Goal: Information Seeking & Learning: Find specific fact

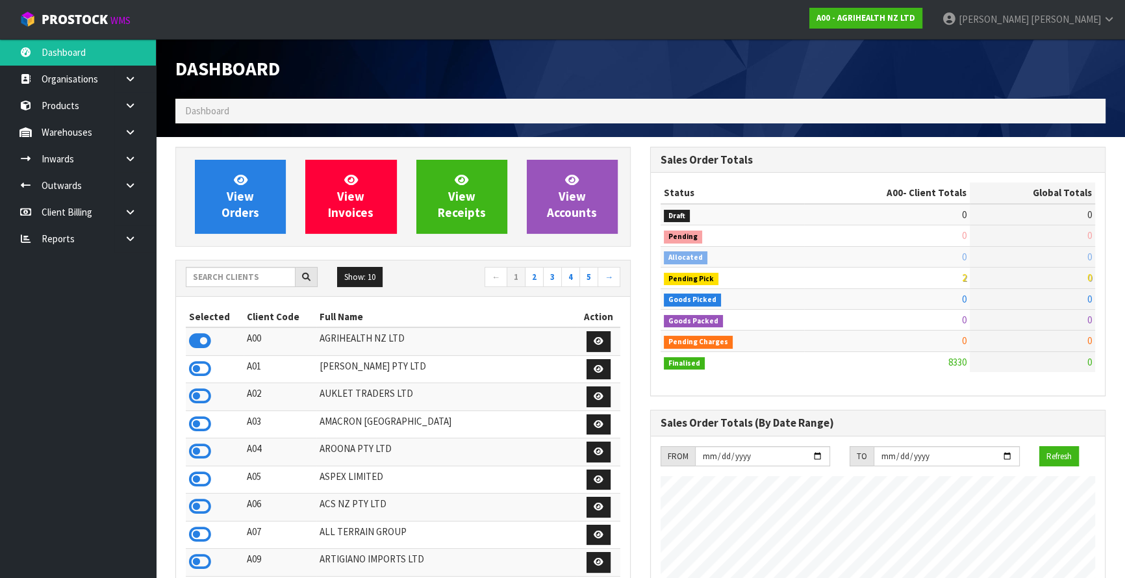
scroll to position [982, 474]
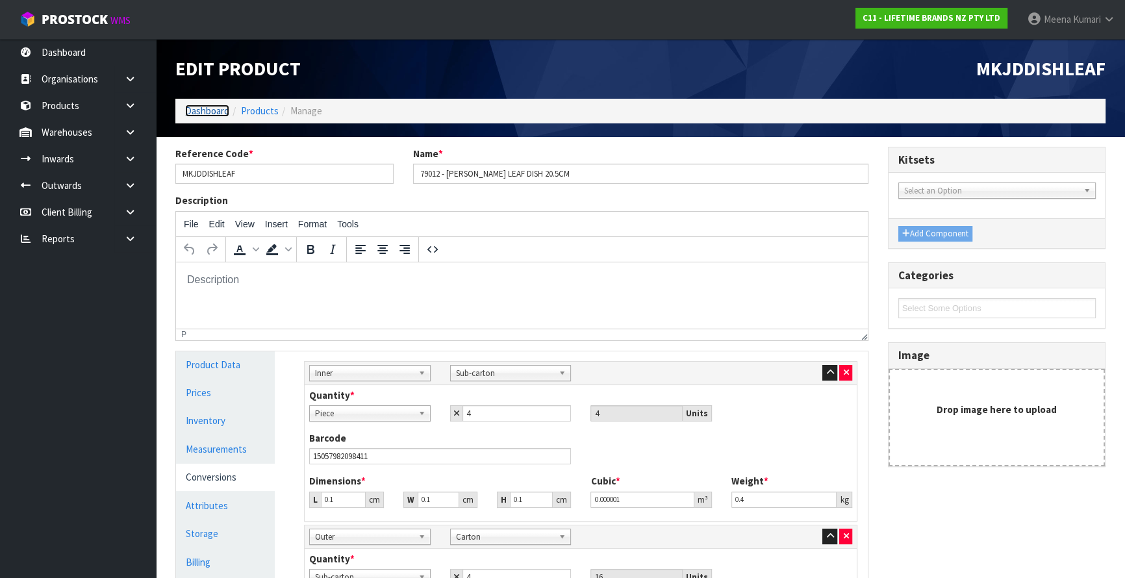
click at [195, 112] on link "Dashboard" at bounding box center [207, 111] width 44 height 12
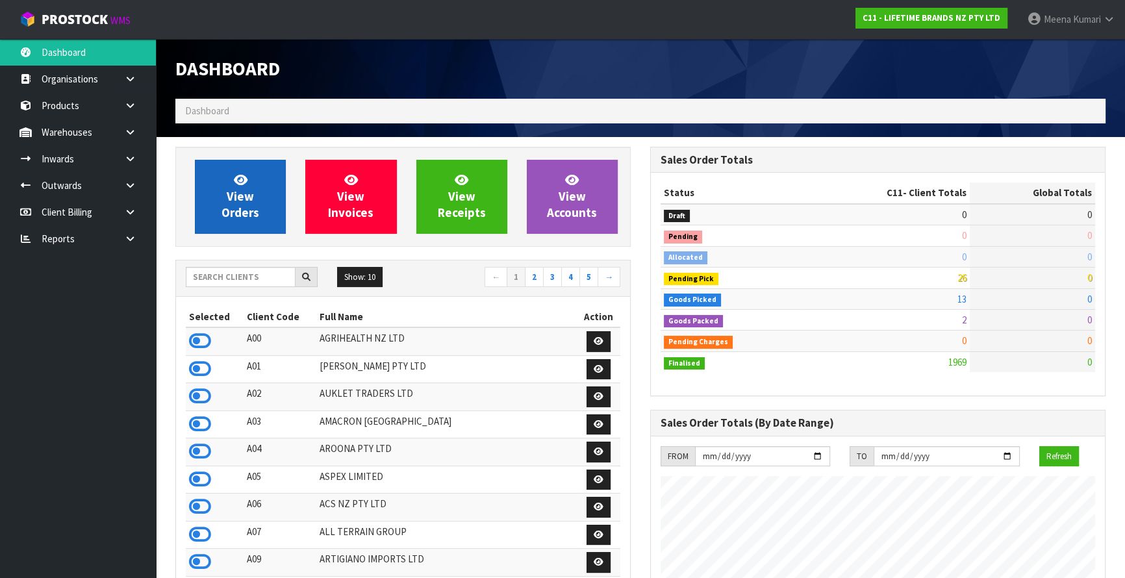
scroll to position [982, 474]
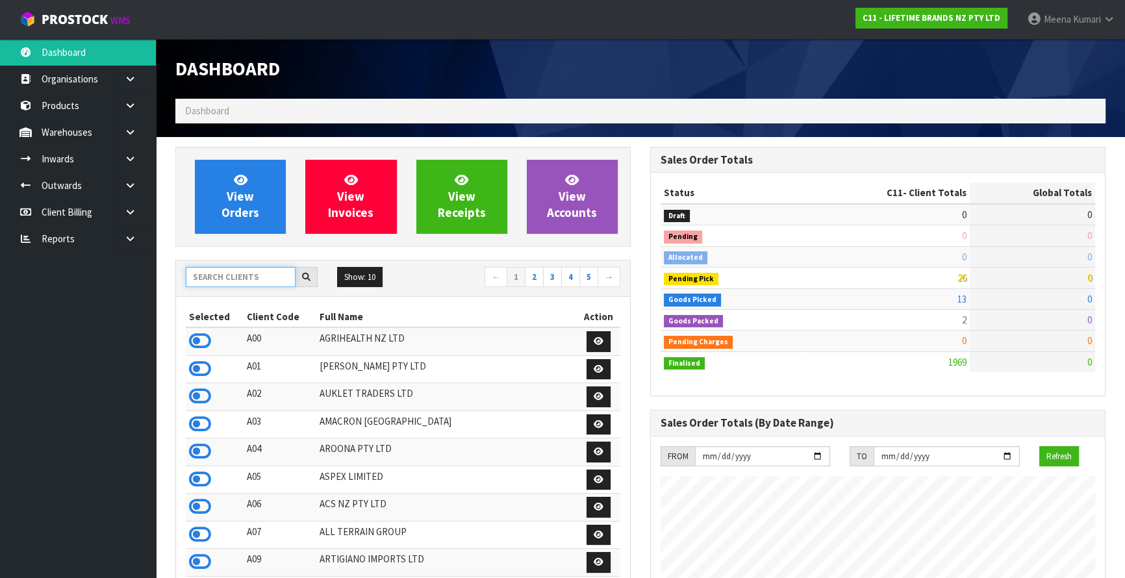
click at [232, 275] on input "text" at bounding box center [241, 277] width 110 height 20
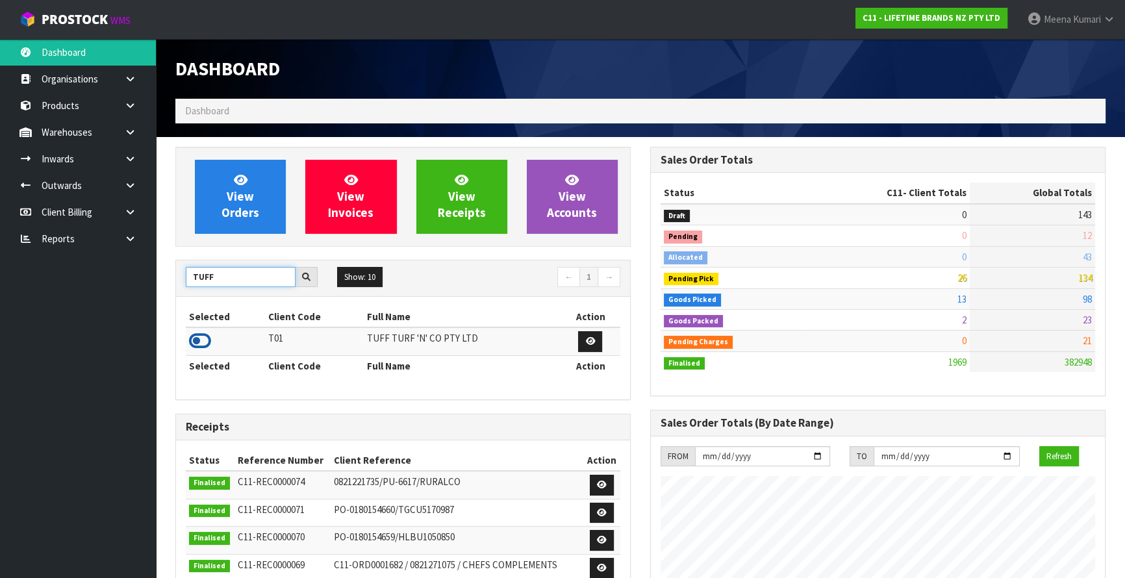
type input "TUFF"
click at [203, 339] on icon at bounding box center [200, 340] width 22 height 19
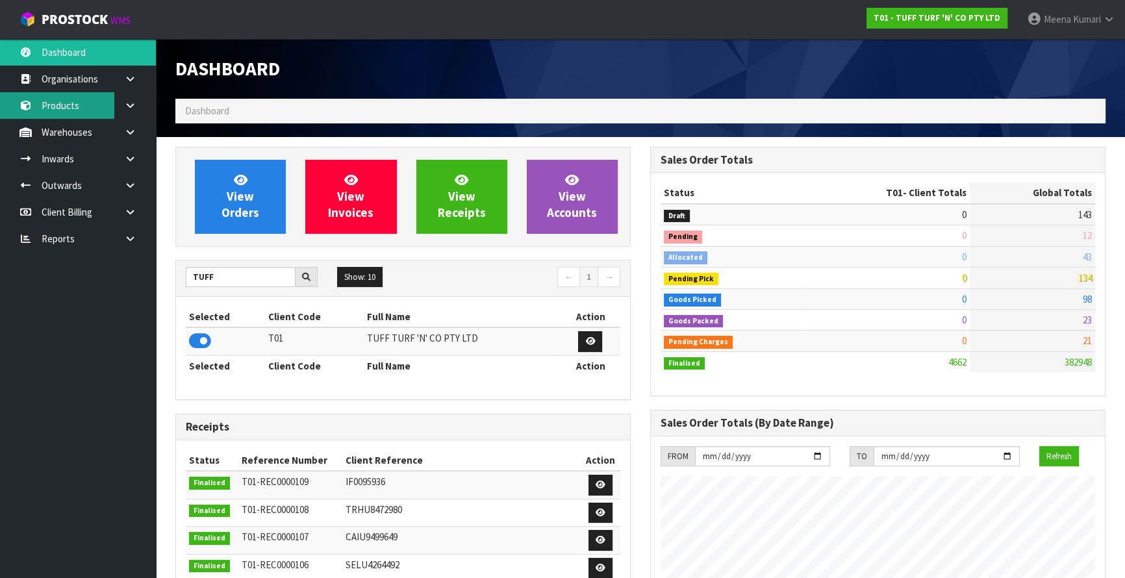
click at [99, 117] on link "Products" at bounding box center [78, 105] width 156 height 27
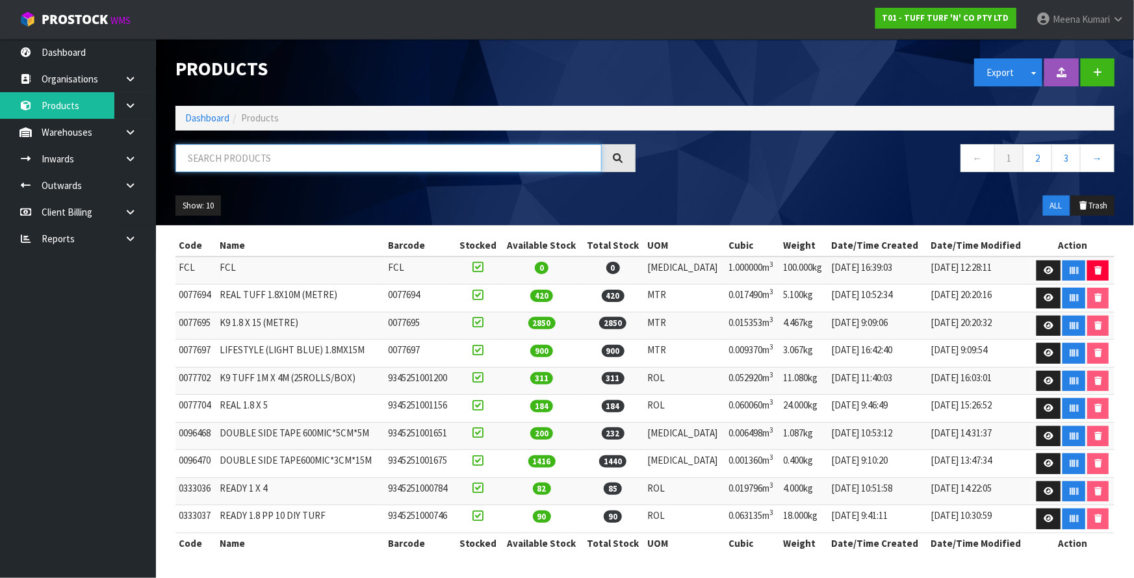
click at [241, 159] on input "text" at bounding box center [388, 158] width 426 height 28
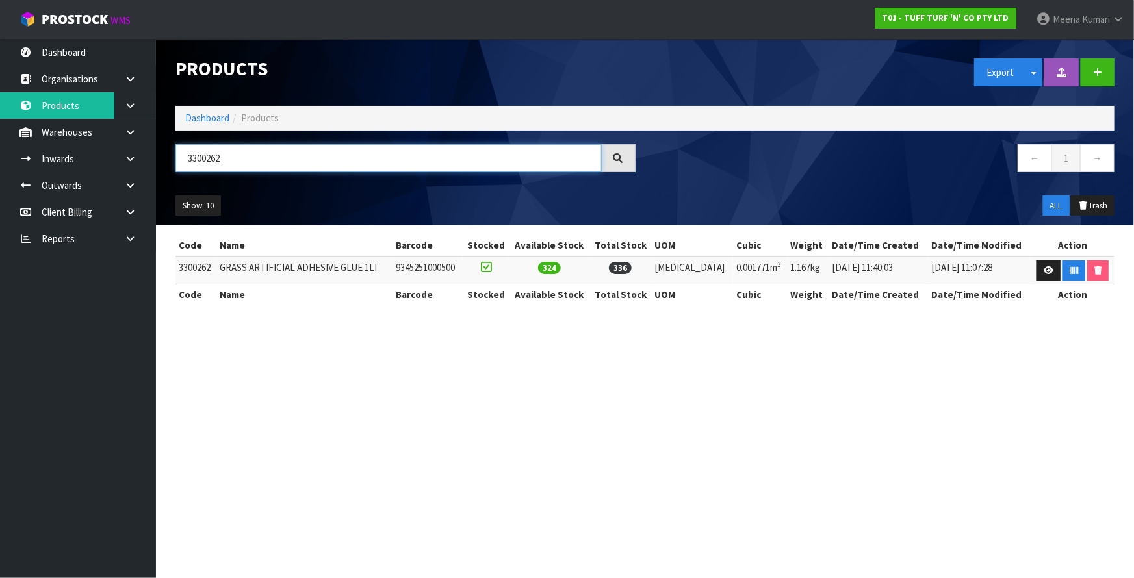
click at [246, 158] on input "3300262" at bounding box center [388, 158] width 426 height 28
type input "3300262"
click at [1046, 270] on icon at bounding box center [1049, 270] width 10 height 8
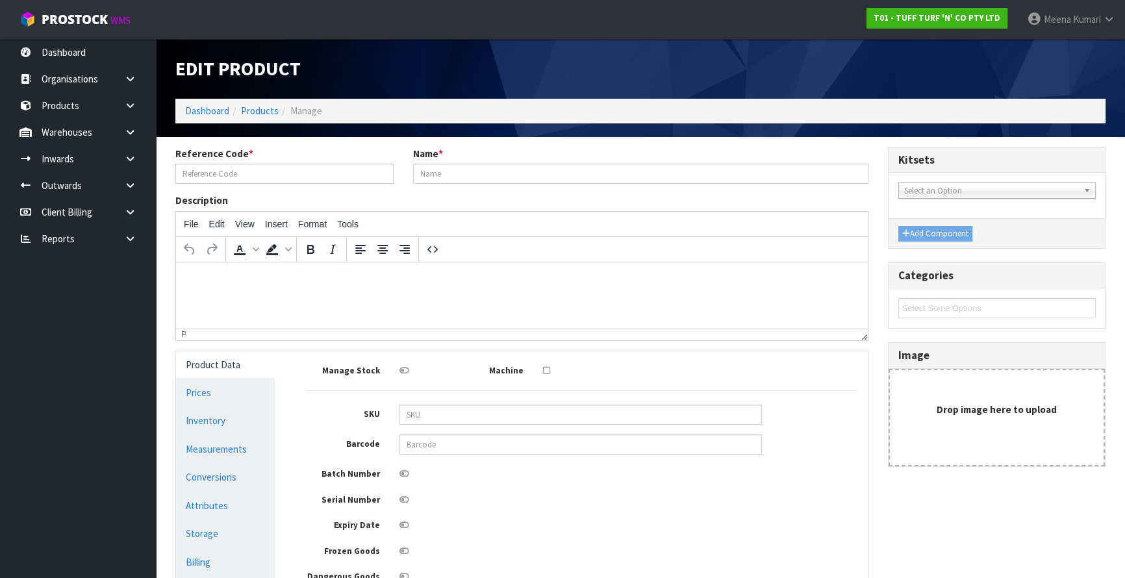
type input "3300262"
type input "GRASS ARTIFICIAL ADHESIVE GLUE 1LT"
type input "9345251000500"
click at [251, 448] on link "Measurements" at bounding box center [225, 449] width 99 height 27
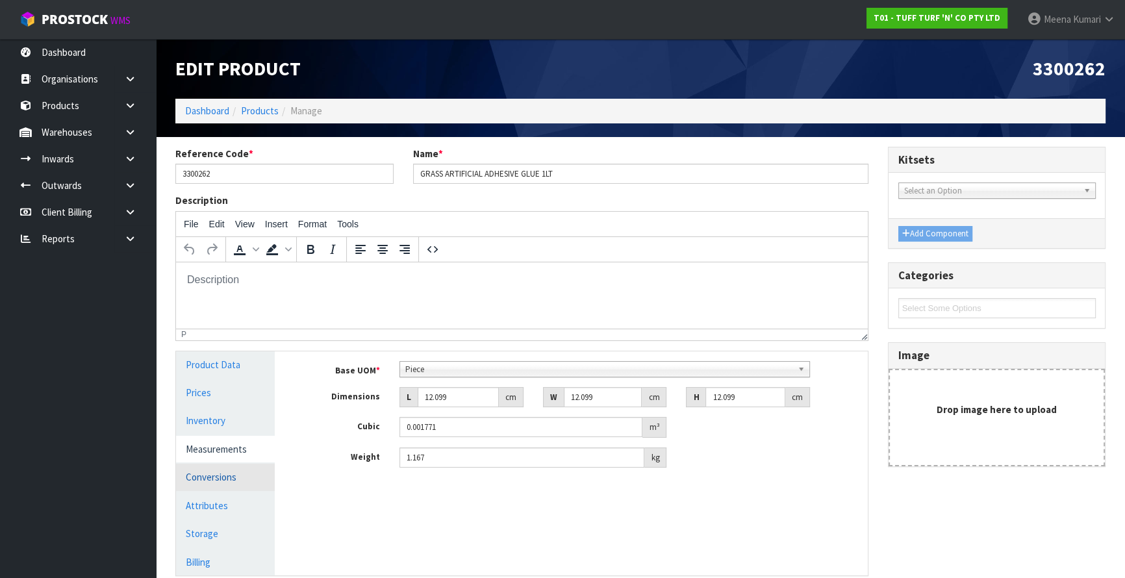
click at [233, 473] on link "Conversions" at bounding box center [225, 477] width 99 height 27
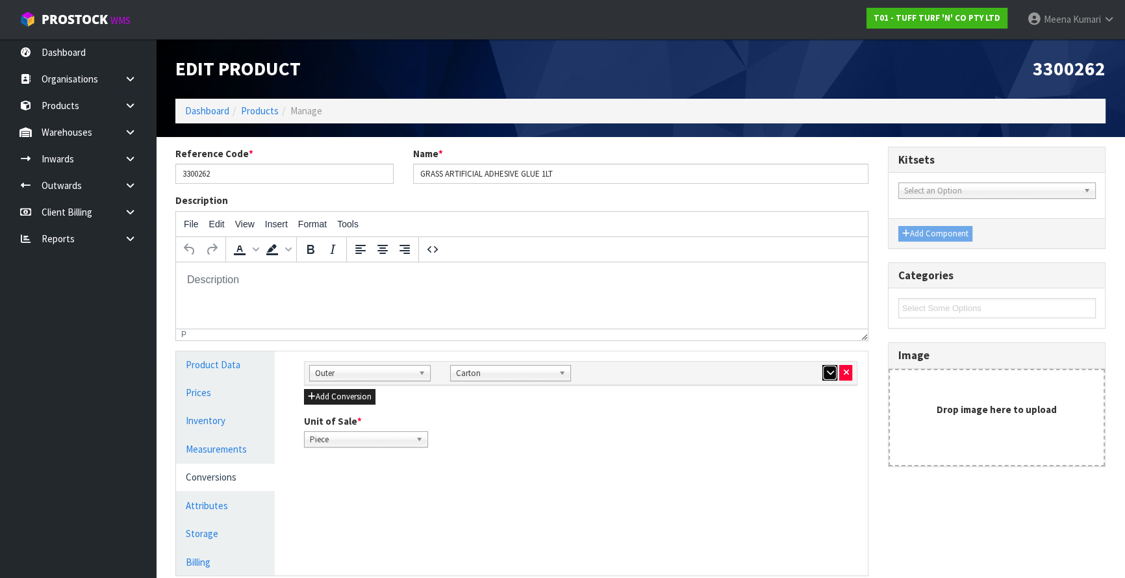
click at [830, 371] on icon "button" at bounding box center [829, 372] width 7 height 8
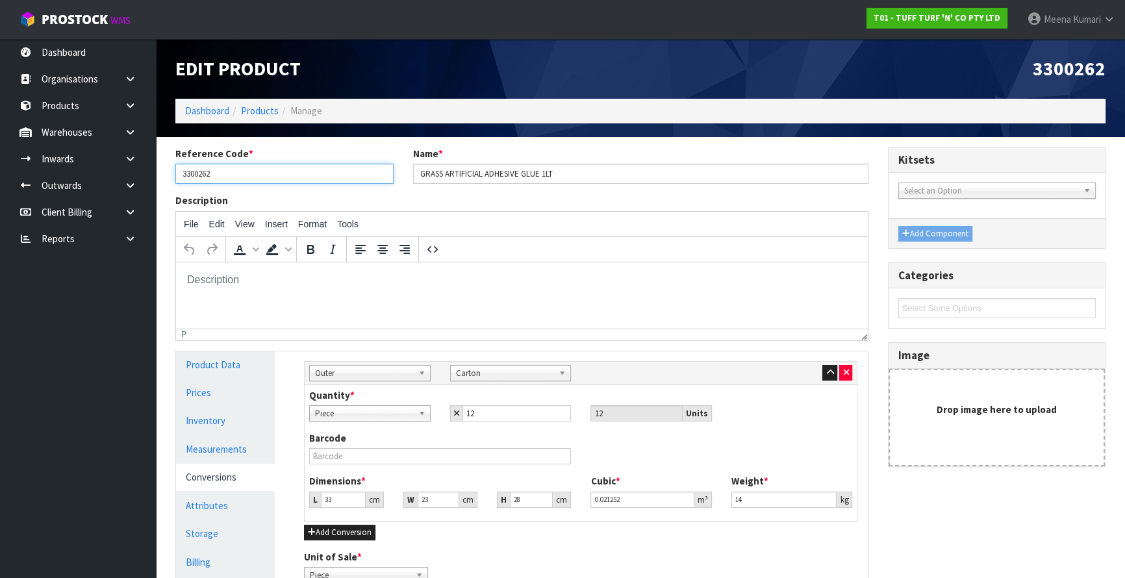
click at [237, 175] on input "3300262" at bounding box center [284, 174] width 218 height 20
click at [127, 126] on link at bounding box center [135, 132] width 42 height 27
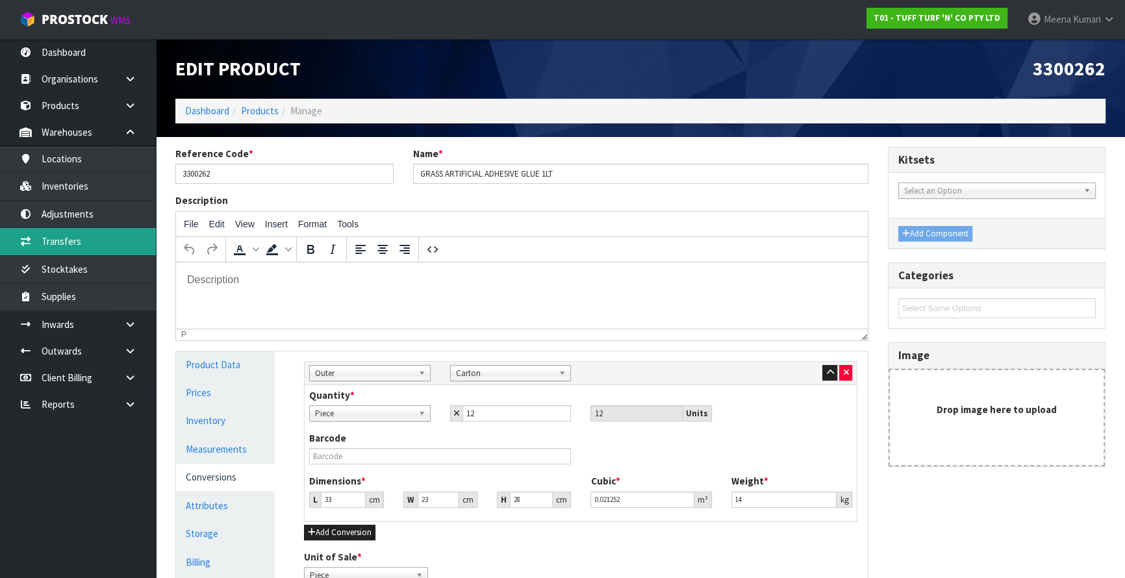
click at [85, 240] on link "Transfers" at bounding box center [78, 241] width 156 height 27
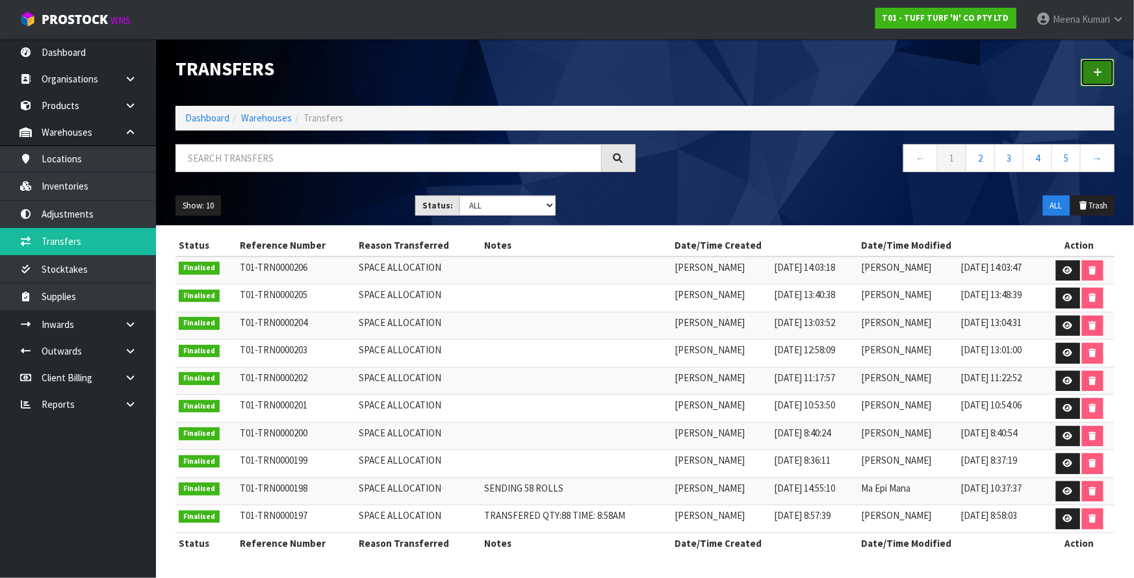
click at [1112, 66] on link at bounding box center [1098, 72] width 34 height 28
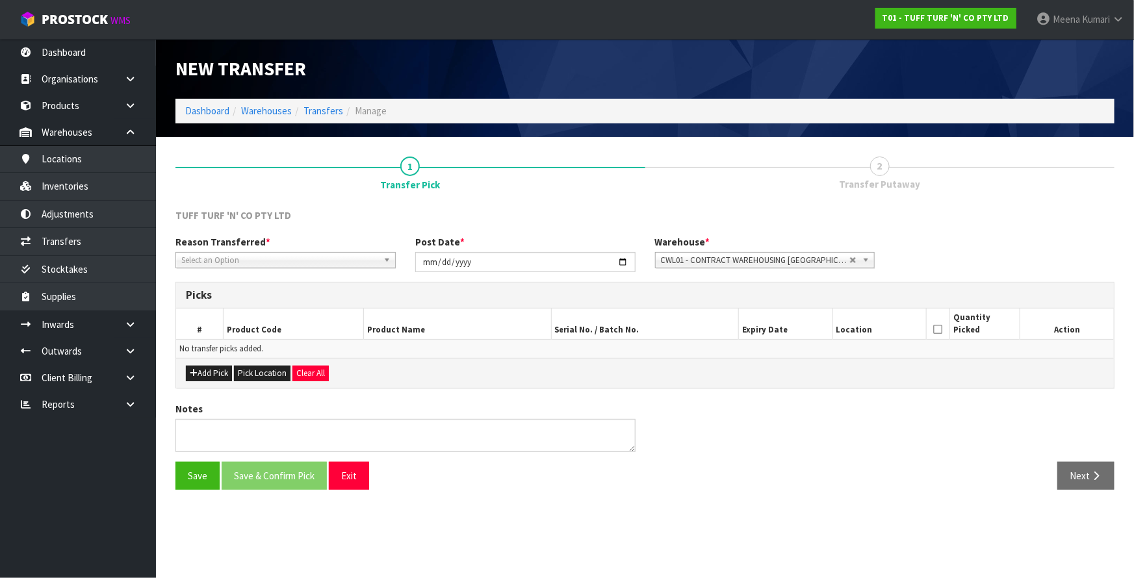
click at [357, 253] on span "Select an Option" at bounding box center [279, 261] width 197 height 16
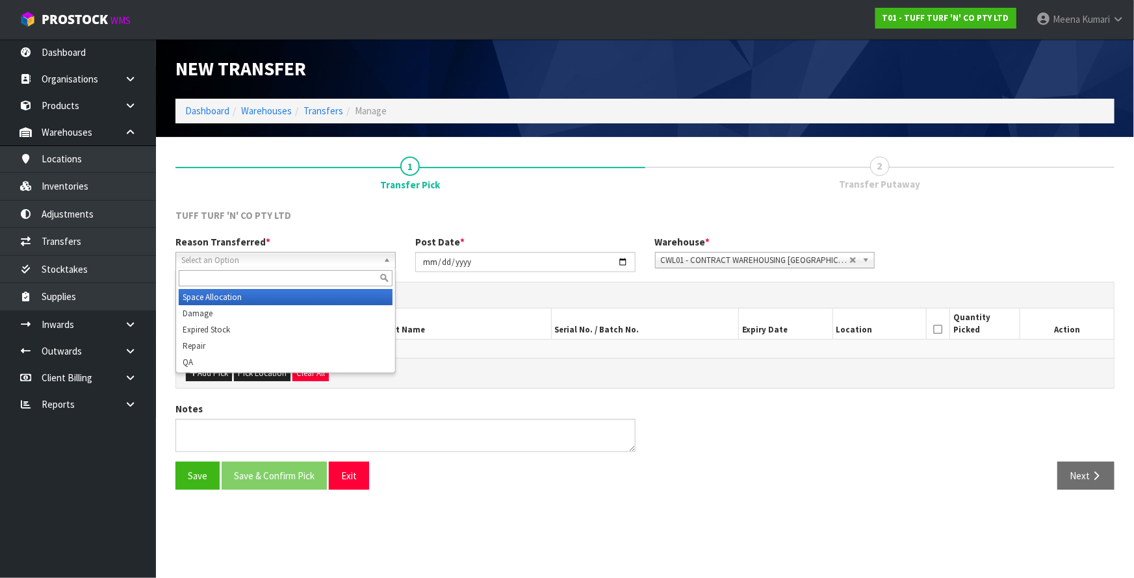
click at [344, 296] on li "Space Allocation" at bounding box center [286, 297] width 214 height 16
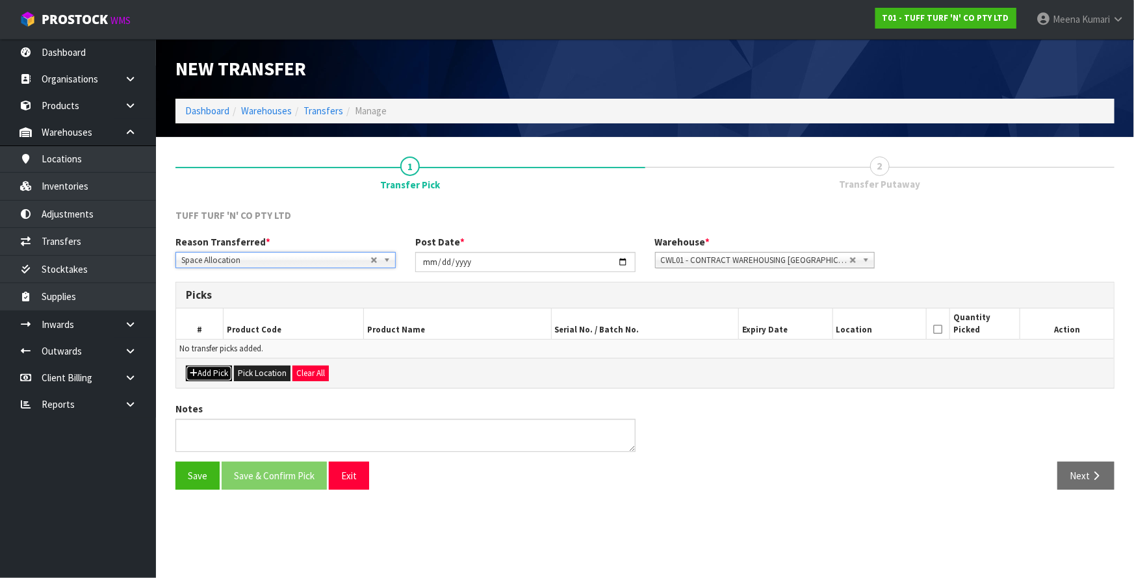
click at [205, 377] on button "Add Pick" at bounding box center [209, 374] width 46 height 16
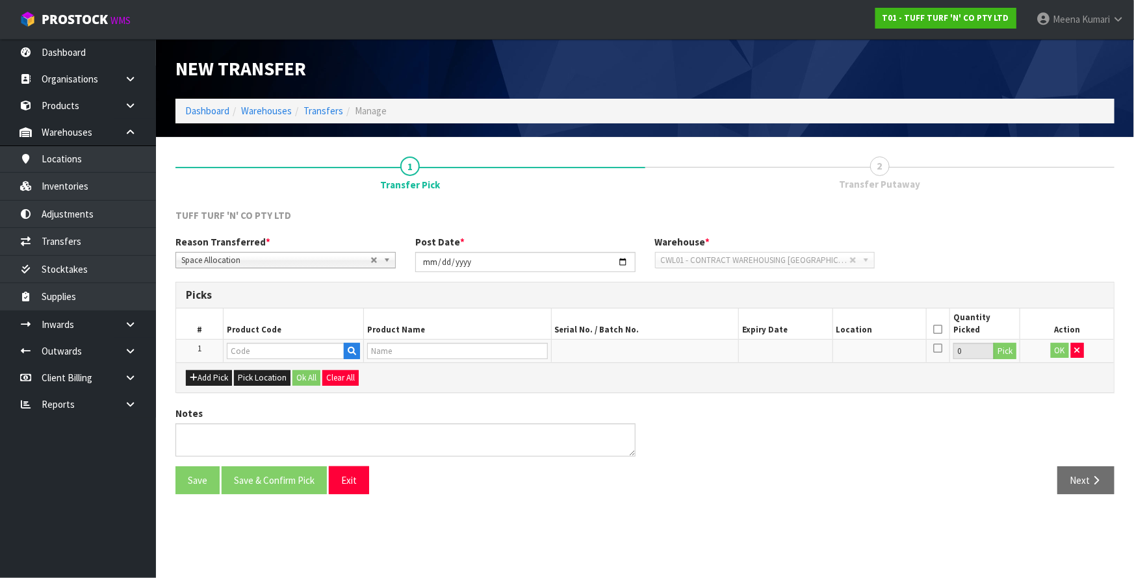
click at [230, 363] on div "Add Pick Pick Location Ok All Clear All" at bounding box center [645, 377] width 938 height 29
click at [234, 360] on td at bounding box center [293, 350] width 140 height 23
click at [256, 353] on input "text" at bounding box center [286, 351] width 118 height 16
paste input "3300262"
type input "3300262"
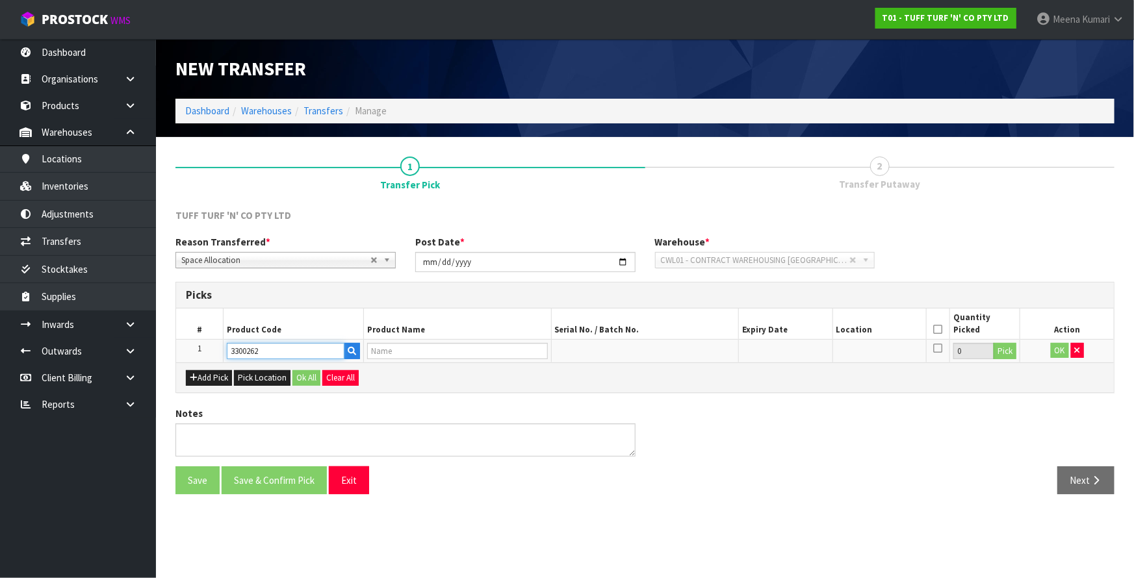
type input "GRASS ARTIFICIAL ADHESIVE GLUE 1LT"
type input "3300262"
click at [1004, 353] on button "Pick" at bounding box center [1004, 351] width 23 height 17
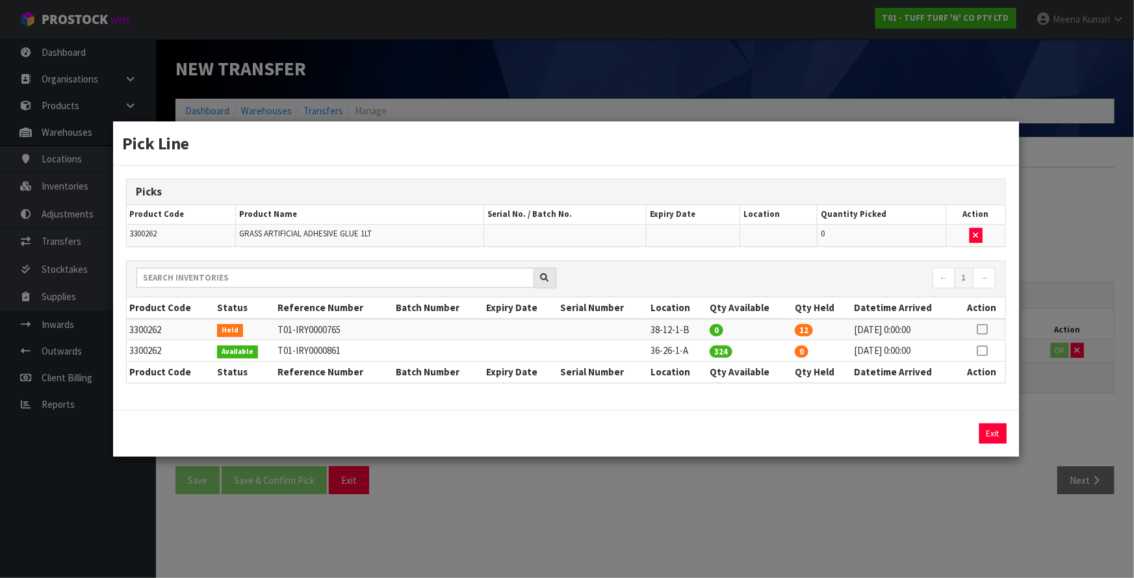
click at [982, 329] on icon at bounding box center [982, 329] width 10 height 1
click at [966, 432] on button "Assign Pick" at bounding box center [948, 434] width 53 height 20
type input "12"
click at [678, 351] on td "36-26-1-A" at bounding box center [676, 350] width 59 height 21
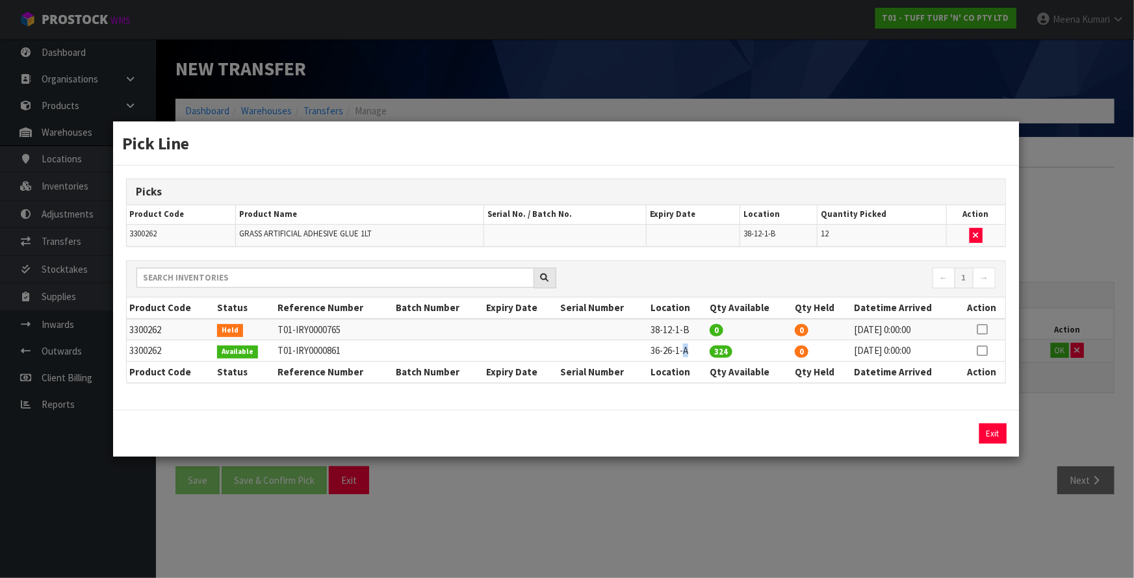
click at [678, 351] on td "36-26-1-A" at bounding box center [676, 350] width 59 height 21
copy tr "36-26-1-A"
click at [688, 474] on div "Pick Line Picks Product Code Product Name Serial No. / Batch No. Expiry Date Lo…" at bounding box center [567, 289] width 1134 height 578
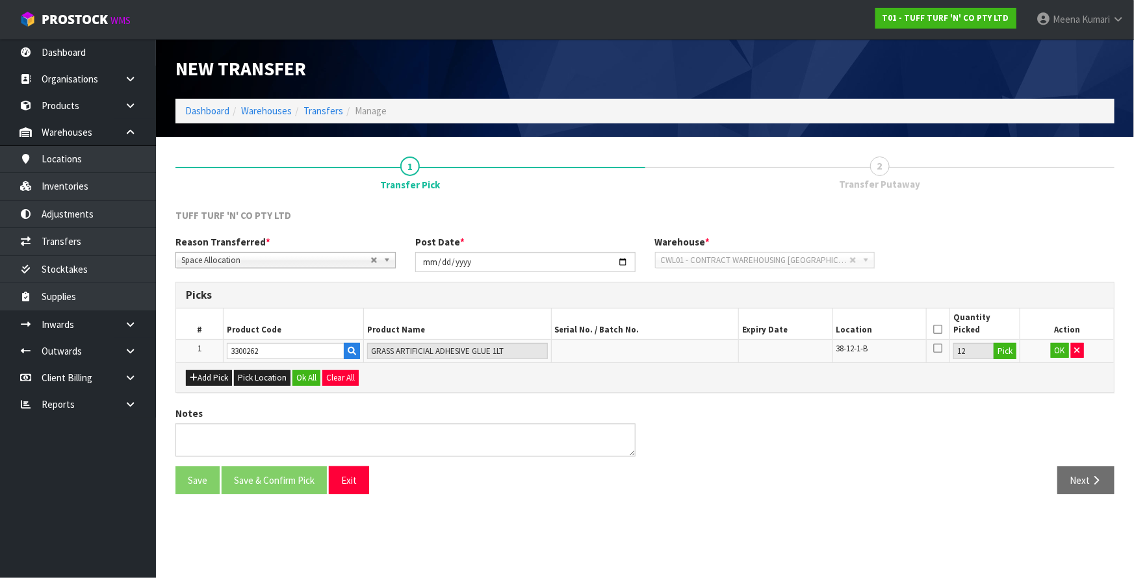
click at [932, 329] on th at bounding box center [937, 324] width 23 height 31
click at [938, 329] on icon at bounding box center [937, 329] width 9 height 1
click at [1059, 352] on button "OK" at bounding box center [1060, 351] width 18 height 16
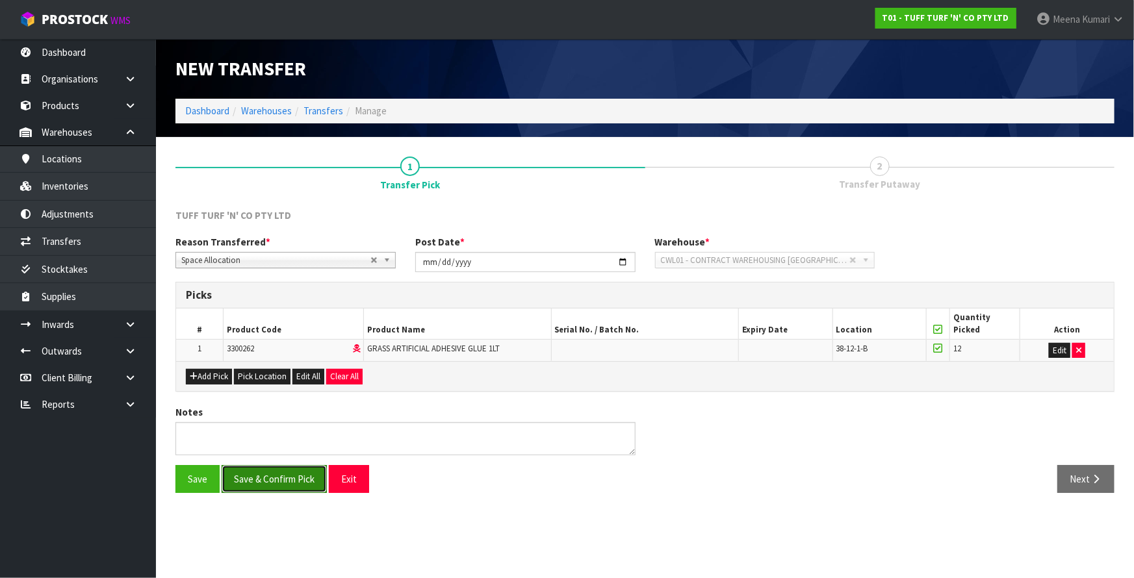
click at [311, 474] on button "Save & Confirm Pick" at bounding box center [274, 479] width 105 height 28
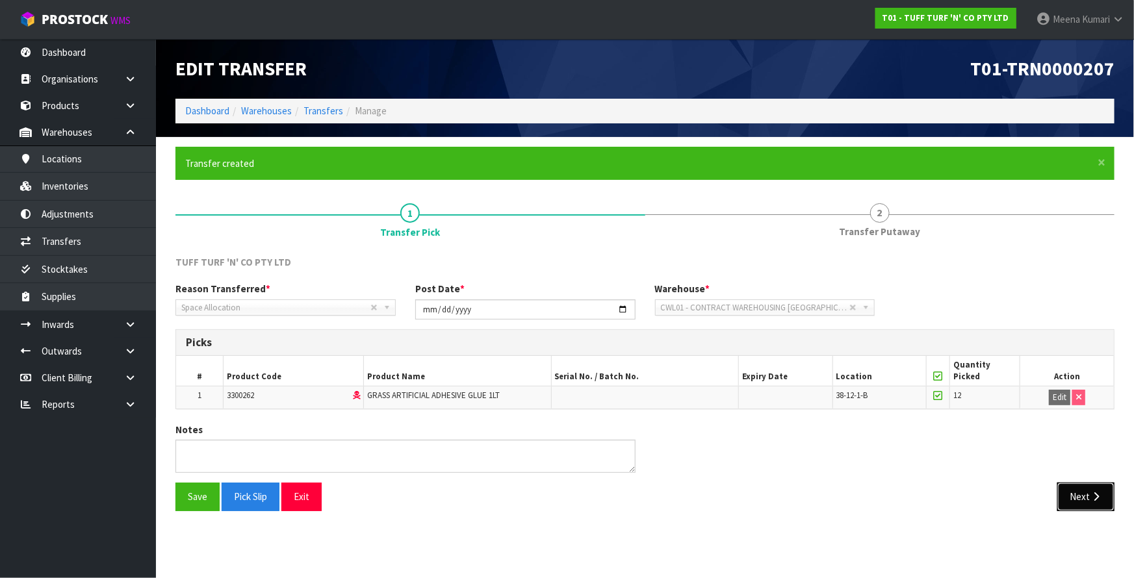
click at [1087, 491] on button "Next" at bounding box center [1085, 497] width 57 height 28
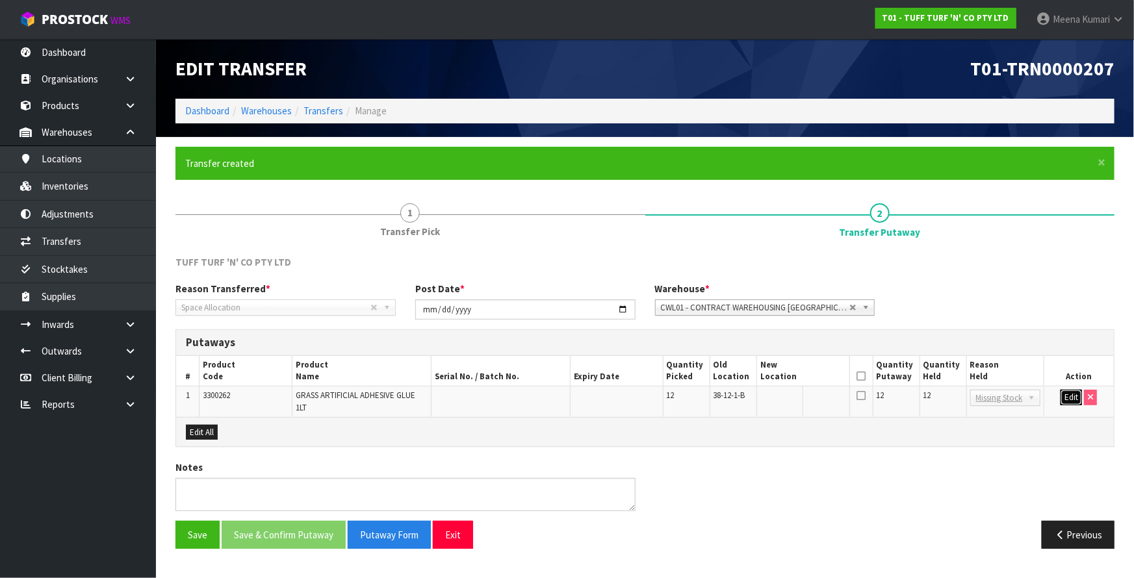
click at [1065, 399] on button "Edit" at bounding box center [1070, 398] width 21 height 16
click at [795, 396] on input "text" at bounding box center [795, 398] width 70 height 16
paste input "36-26-1-A"
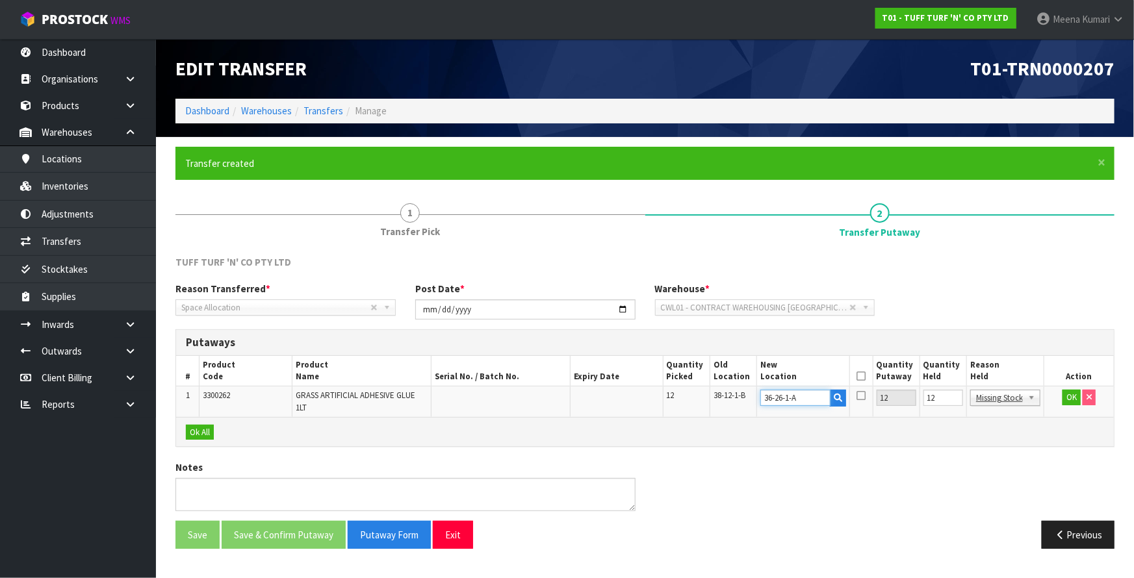
type input "36-26-1-A"
click at [945, 401] on input "12" at bounding box center [943, 398] width 40 height 16
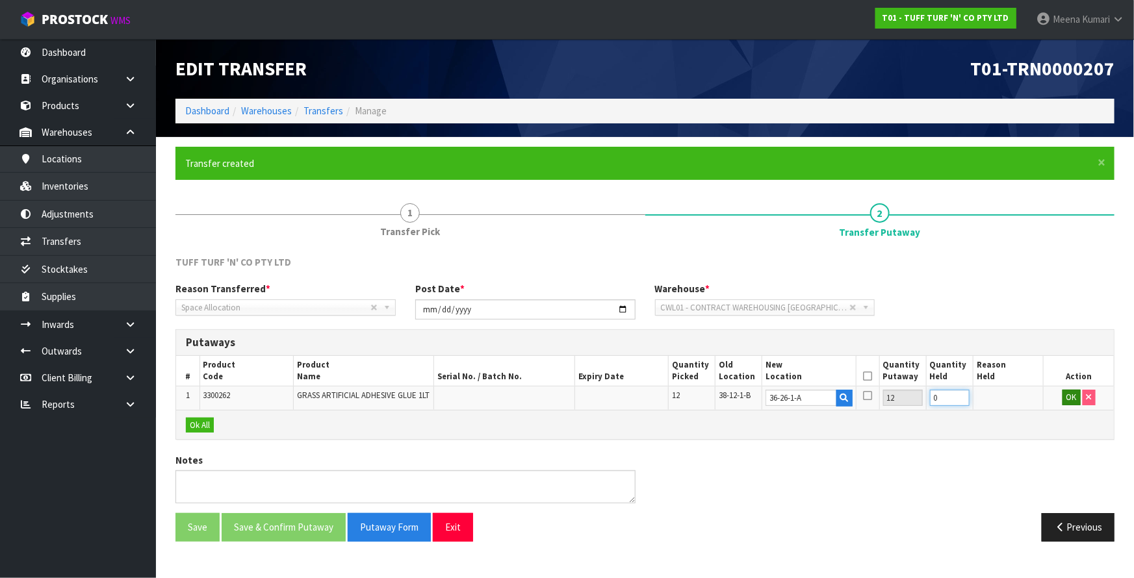
type input "0"
click at [1073, 397] on button "OK" at bounding box center [1071, 398] width 18 height 16
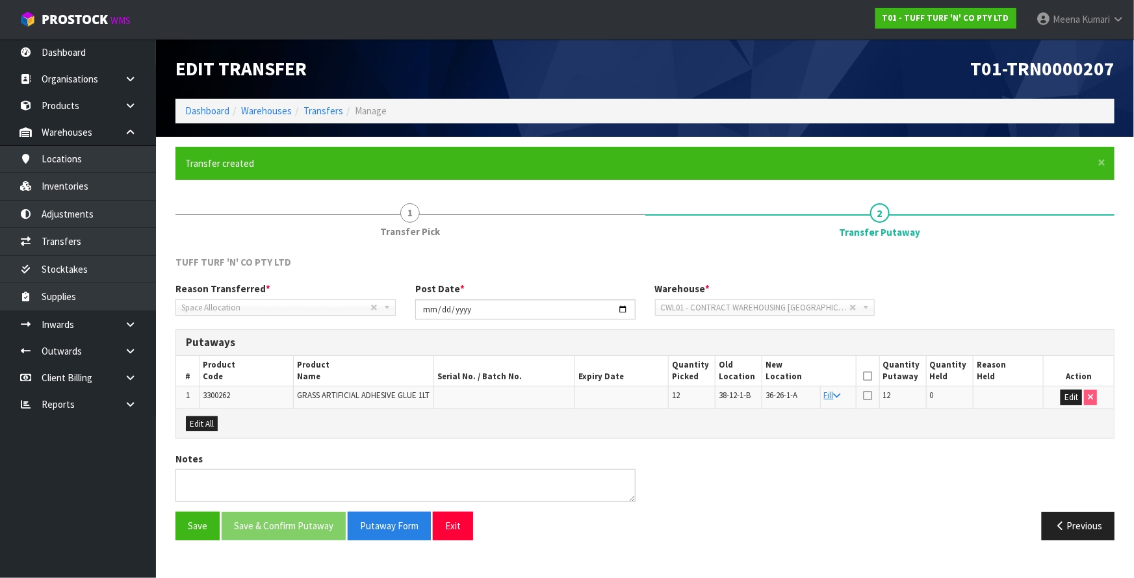
click at [866, 376] on icon at bounding box center [867, 376] width 9 height 1
click at [301, 528] on button "Save & Confirm Putaway" at bounding box center [284, 526] width 124 height 28
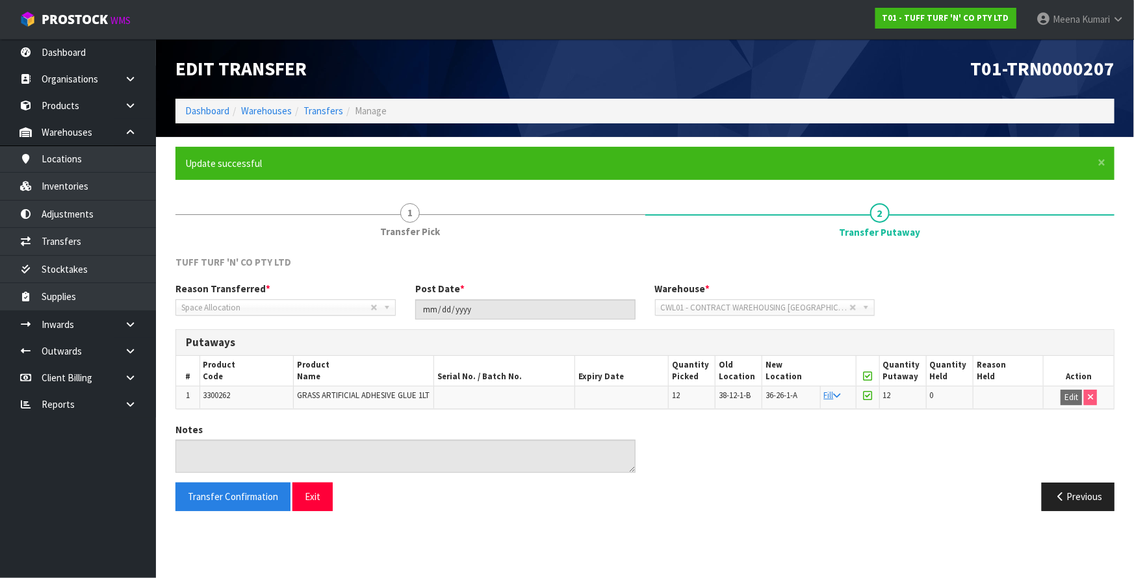
click at [221, 395] on span "3300262" at bounding box center [216, 395] width 27 height 11
copy span "3300262"
click at [209, 105] on link "Dashboard" at bounding box center [207, 111] width 44 height 12
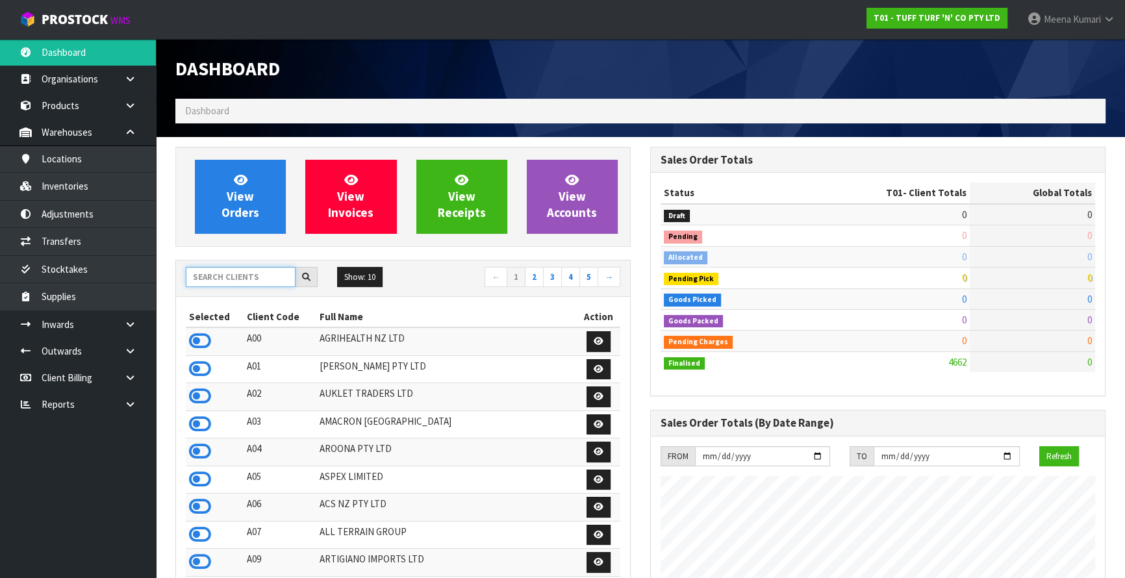
click at [270, 278] on input "text" at bounding box center [241, 277] width 110 height 20
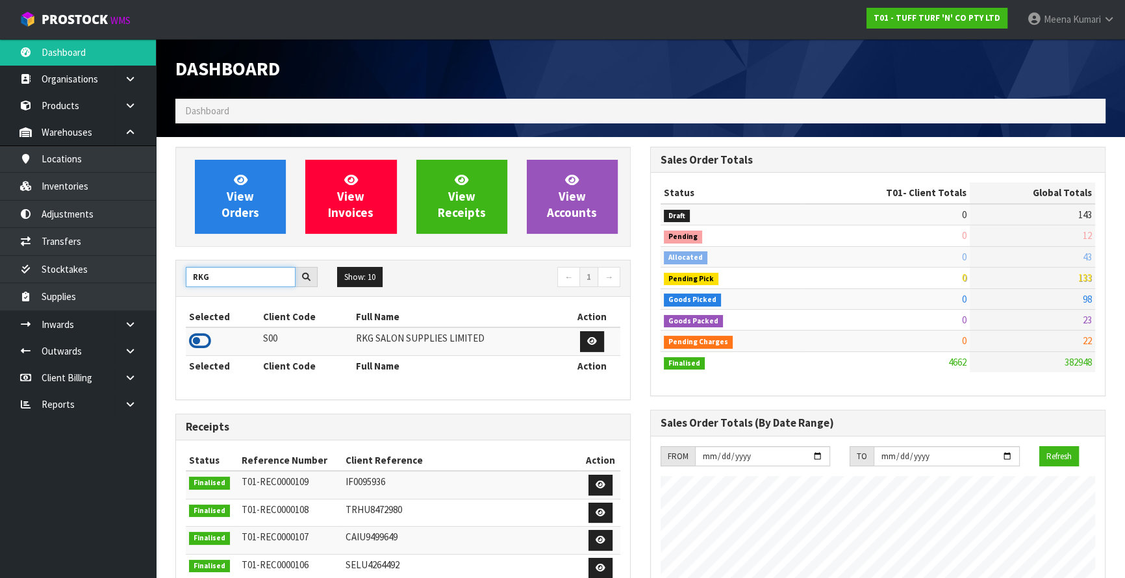
type input "RKG"
click at [193, 344] on icon at bounding box center [200, 340] width 22 height 19
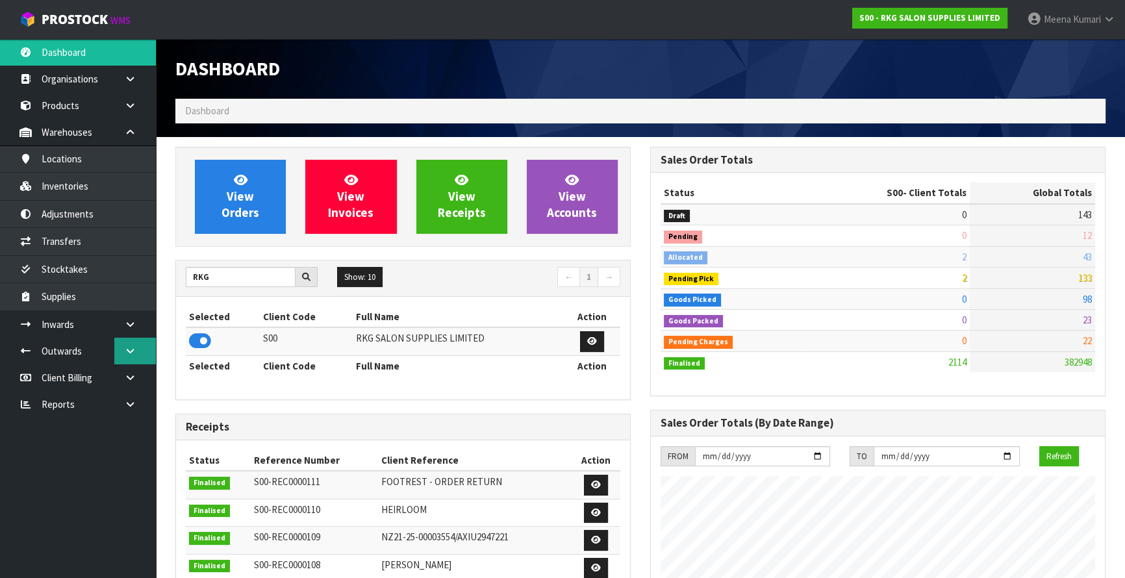
click at [133, 353] on icon at bounding box center [130, 351] width 12 height 10
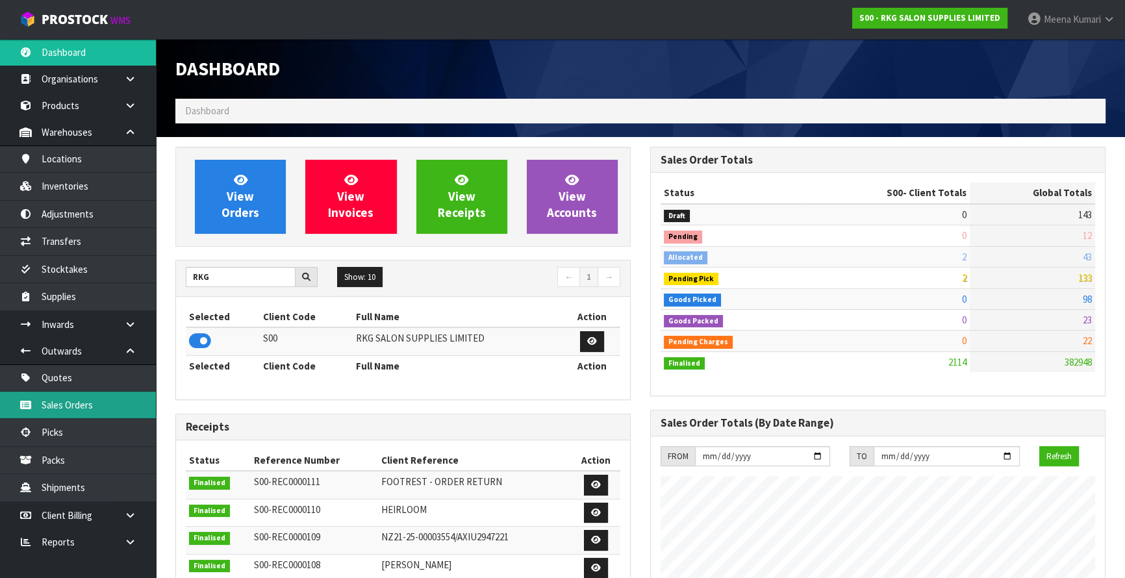
click at [110, 397] on link "Sales Orders" at bounding box center [78, 405] width 156 height 27
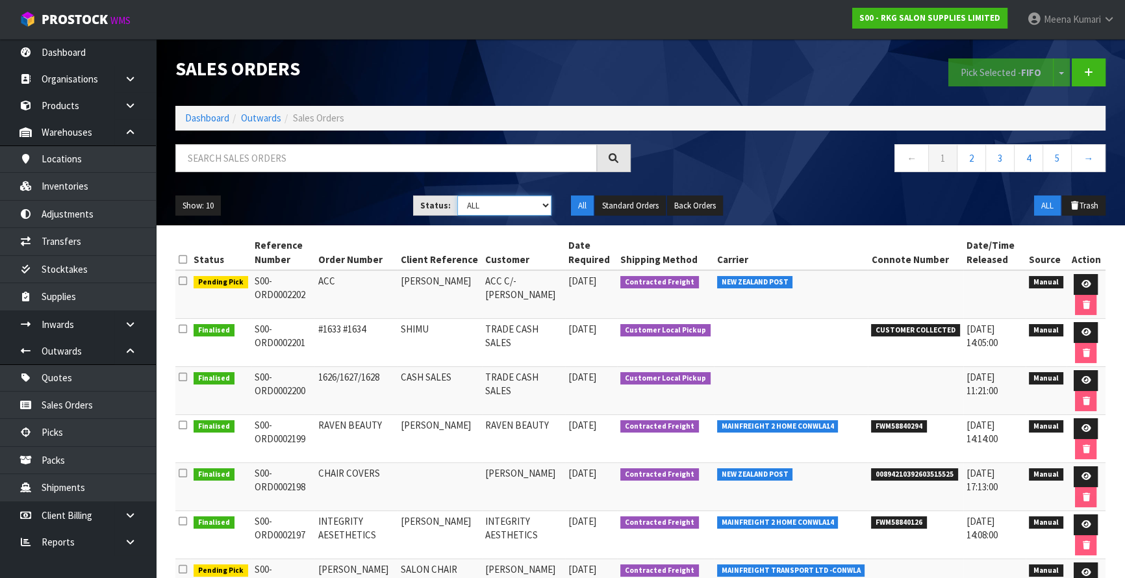
click at [513, 207] on select "Draft Pending Allocated Pending Pick Goods Picked Goods Packed Pending Charges …" at bounding box center [504, 206] width 95 height 20
click at [457, 196] on select "Draft Pending Allocated Pending Pick Goods Picked Goods Packed Pending Charges …" at bounding box center [504, 206] width 95 height 20
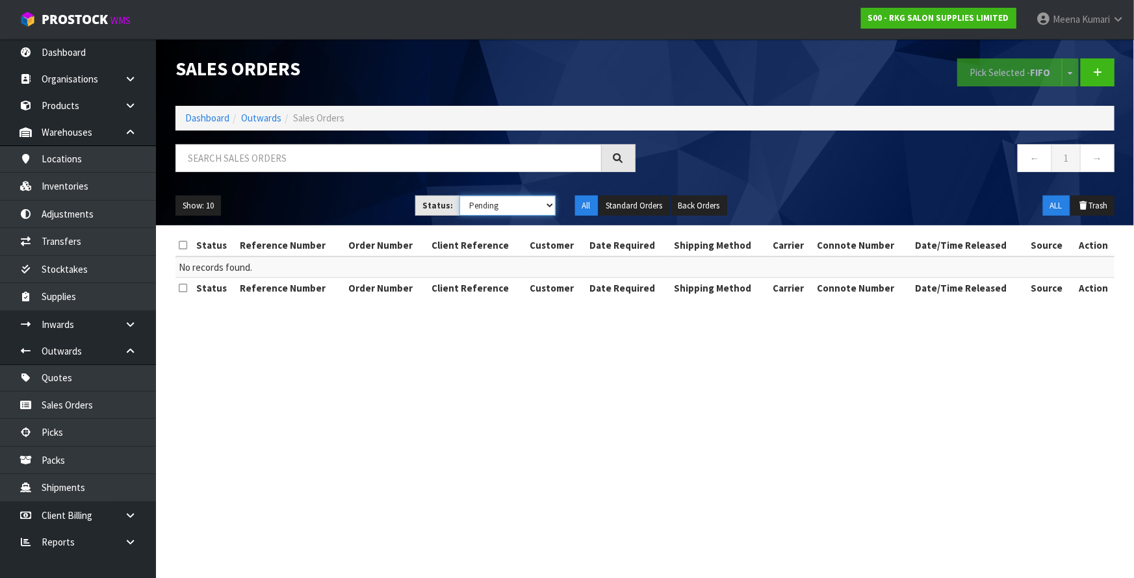
click at [480, 210] on select "Draft Pending Allocated Pending Pick Goods Picked Goods Packed Pending Charges …" at bounding box center [507, 206] width 96 height 20
click at [459, 196] on select "Draft Pending Allocated Pending Pick Goods Picked Goods Packed Pending Charges …" at bounding box center [507, 206] width 96 height 20
click at [500, 214] on select "Draft Pending Allocated Pending Pick Goods Picked Goods Packed Pending Charges …" at bounding box center [507, 206] width 96 height 20
click at [459, 196] on select "Draft Pending Allocated Pending Pick Goods Picked Goods Packed Pending Charges …" at bounding box center [507, 206] width 96 height 20
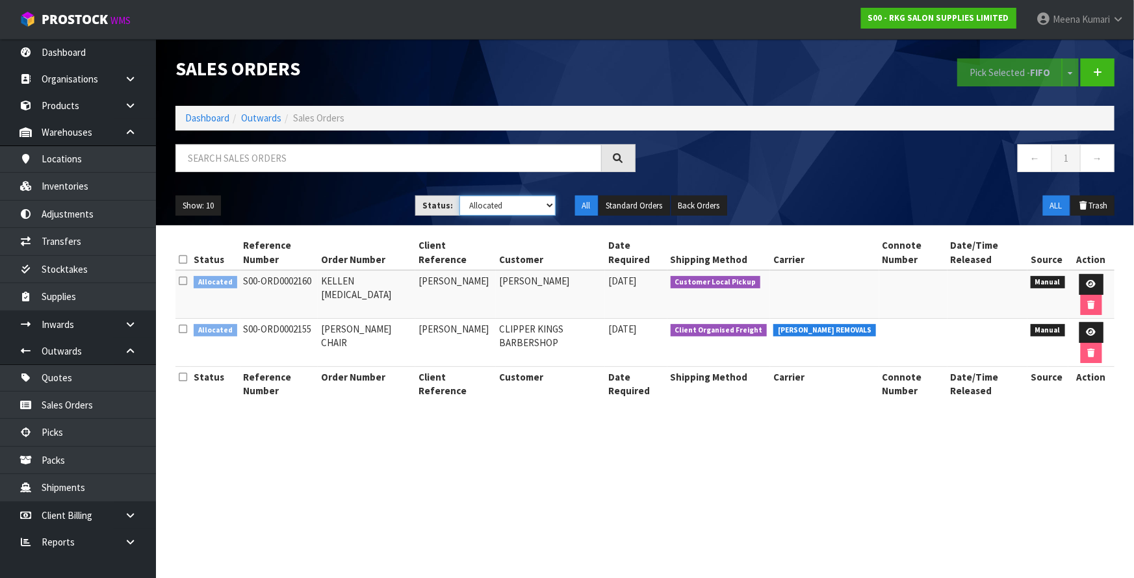
click at [507, 206] on select "Draft Pending Allocated Pending Pick Goods Picked Goods Packed Pending Charges …" at bounding box center [507, 206] width 96 height 20
select select "string:ALL"
click at [459, 196] on select "Draft Pending Allocated Pending Pick Goods Picked Goods Packed Pending Charges …" at bounding box center [507, 206] width 96 height 20
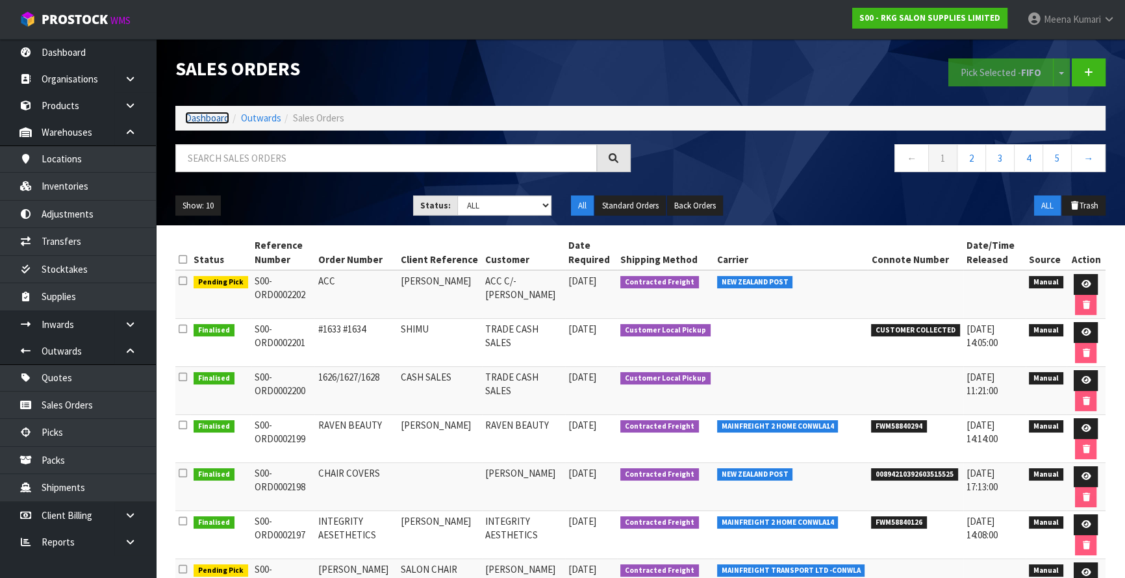
click at [214, 123] on link "Dashboard" at bounding box center [207, 118] width 44 height 12
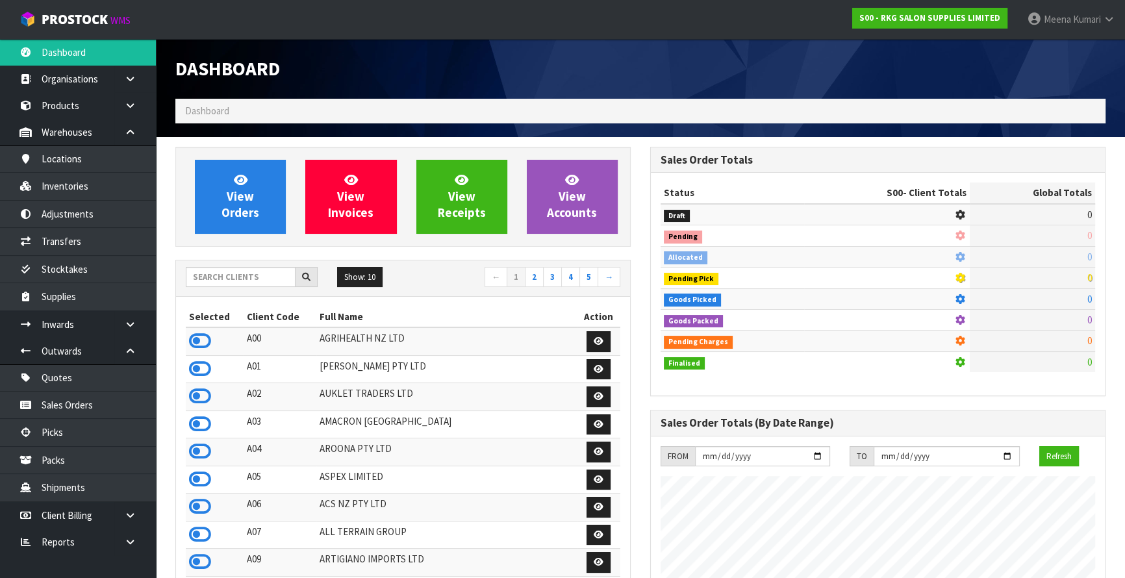
scroll to position [982, 474]
click at [240, 277] on input "text" at bounding box center [241, 277] width 110 height 20
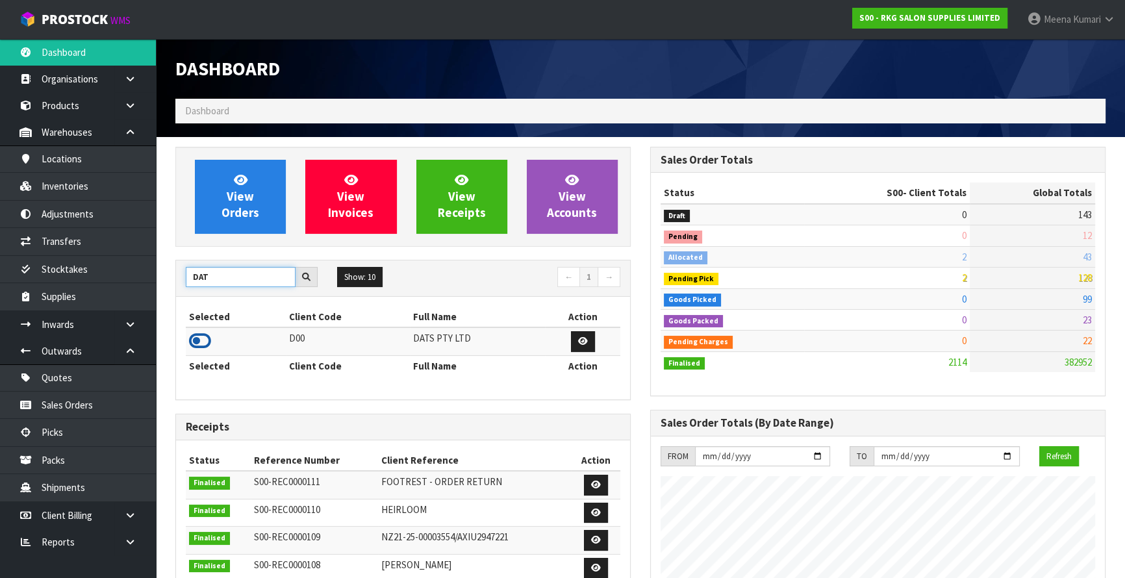
type input "DAT"
click at [197, 339] on icon at bounding box center [200, 340] width 22 height 19
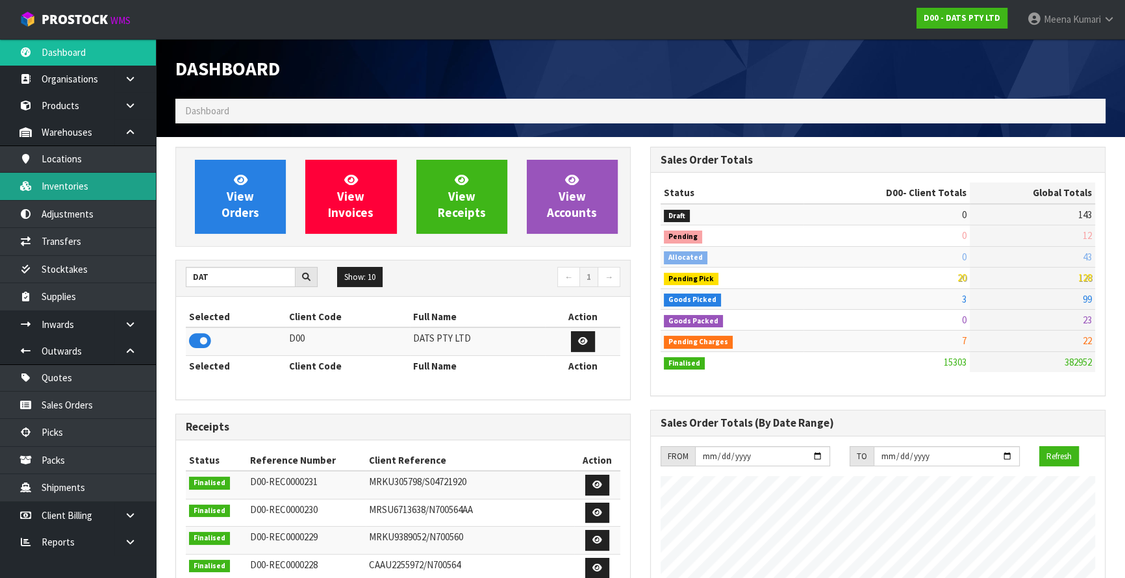
scroll to position [1010, 474]
click at [115, 187] on link "Inventories" at bounding box center [78, 186] width 156 height 27
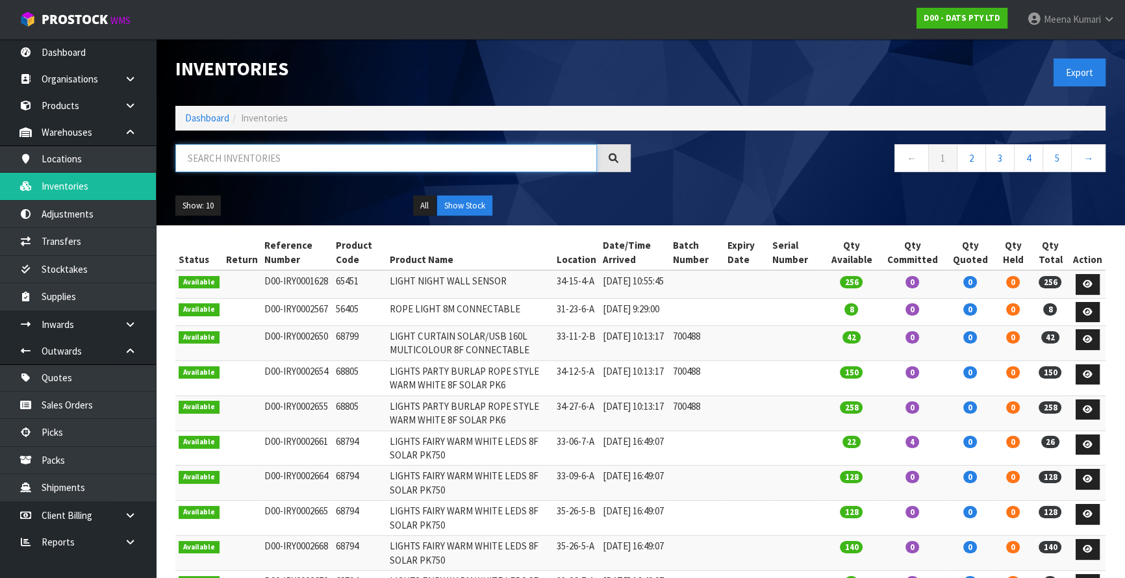
click at [237, 156] on input "text" at bounding box center [386, 158] width 422 height 28
paste input "68795"
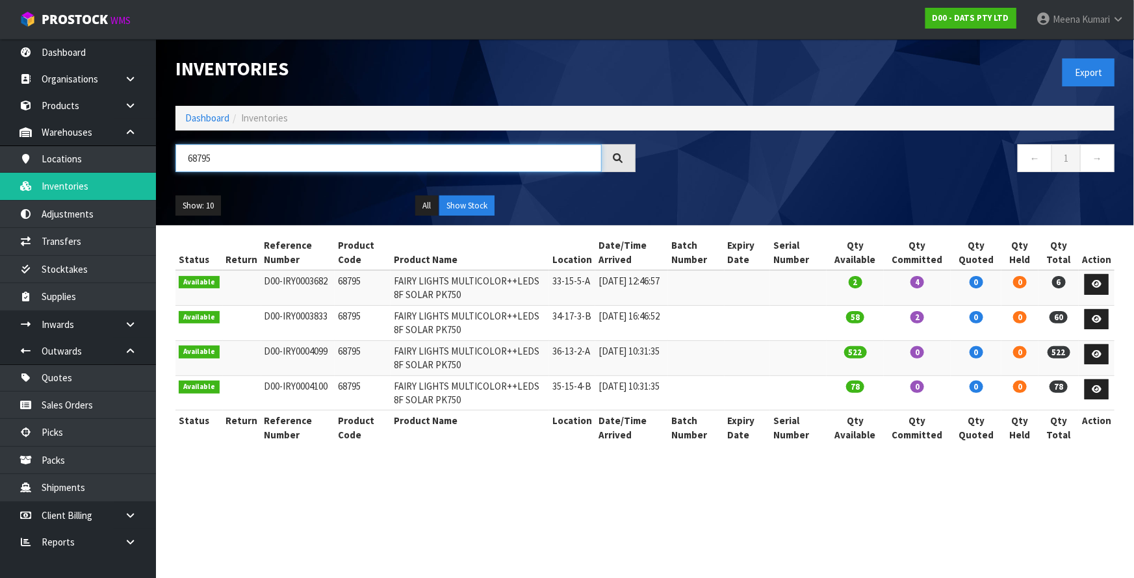
click at [317, 168] on input "68795" at bounding box center [388, 158] width 426 height 28
paste input "59466"
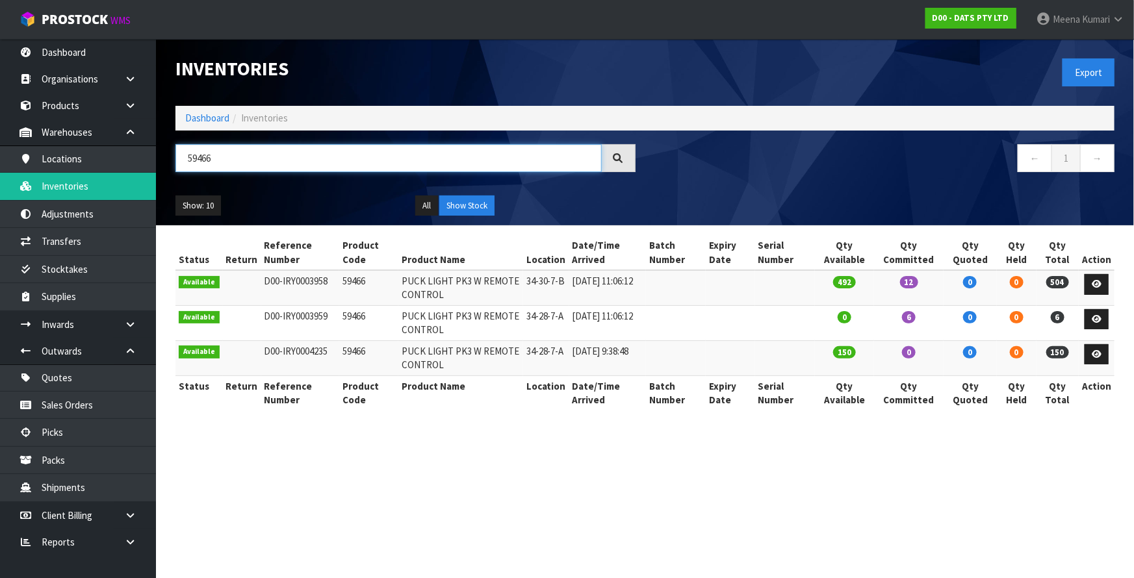
type input "59466"
click at [203, 119] on link "Dashboard" at bounding box center [207, 118] width 44 height 12
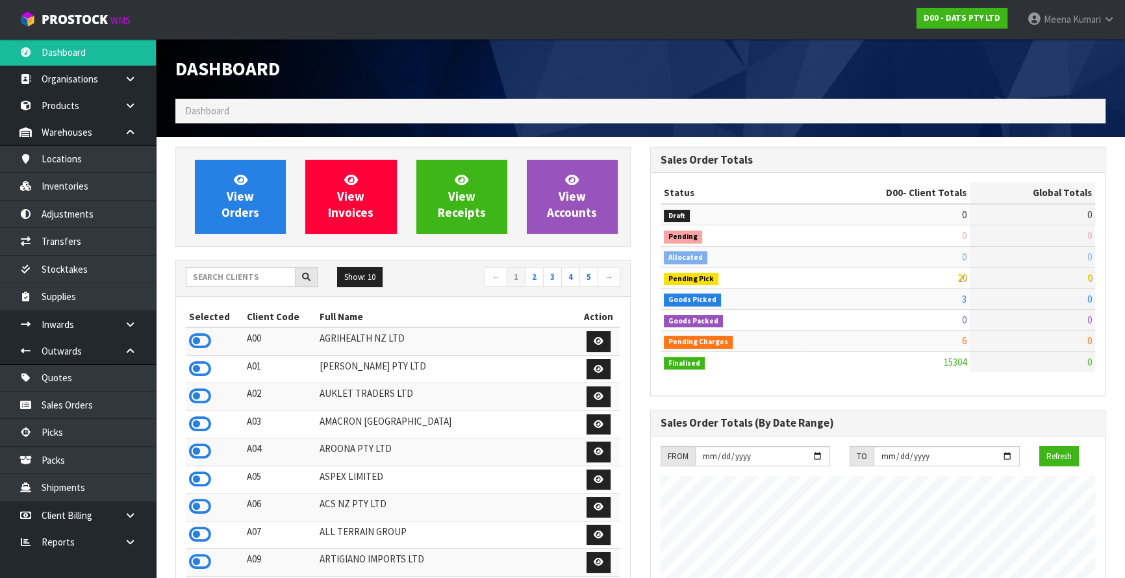
scroll to position [1024, 474]
click at [267, 285] on input "text" at bounding box center [241, 277] width 110 height 20
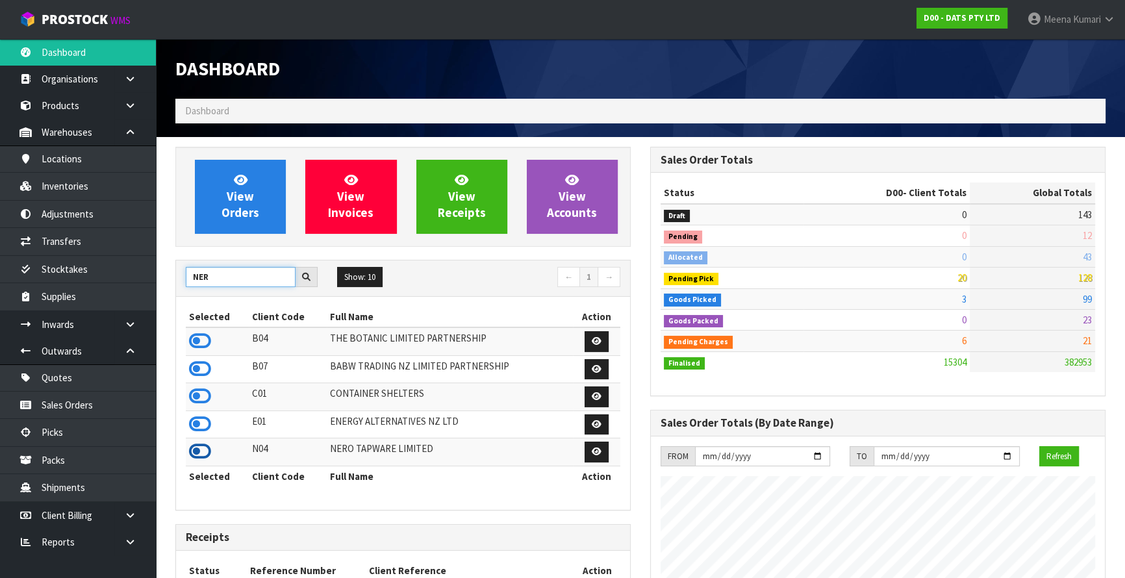
type input "NER"
click at [203, 456] on icon at bounding box center [200, 451] width 22 height 19
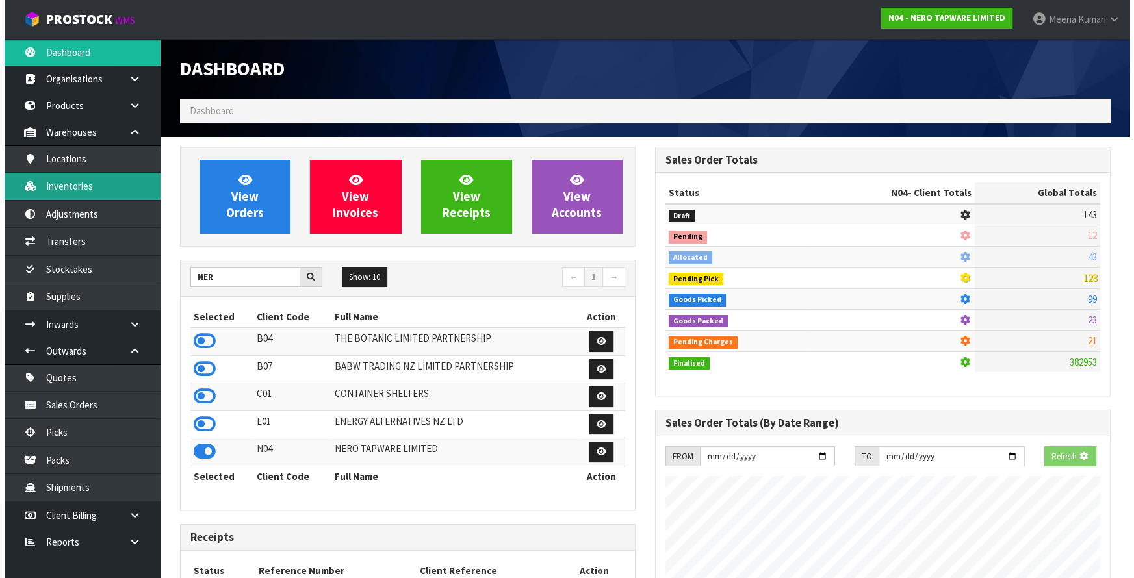
scroll to position [1038, 474]
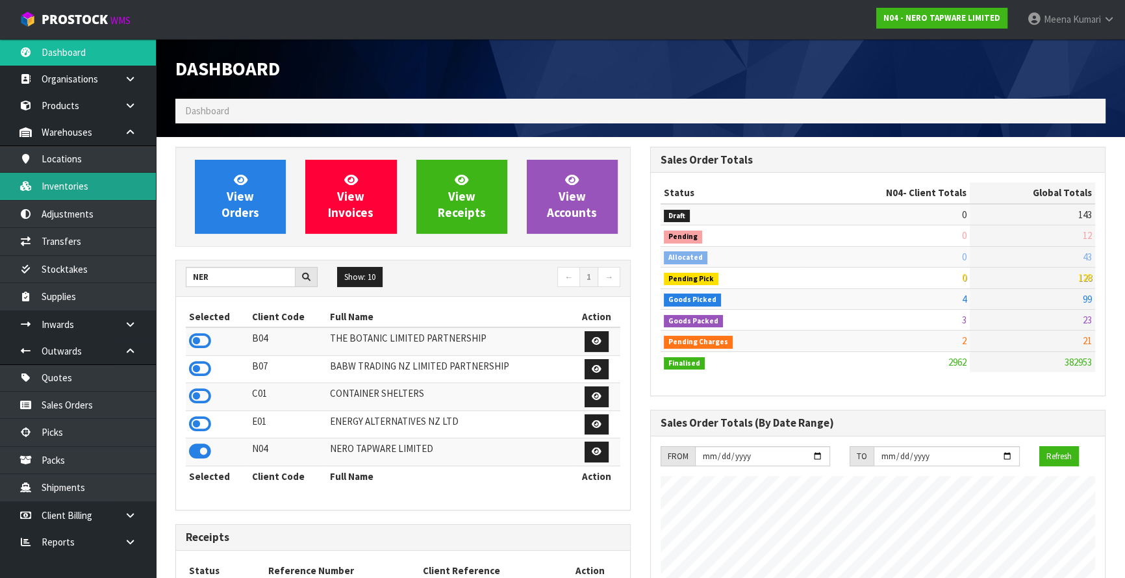
click at [133, 181] on link "Inventories" at bounding box center [78, 186] width 156 height 27
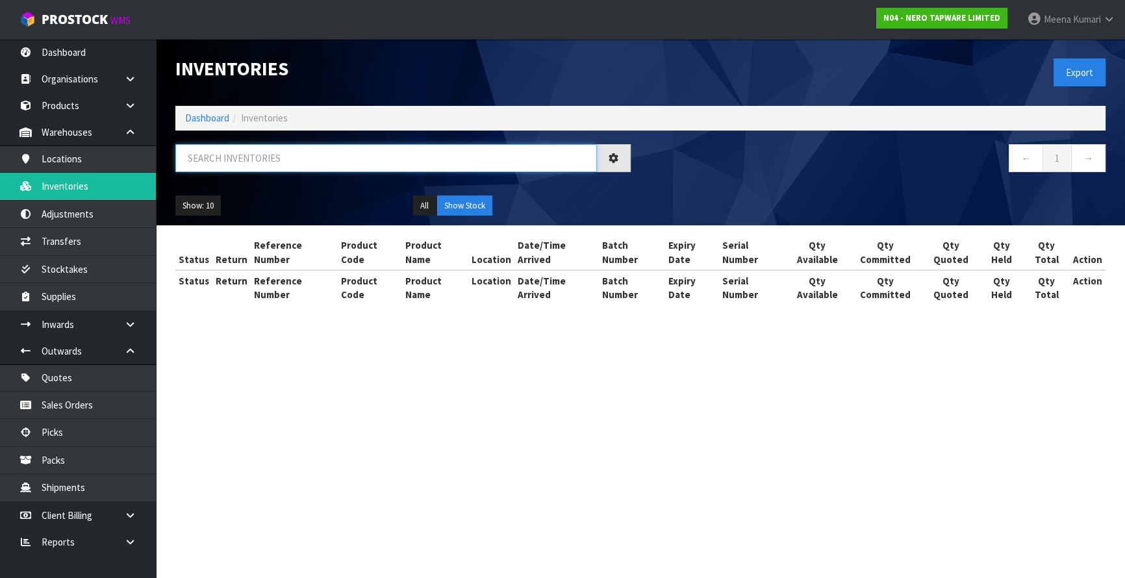
click at [220, 151] on input "text" at bounding box center [386, 158] width 422 height 28
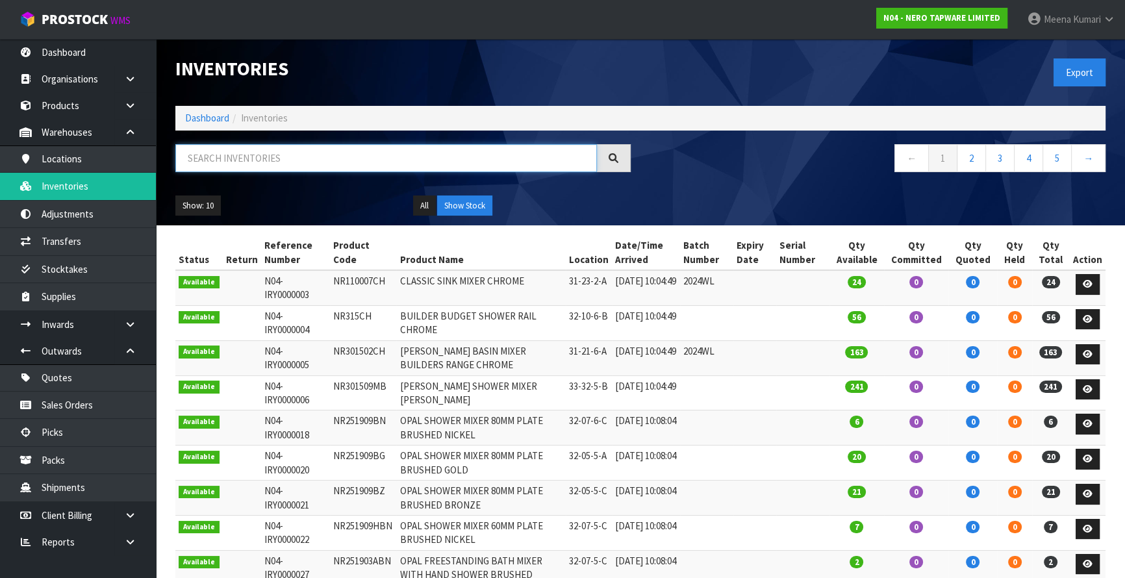
paste input "NR502GM"
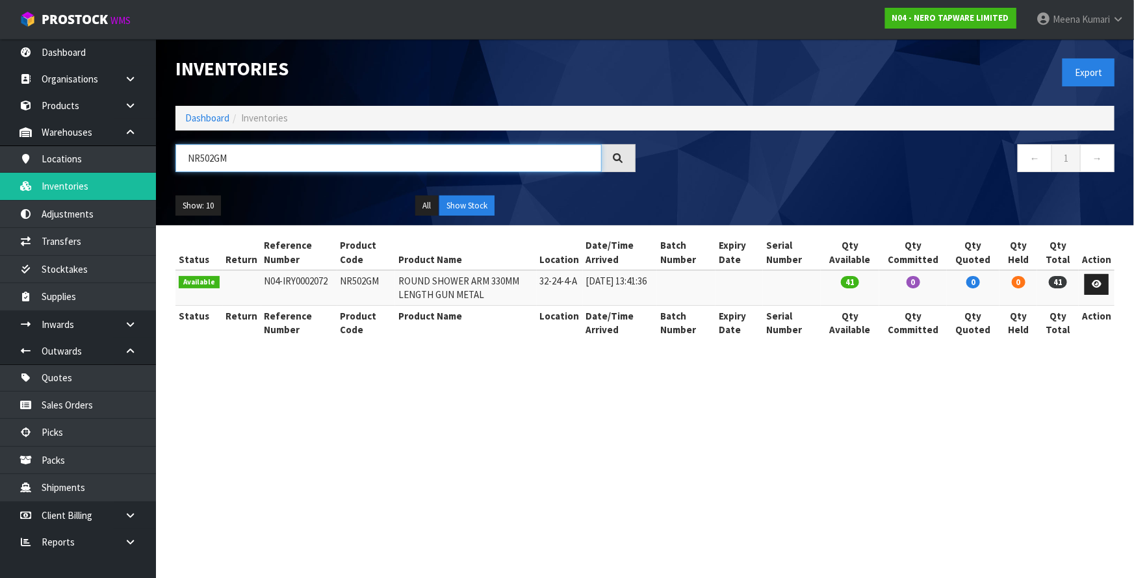
type input "NR502GM"
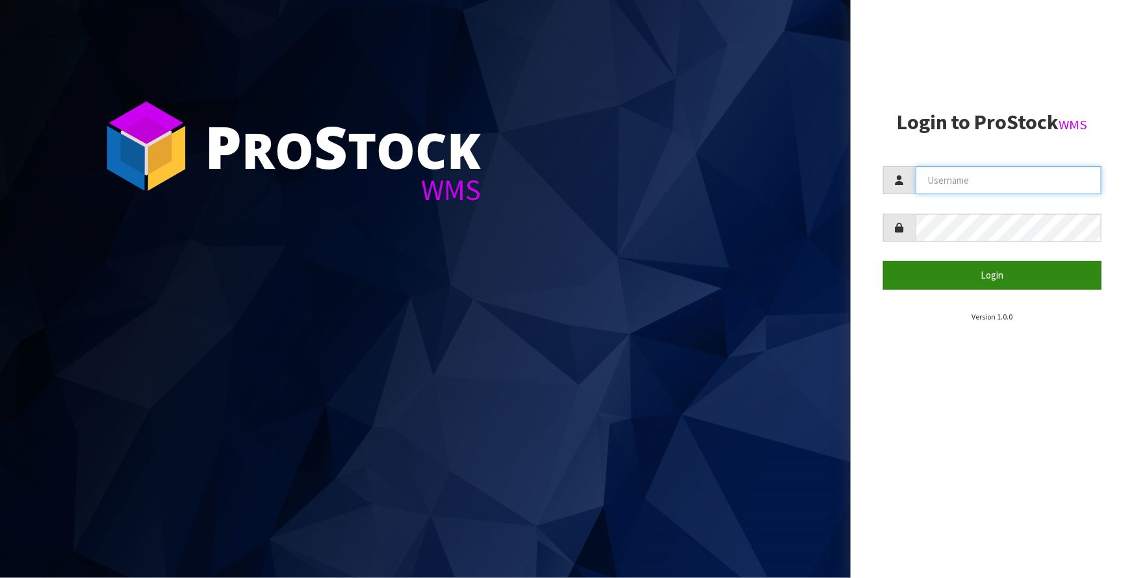
type input "[PERSON_NAME]"
click at [935, 273] on button "Login" at bounding box center [992, 275] width 218 height 28
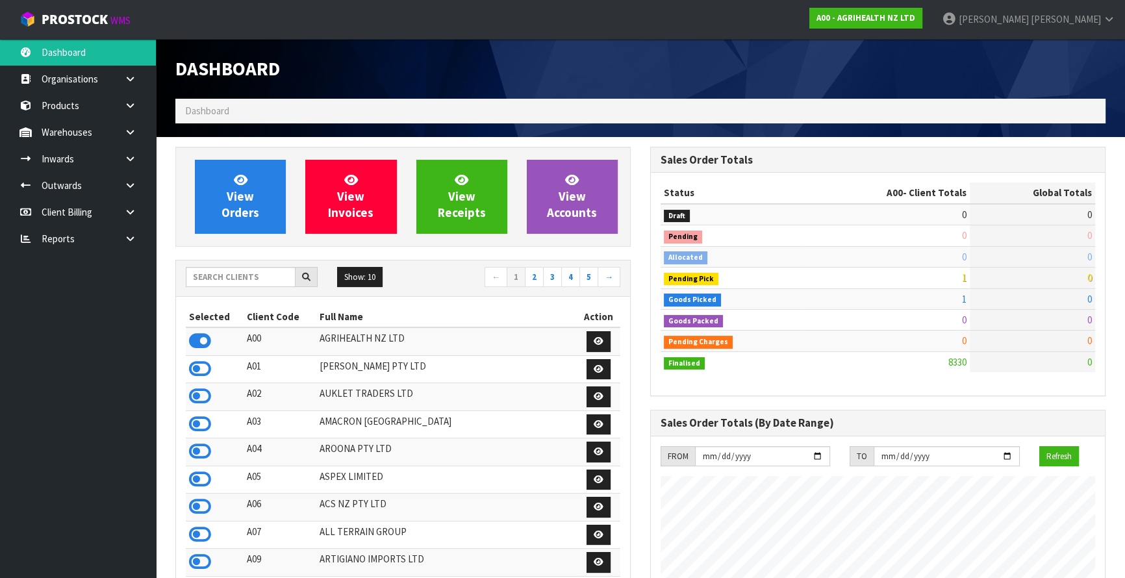
scroll to position [982, 474]
click at [250, 272] on input "text" at bounding box center [241, 277] width 110 height 20
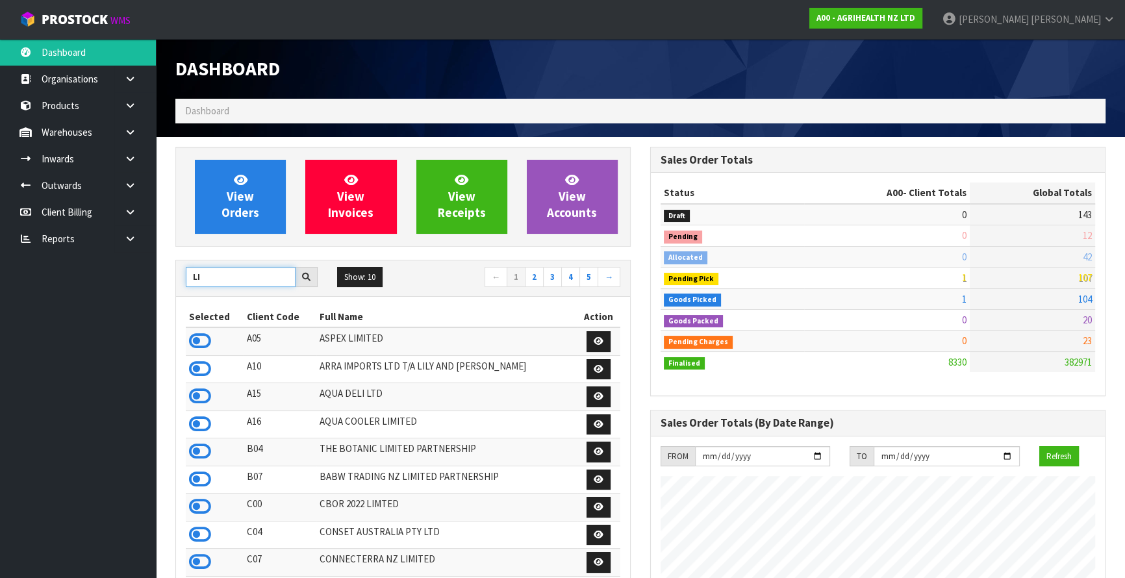
type input "L"
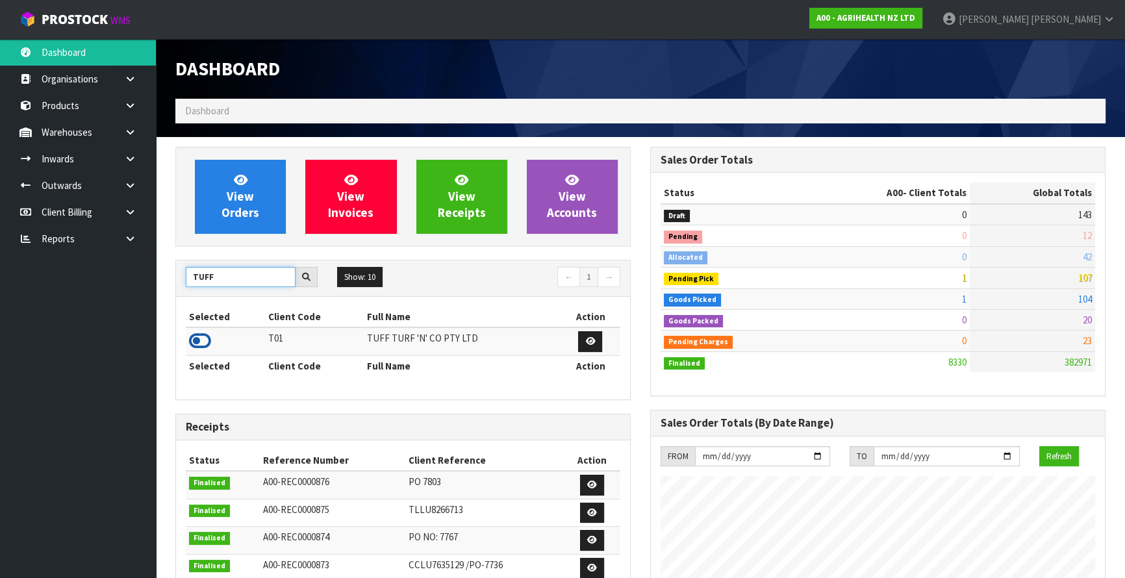
type input "TUFF"
click at [207, 341] on icon at bounding box center [200, 340] width 22 height 19
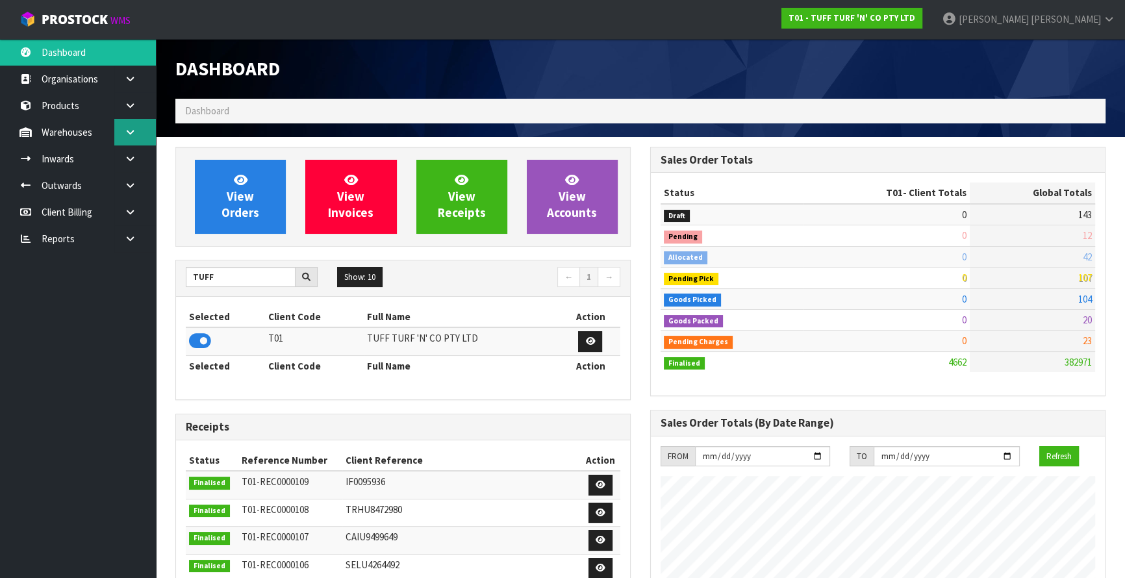
click at [129, 135] on icon at bounding box center [130, 132] width 12 height 10
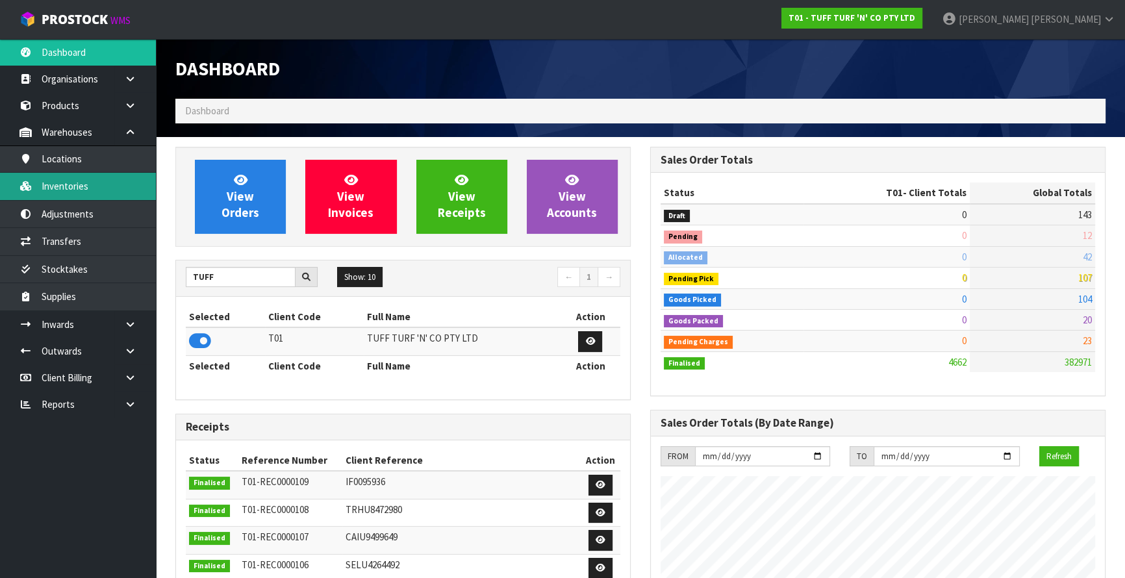
click at [60, 179] on link "Inventories" at bounding box center [78, 186] width 156 height 27
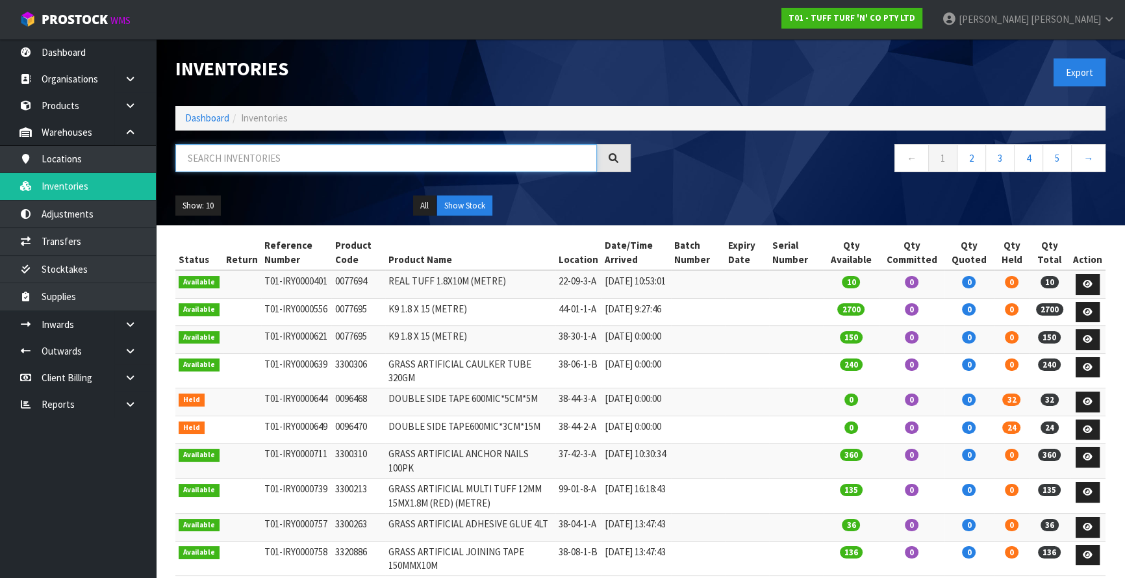
click at [219, 160] on input "text" at bounding box center [386, 158] width 422 height 28
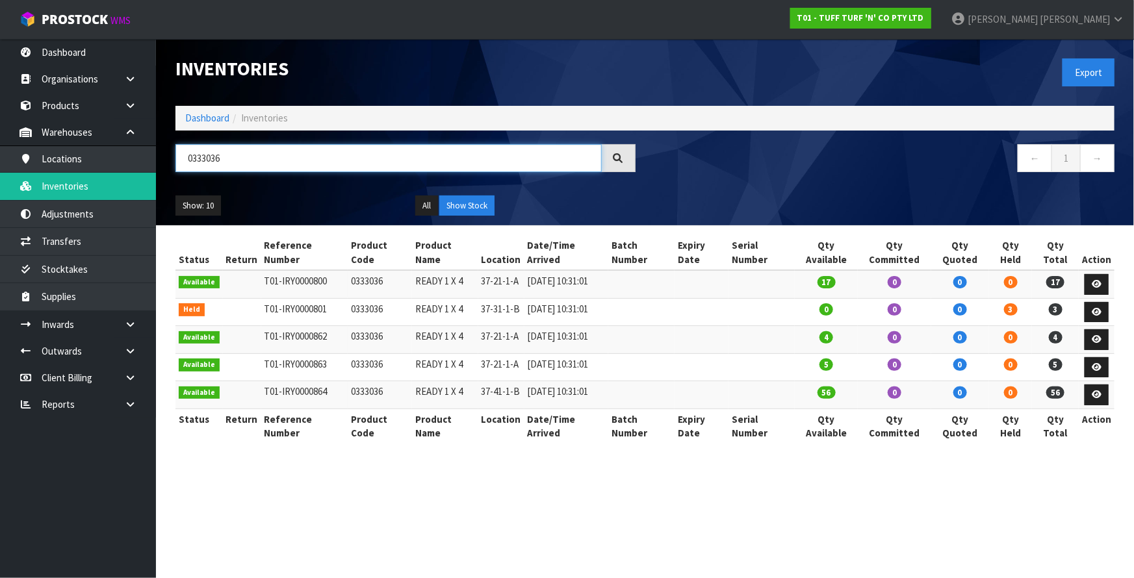
type input "0333036"
click at [211, 116] on link "Dashboard" at bounding box center [207, 118] width 44 height 12
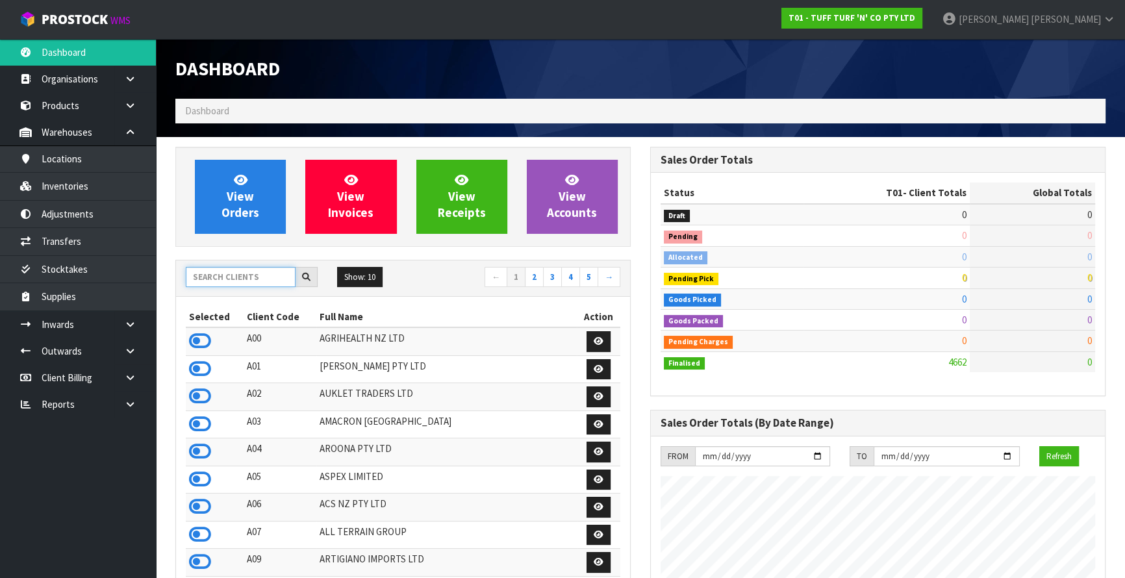
scroll to position [982, 474]
click at [252, 283] on input "text" at bounding box center [241, 277] width 110 height 20
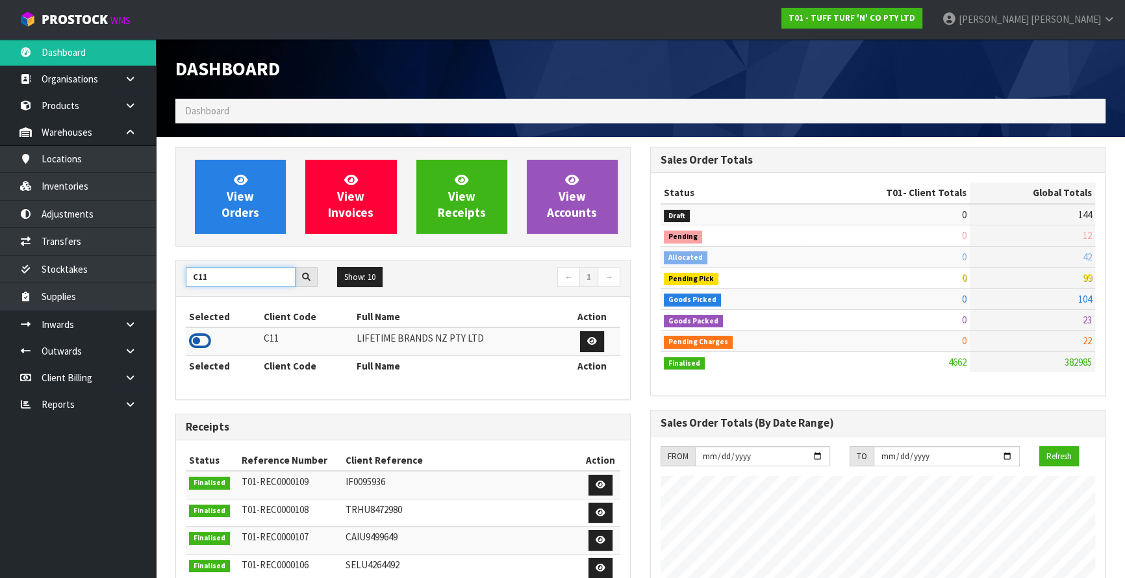
type input "C11"
click at [210, 339] on icon at bounding box center [200, 340] width 22 height 19
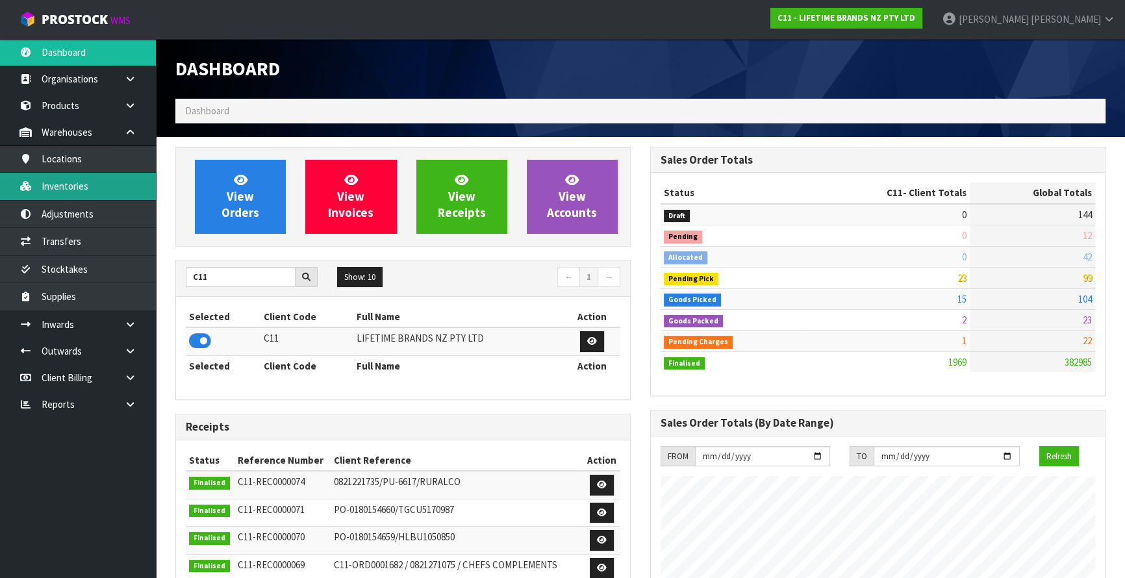
click at [100, 180] on link "Inventories" at bounding box center [78, 186] width 156 height 27
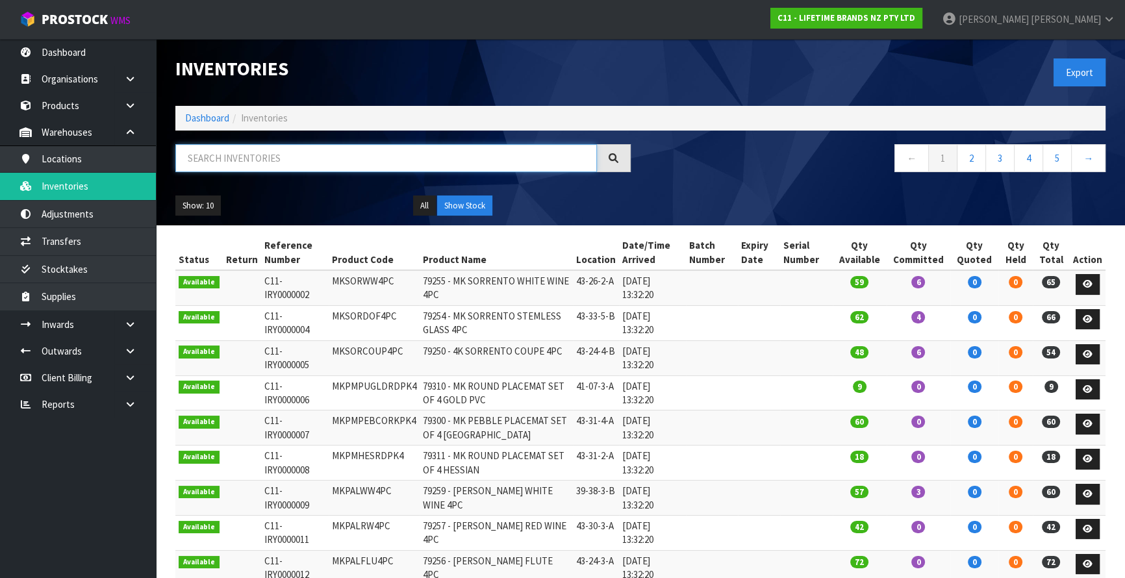
click at [194, 168] on input "text" at bounding box center [386, 158] width 422 height 28
paste input "MKJDDISHLEAF"
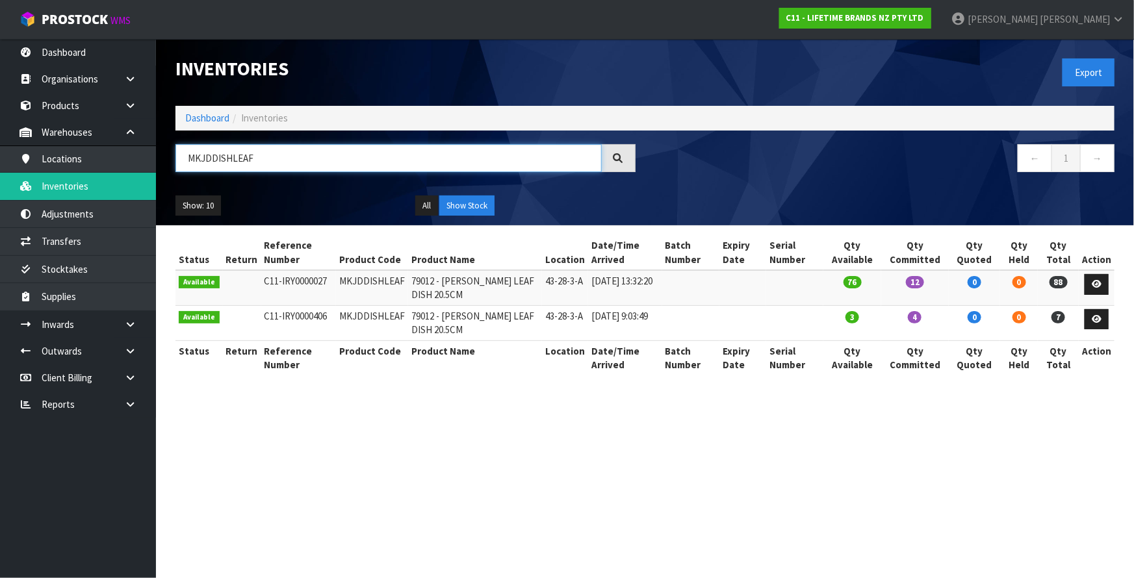
type input "MKJDDISHLEAF"
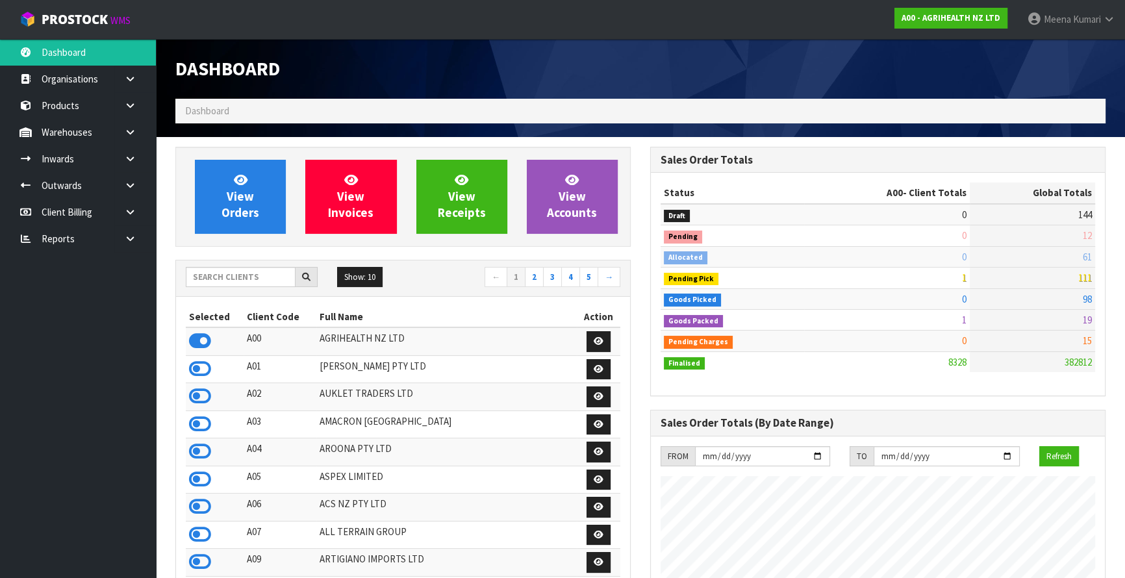
scroll to position [982, 474]
click at [232, 272] on input "text" at bounding box center [241, 277] width 110 height 20
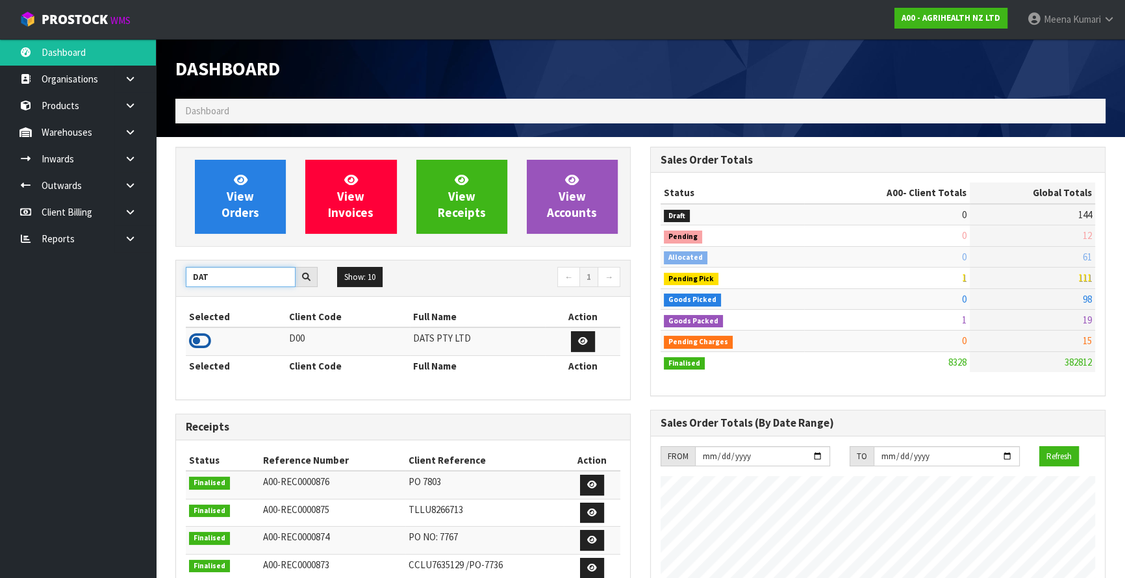
type input "DAT"
click at [205, 341] on icon at bounding box center [200, 340] width 22 height 19
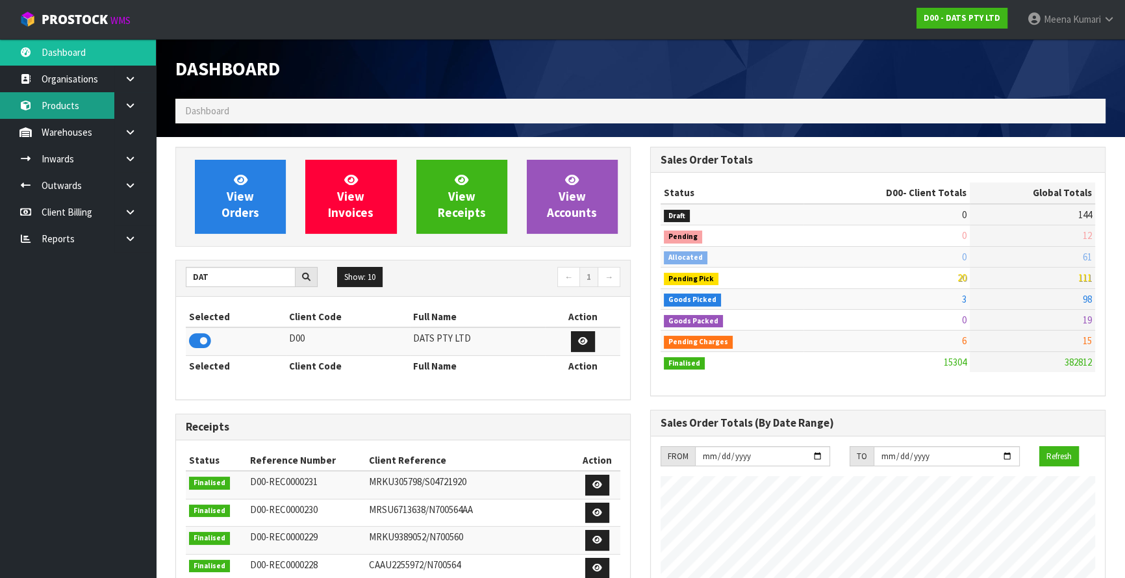
scroll to position [1010, 474]
click at [133, 181] on icon at bounding box center [130, 186] width 12 height 10
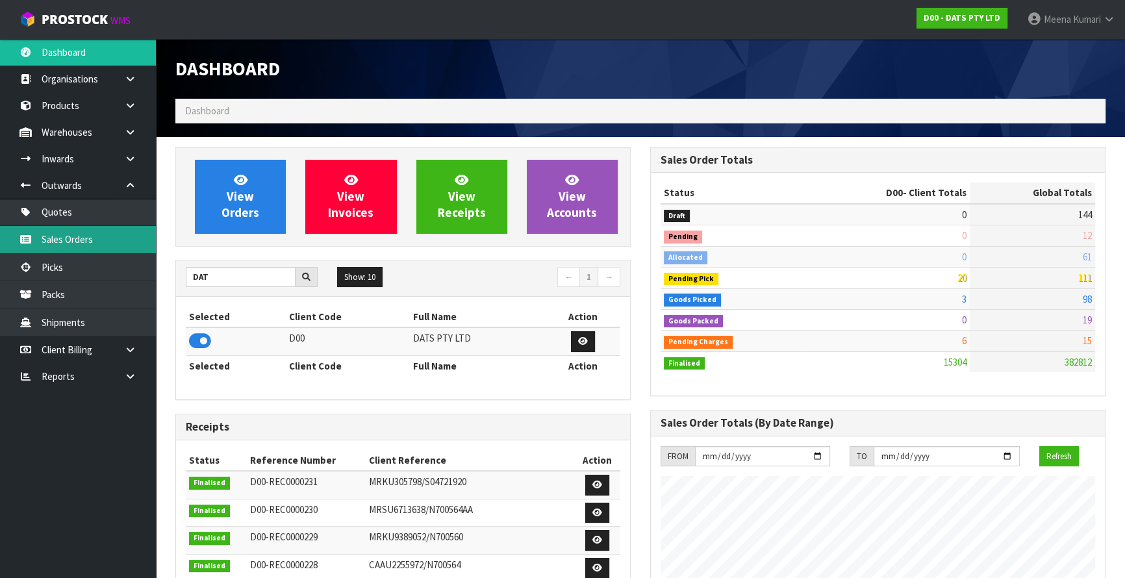
click at [123, 240] on link "Sales Orders" at bounding box center [78, 239] width 156 height 27
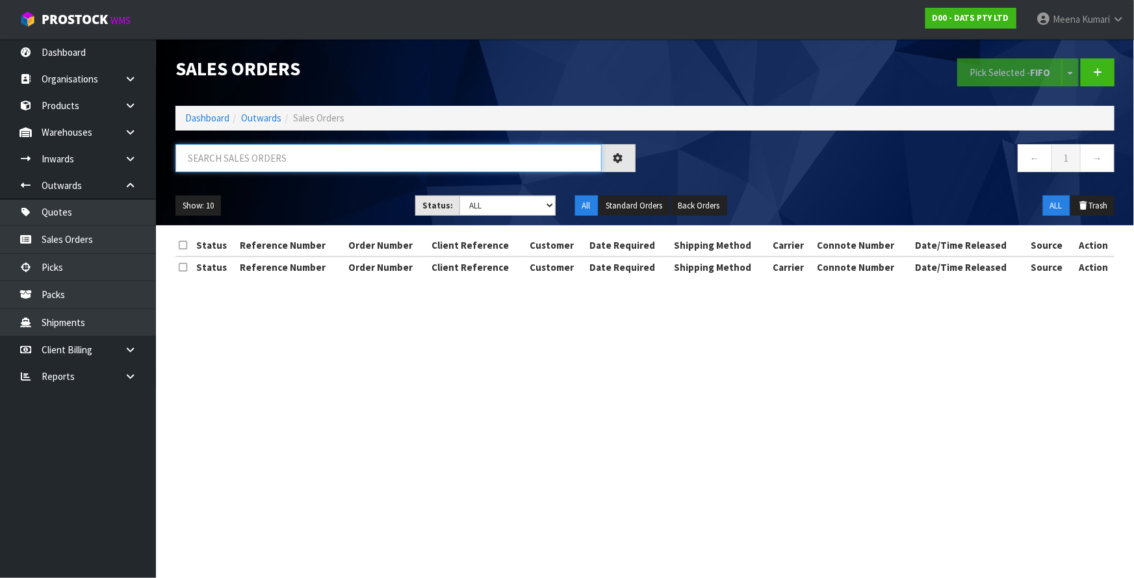
click at [307, 153] on input "text" at bounding box center [388, 158] width 426 height 28
paste input "68795"
type input "68795"
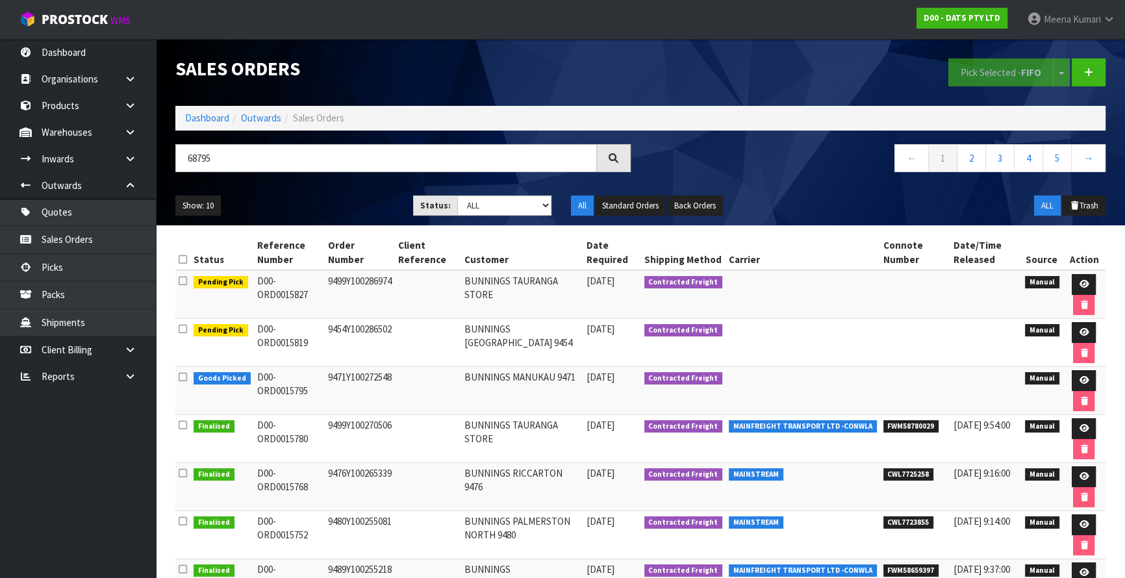
click at [257, 283] on td "D00-ORD0015827" at bounding box center [289, 294] width 71 height 49
copy tr "D00-ORD0015827"
drag, startPoint x: 255, startPoint y: 328, endPoint x: 312, endPoint y: 352, distance: 62.0
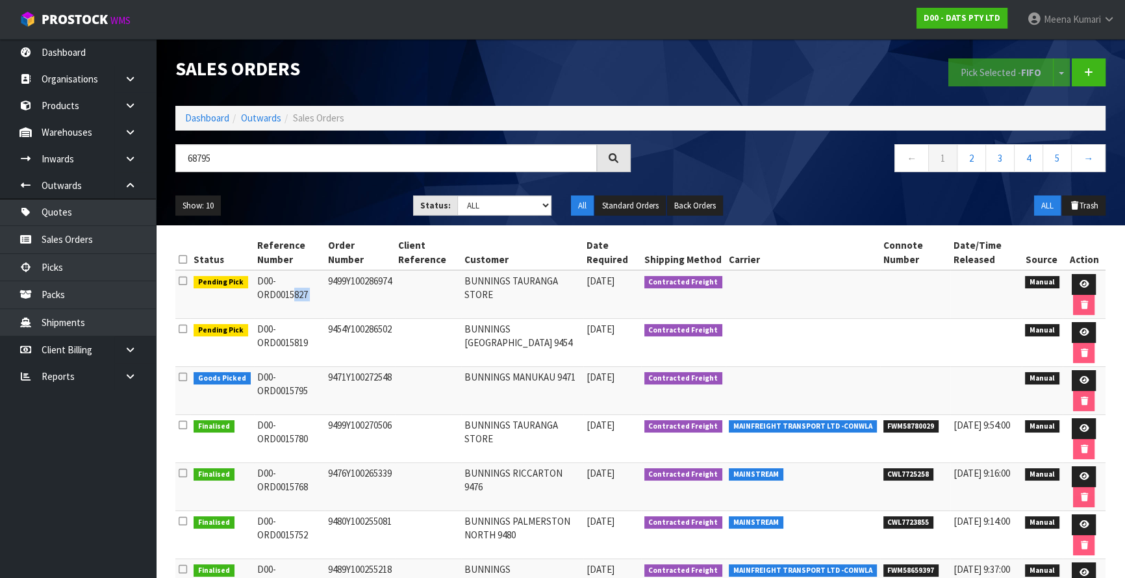
click at [312, 352] on td "D00-ORD0015819" at bounding box center [289, 343] width 71 height 48
copy td "D00-ORD0015819"
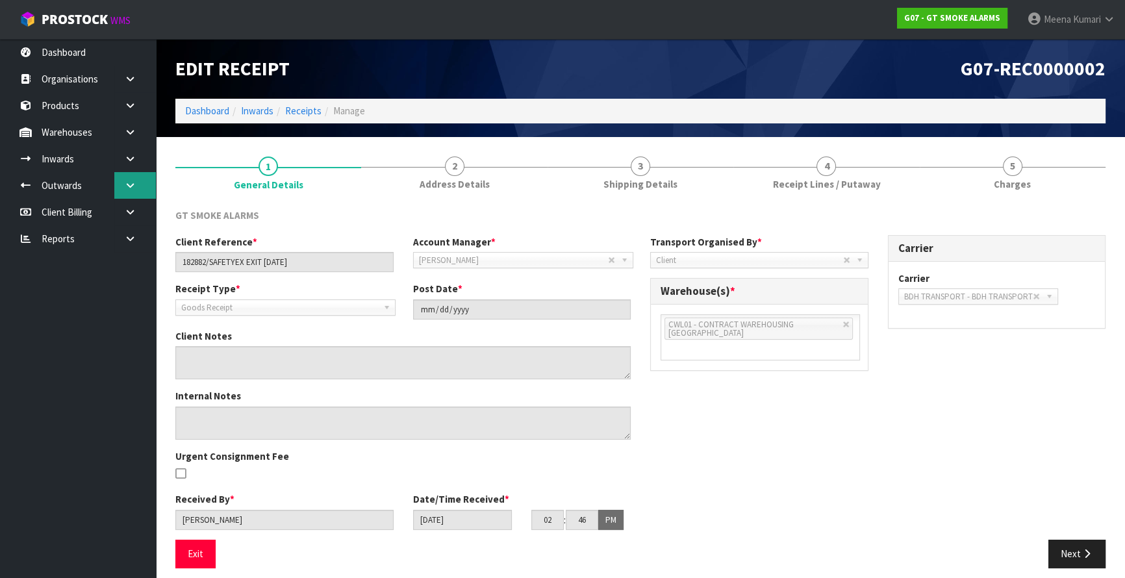
click at [137, 193] on link at bounding box center [135, 185] width 42 height 27
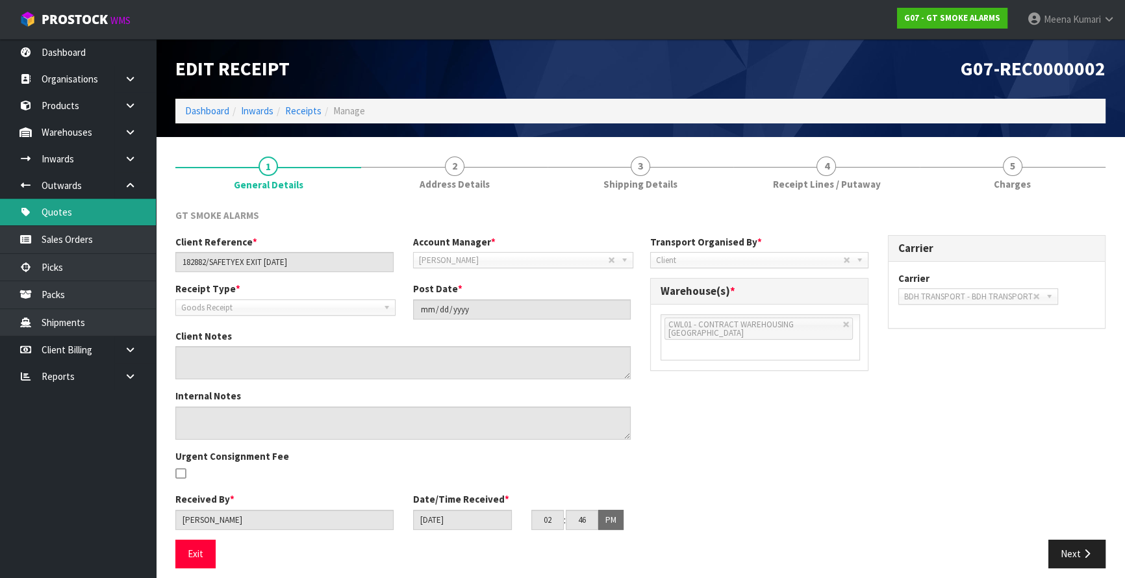
click at [114, 215] on link "Quotes" at bounding box center [78, 212] width 156 height 27
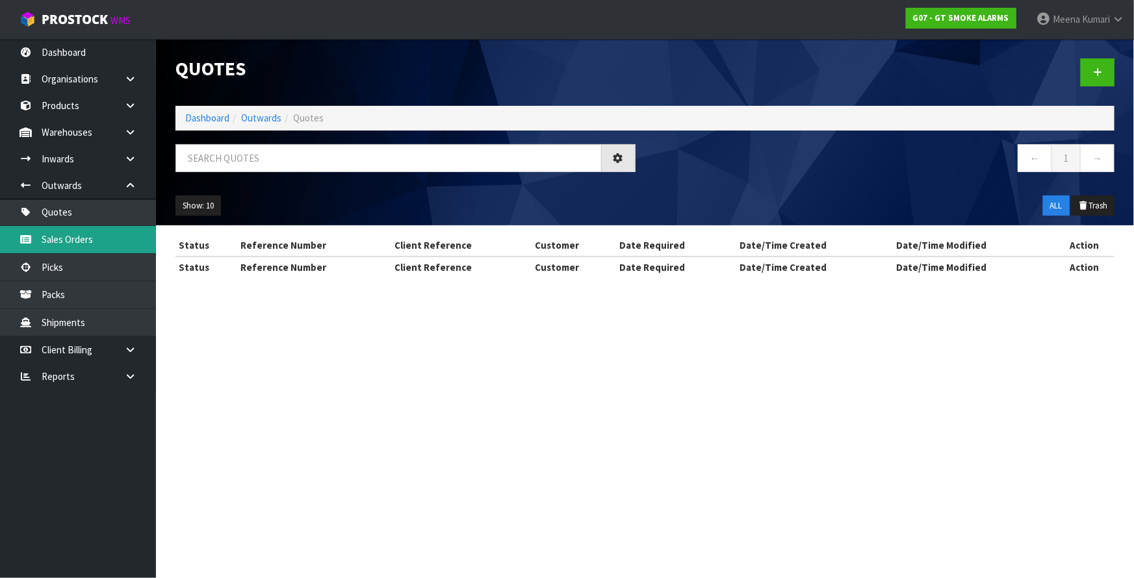
click at [117, 233] on div "Quotes Dashboard Outwards Quotes ← 1 → Show: 10 5 10 25 50 ALL Trash Status Ref…" at bounding box center [567, 150] width 1134 height 301
click at [103, 248] on link "Sales Orders" at bounding box center [78, 239] width 156 height 27
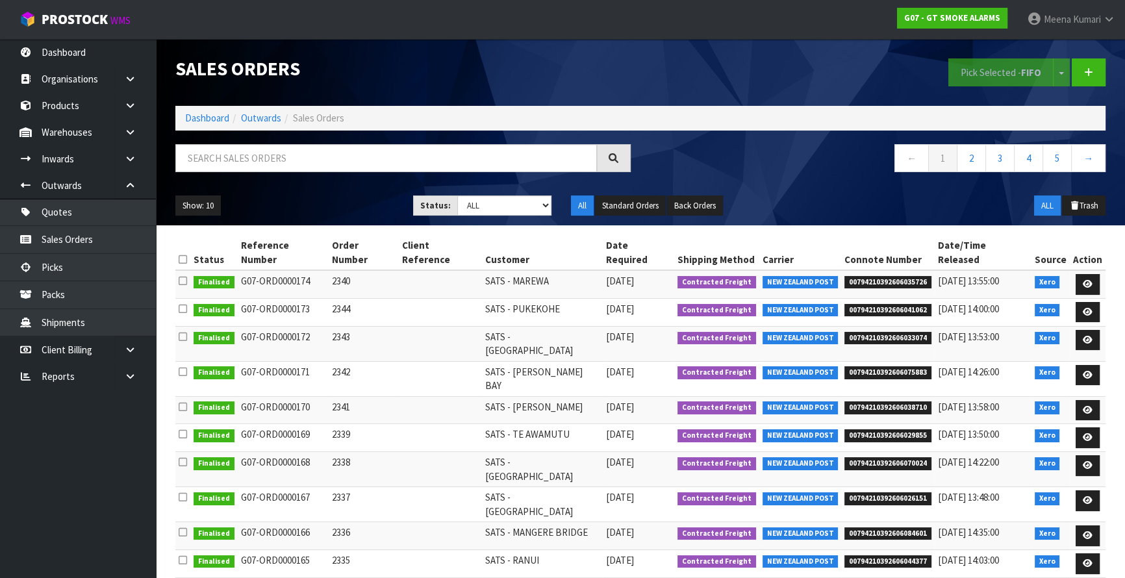
click at [251, 183] on div "← 1 2 3 4 5 →" at bounding box center [641, 165] width 950 height 42
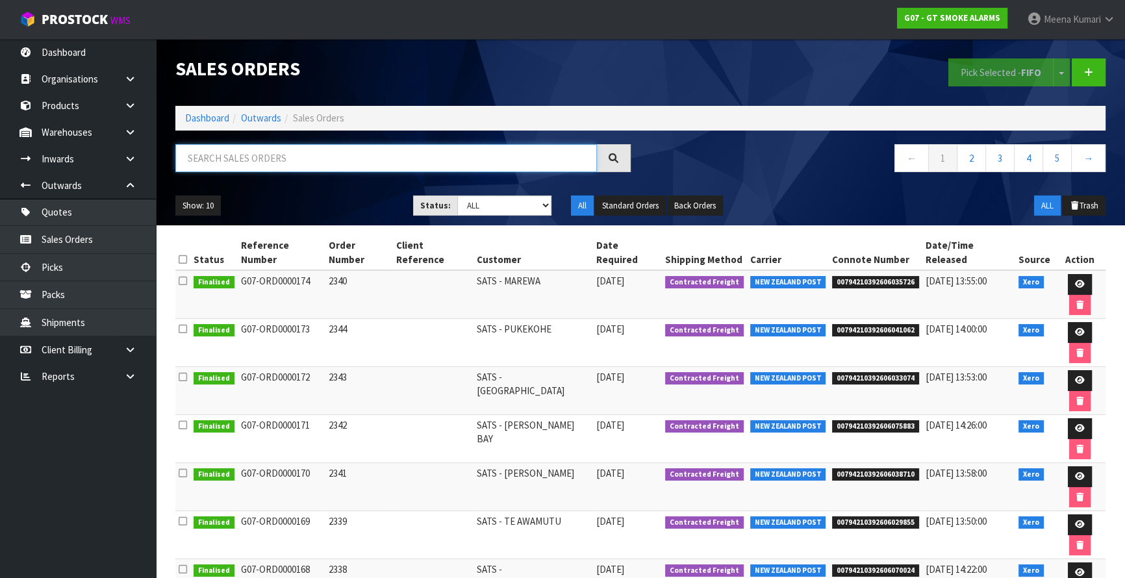
click at [244, 163] on input "text" at bounding box center [386, 158] width 422 height 28
paste input "D00-ORD0015827"
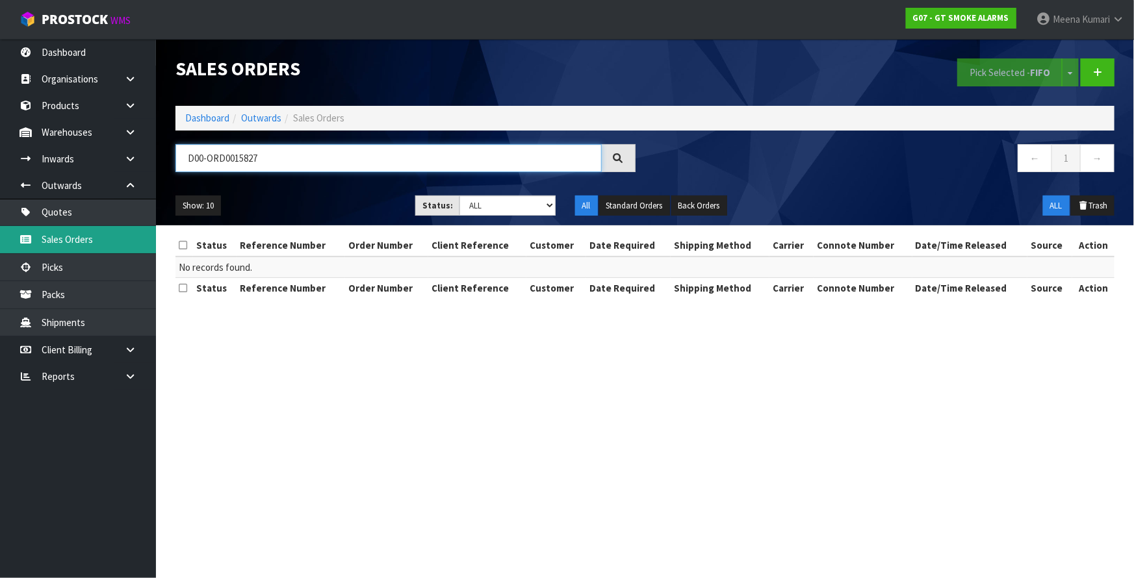
type input "D00-ORD0015827"
click at [127, 228] on link "Sales Orders" at bounding box center [78, 239] width 156 height 27
click at [298, 160] on input "D00-ORD0015827" at bounding box center [388, 158] width 426 height 28
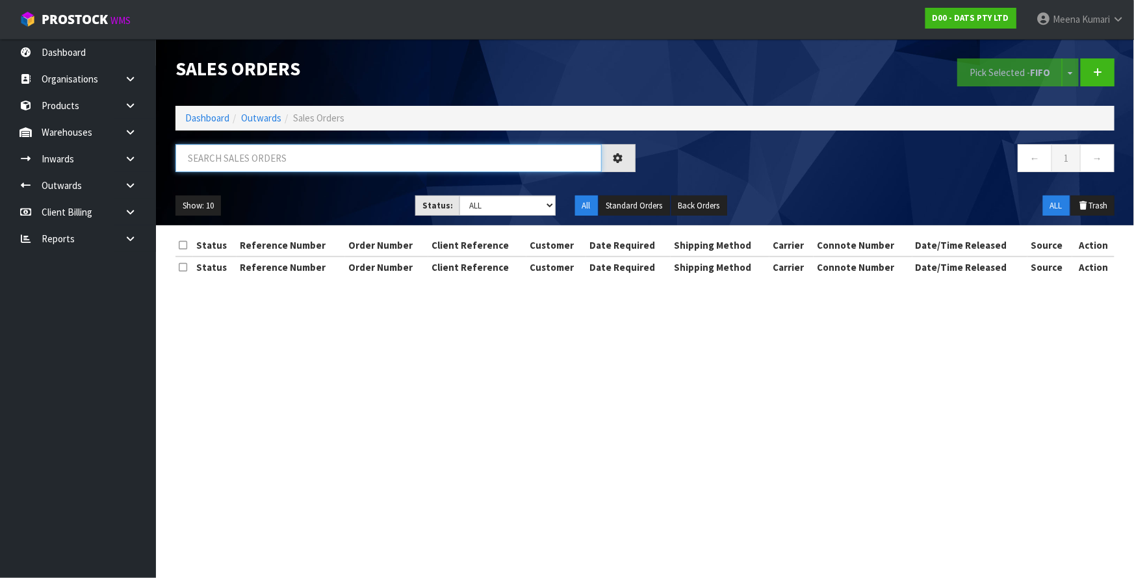
click at [221, 166] on input "text" at bounding box center [388, 158] width 426 height 28
paste input "D00-ORD0015827"
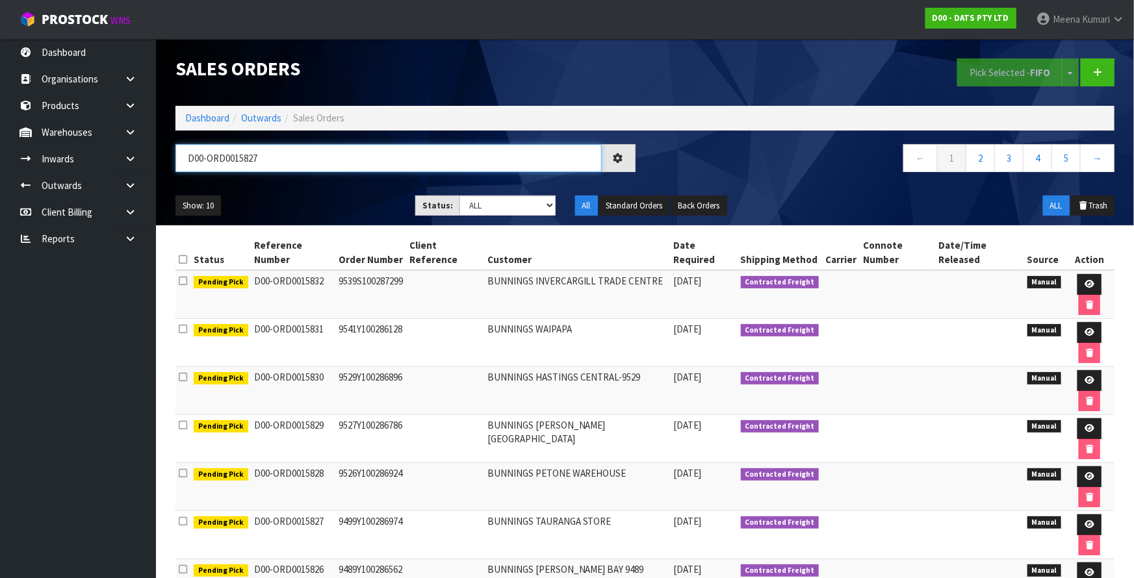
type input "D00-ORD0015827"
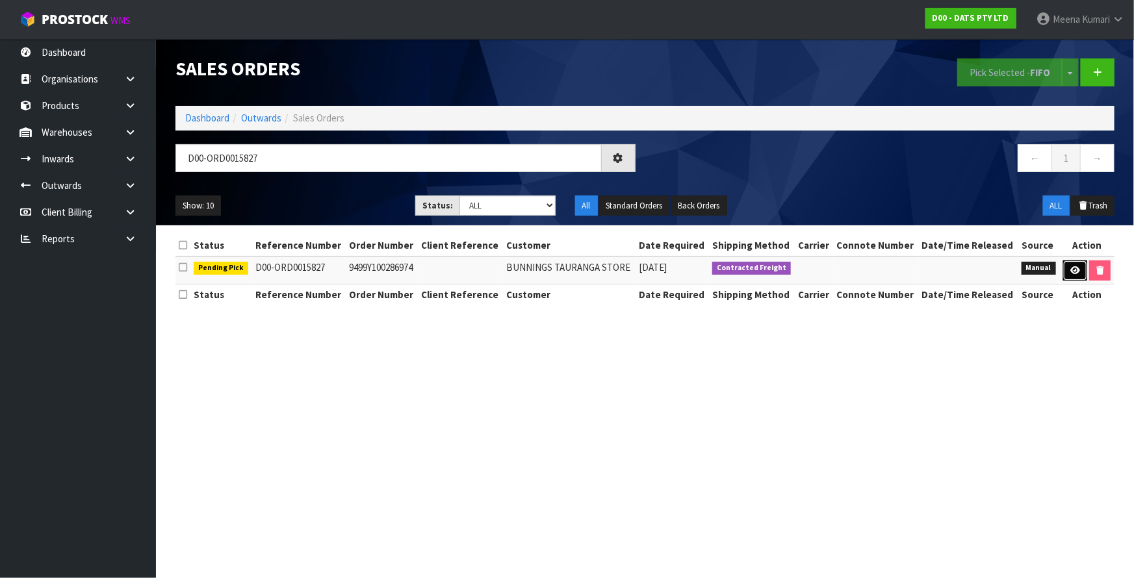
click at [1077, 271] on icon at bounding box center [1075, 270] width 10 height 8
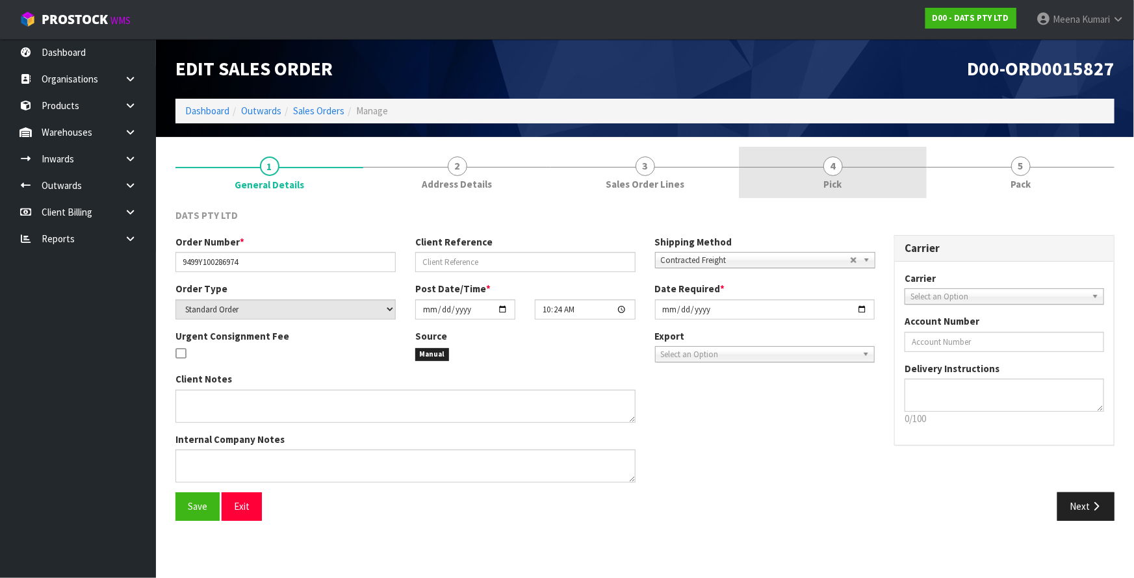
click at [878, 177] on link "4 Pick" at bounding box center [833, 172] width 188 height 51
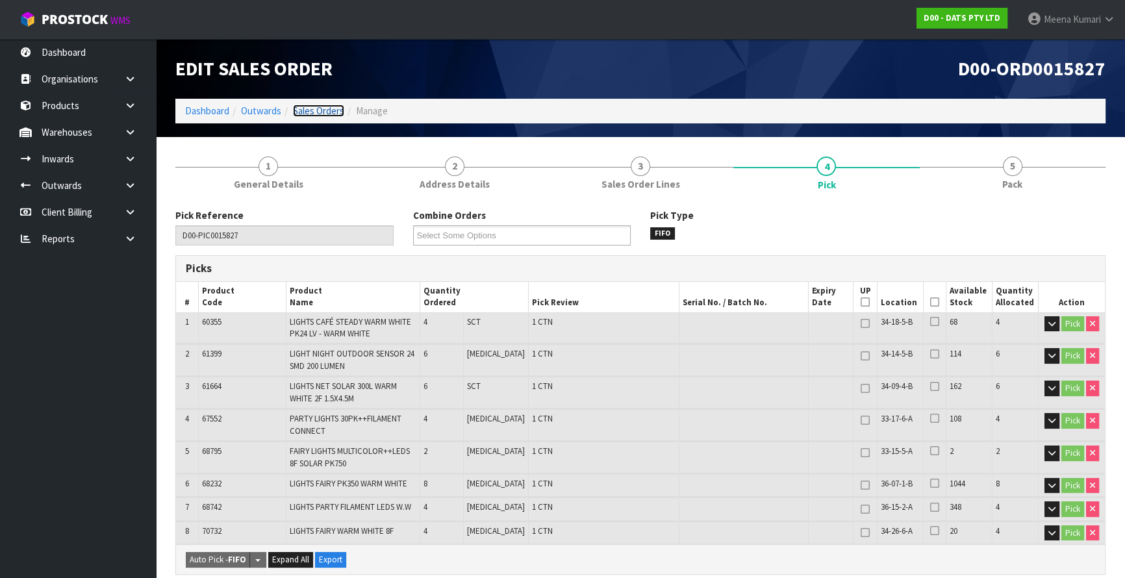
click at [309, 109] on link "Sales Orders" at bounding box center [318, 111] width 51 height 12
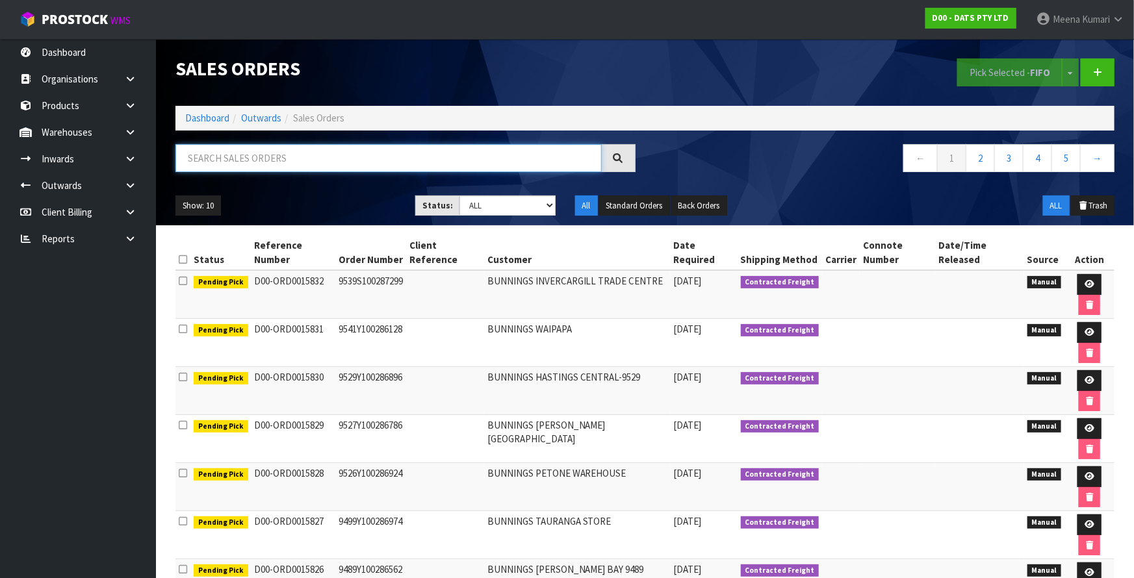
click at [286, 168] on input "text" at bounding box center [388, 158] width 426 height 28
paste input "D00-ORD0015819"
type input "D00-ORD0015819"
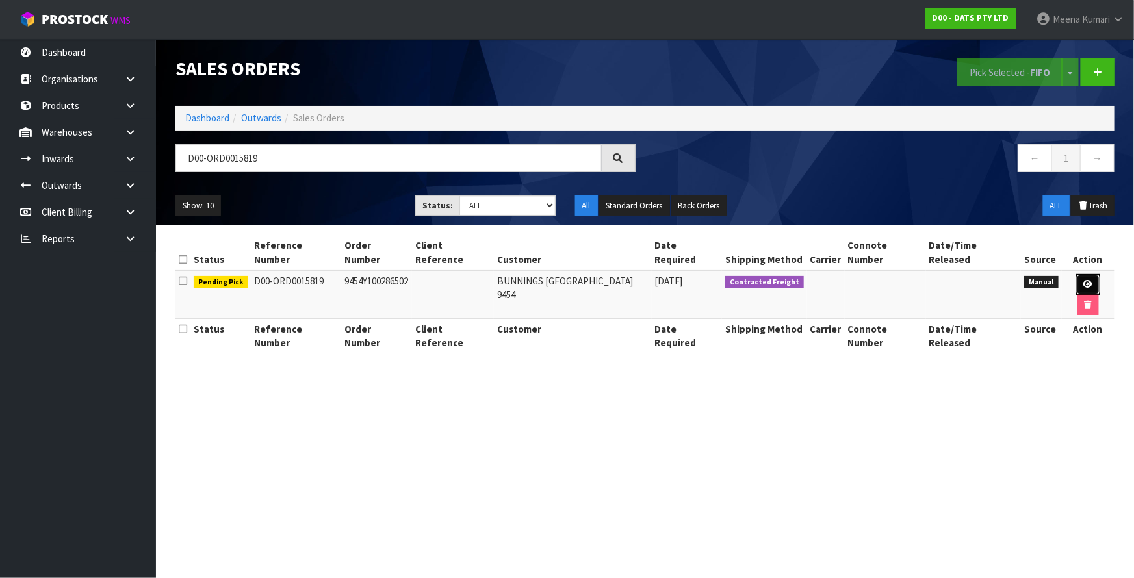
click at [1083, 280] on icon at bounding box center [1088, 284] width 10 height 8
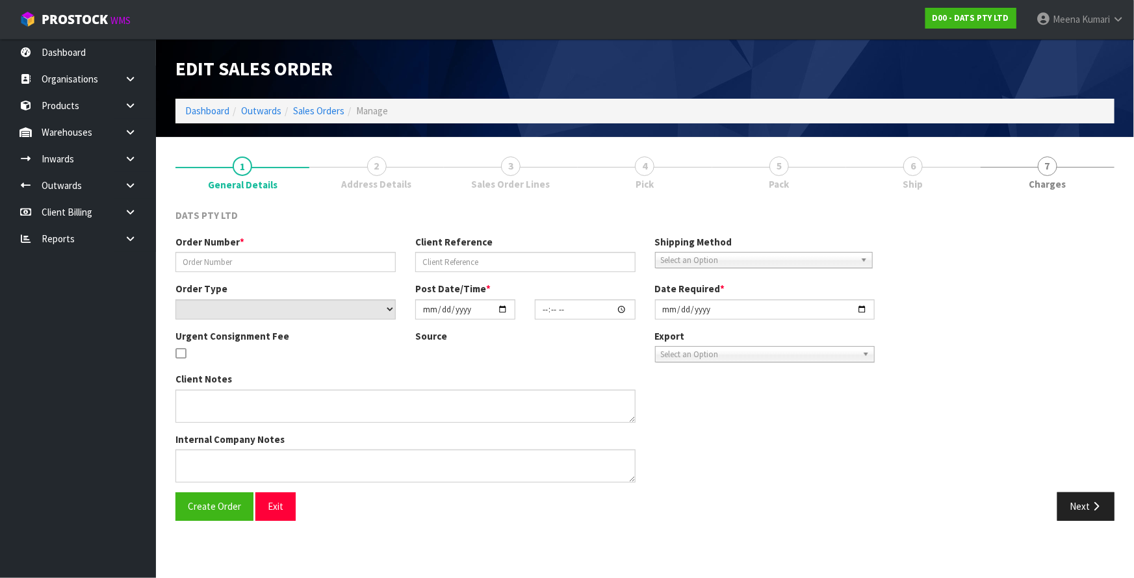
type input "9454Y100286502"
select select "number:0"
type input "[DATE]"
type input "10:00:00.000"
type input "[DATE]"
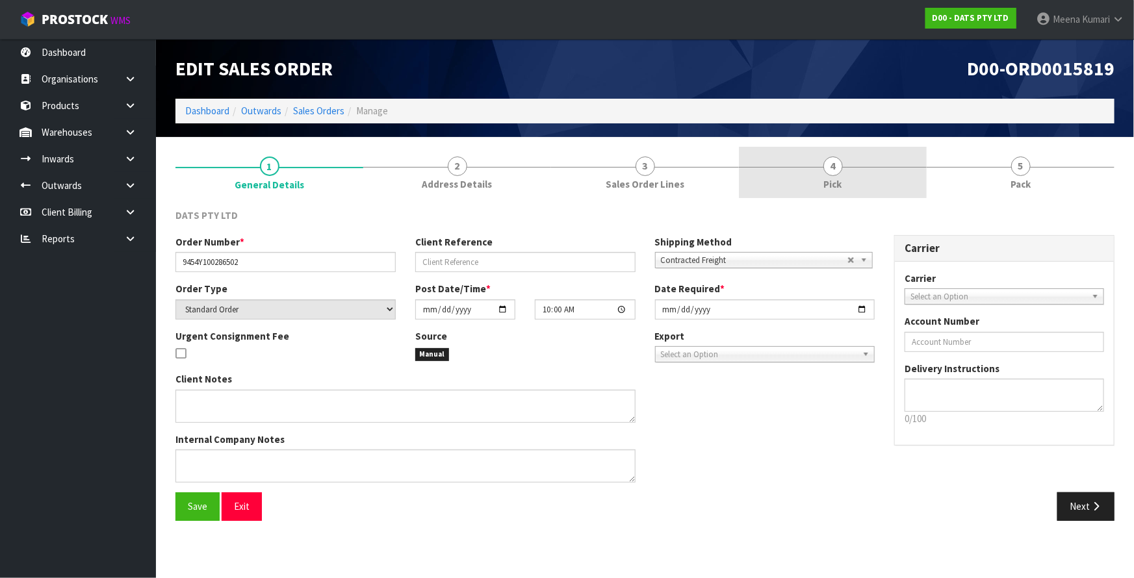
click at [805, 181] on link "4 Pick" at bounding box center [833, 172] width 188 height 51
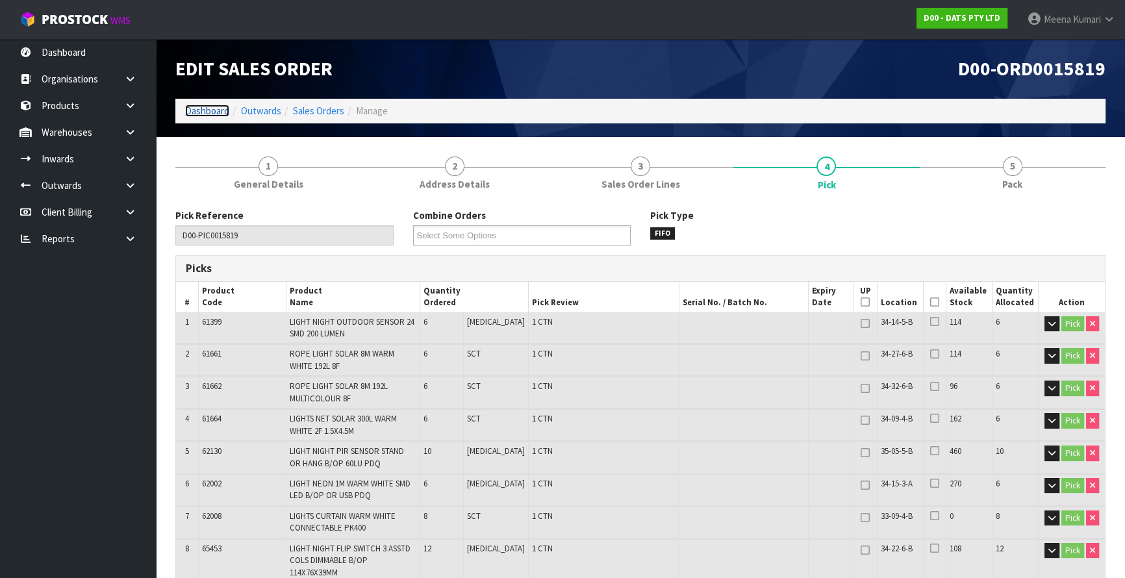
click at [203, 109] on link "Dashboard" at bounding box center [207, 111] width 44 height 12
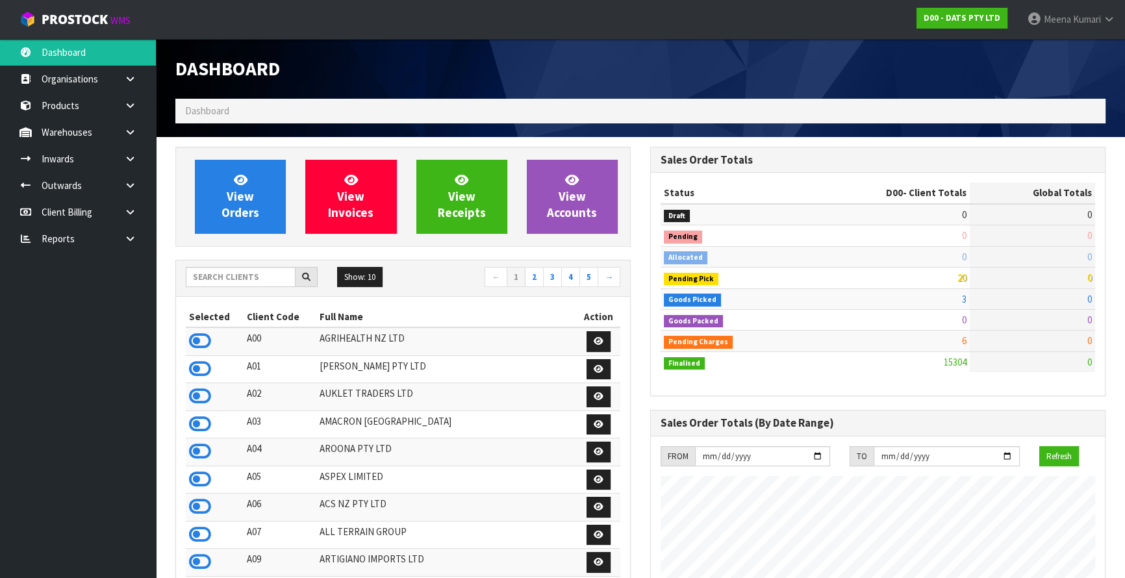
scroll to position [1024, 474]
click at [266, 284] on input "text" at bounding box center [241, 277] width 110 height 20
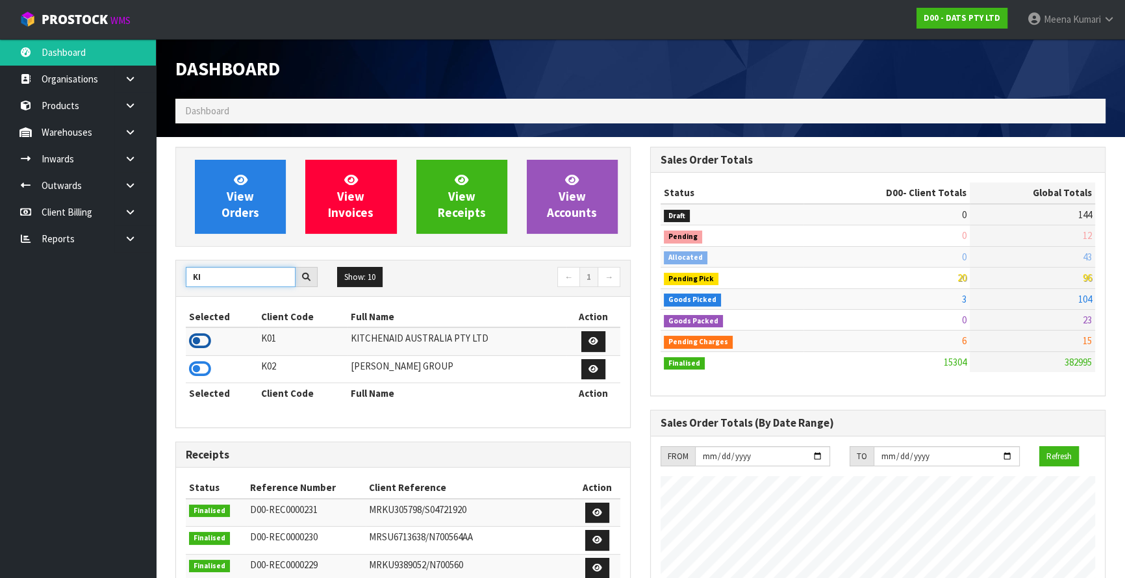
type input "KI"
click at [201, 344] on icon at bounding box center [200, 340] width 22 height 19
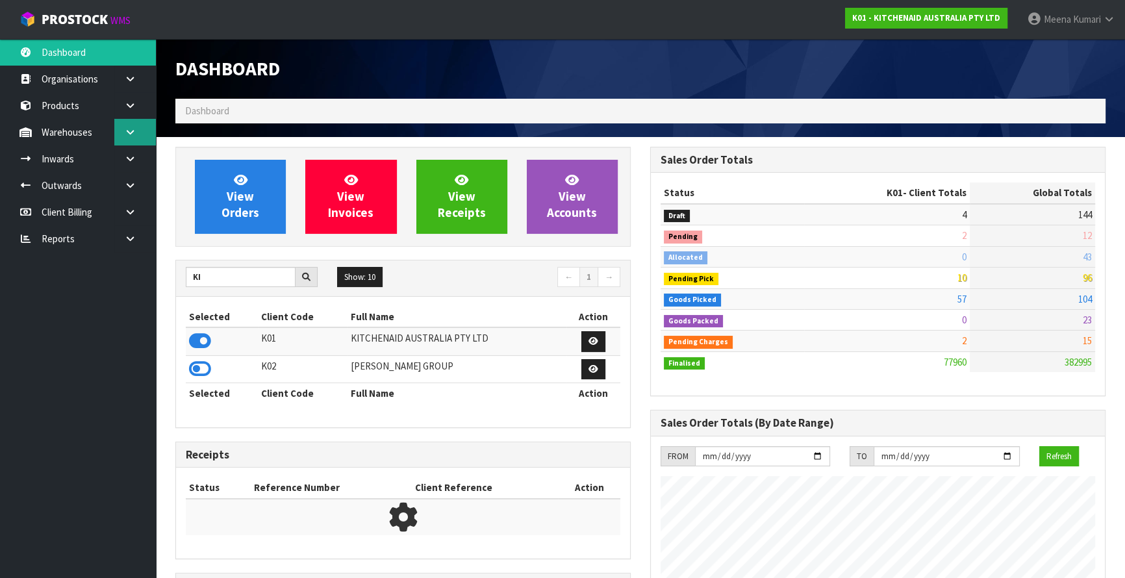
scroll to position [982, 474]
click at [127, 144] on link at bounding box center [135, 132] width 42 height 27
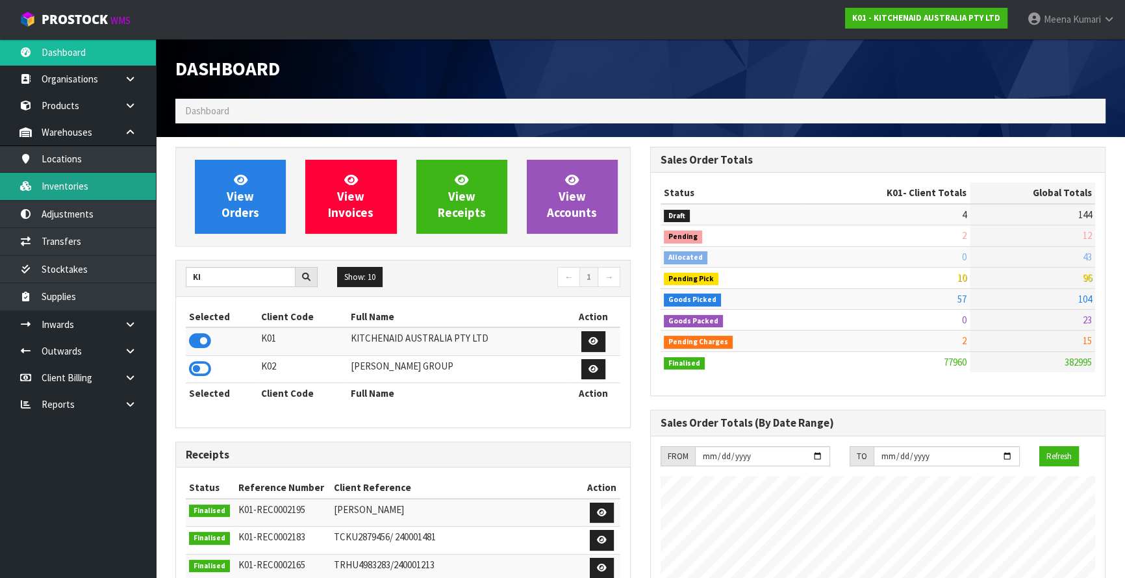
click at [103, 187] on link "Inventories" at bounding box center [78, 186] width 156 height 27
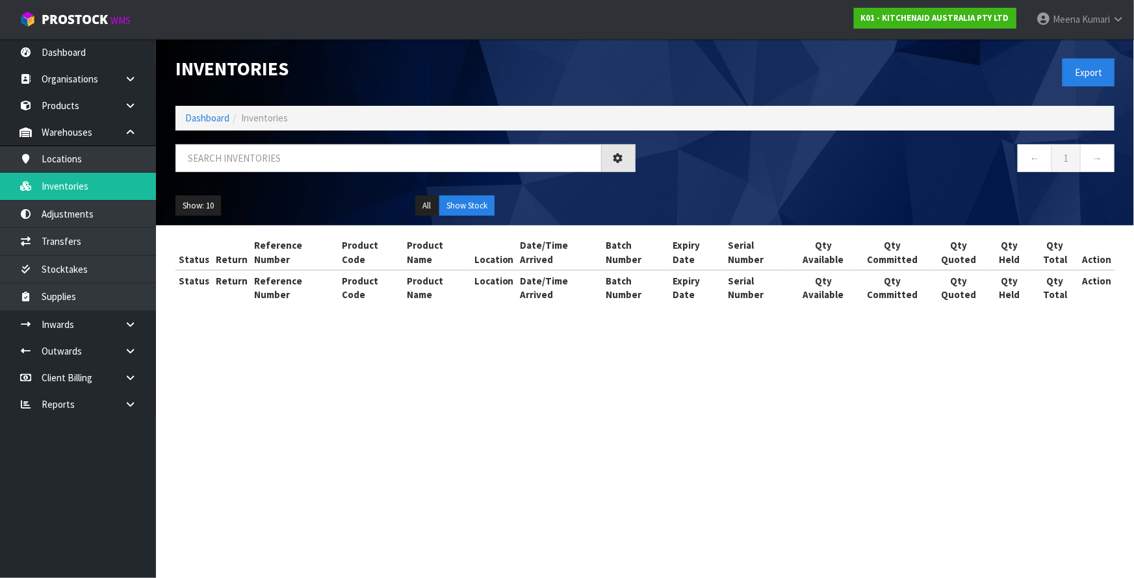
click at [66, 108] on body "Toggle navigation ProStock WMS K01 - KITCHENAID AUSTRALIA PTY LTD [PERSON_NAME]…" at bounding box center [567, 289] width 1134 height 578
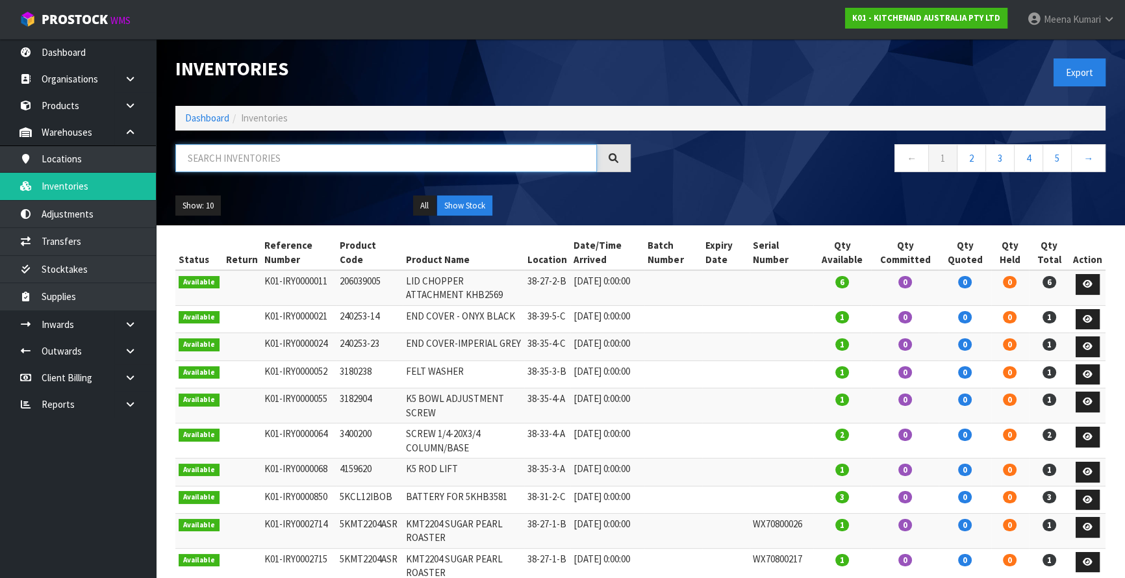
click at [224, 164] on input "text" at bounding box center [386, 158] width 422 height 28
paste input "5KEK1701AER"
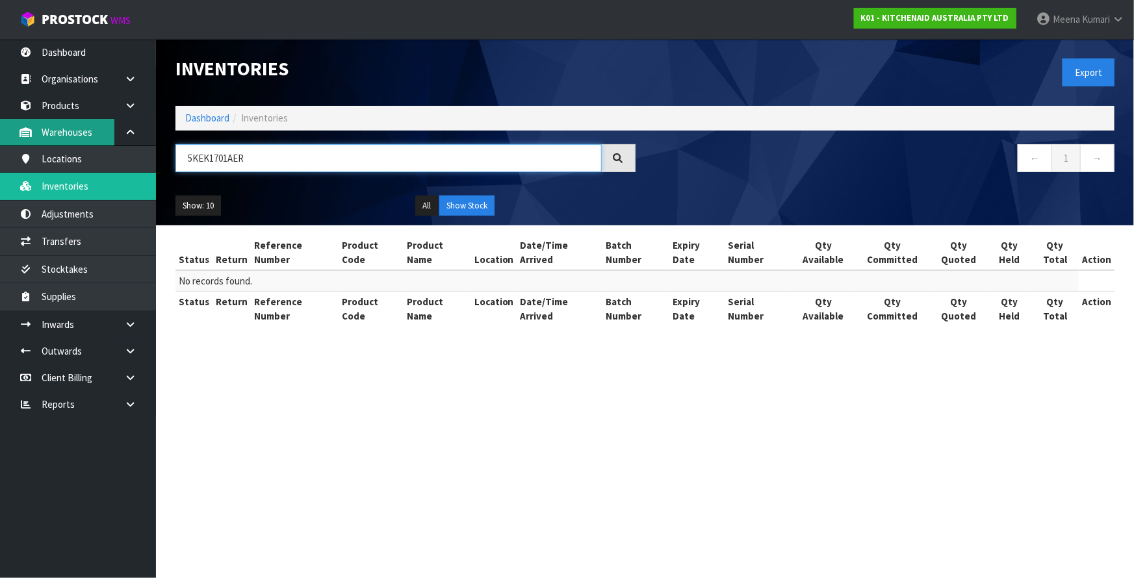
type input "5KEK1701AER"
click at [44, 130] on link "Warehouses" at bounding box center [78, 132] width 156 height 27
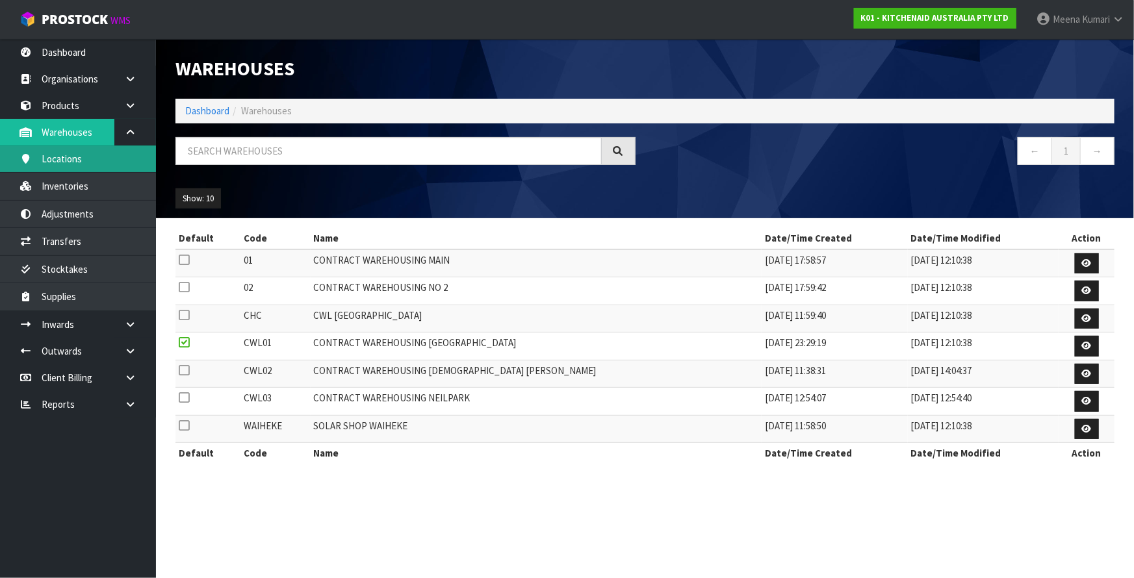
click at [127, 161] on link "Locations" at bounding box center [78, 159] width 156 height 27
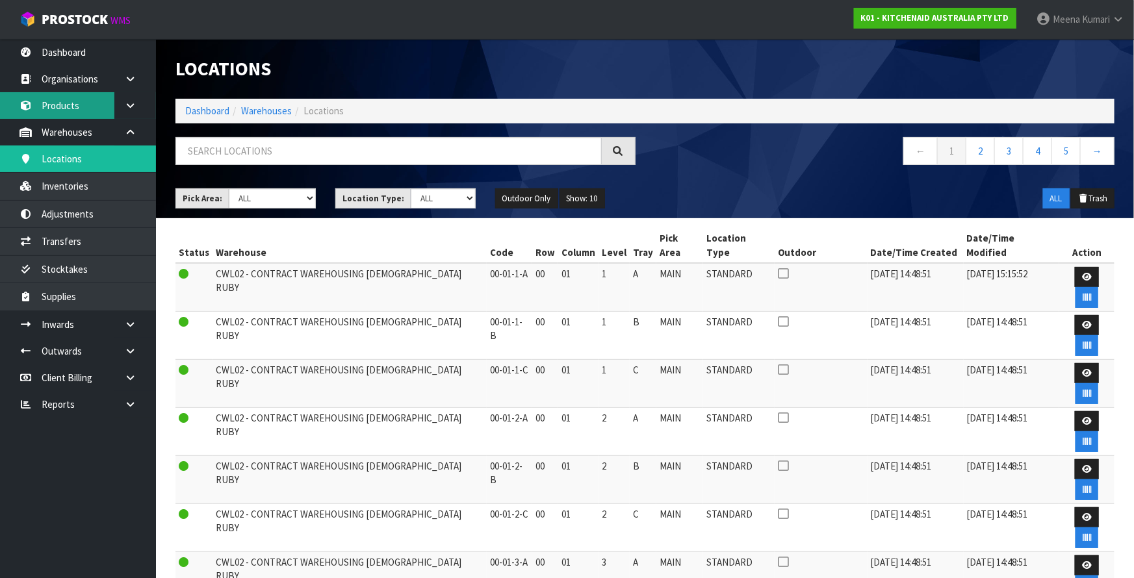
click at [71, 104] on link "Products" at bounding box center [78, 105] width 156 height 27
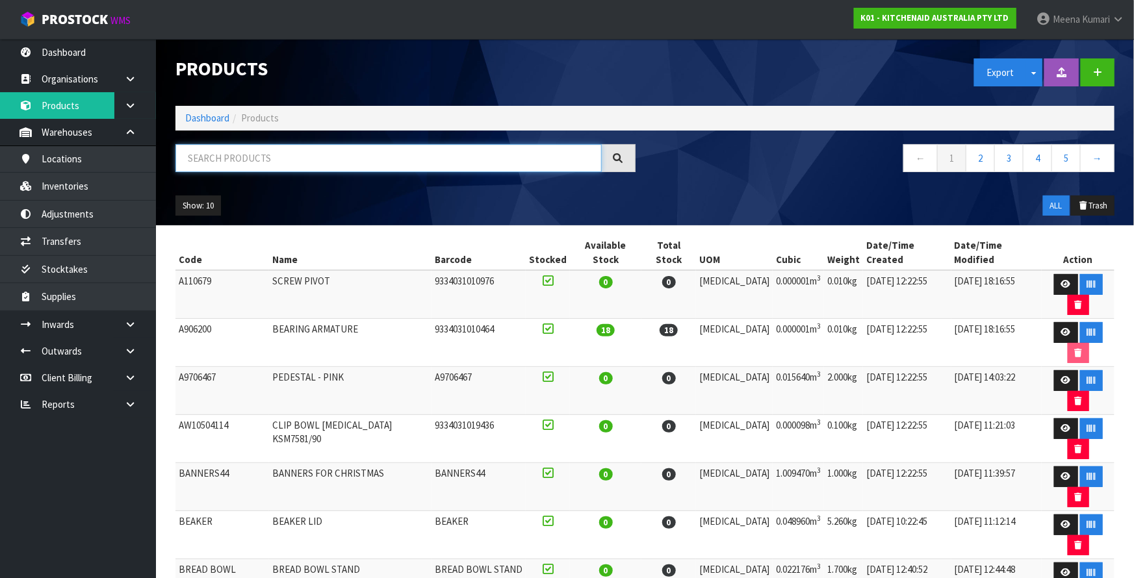
click at [227, 155] on input "text" at bounding box center [388, 158] width 426 height 28
paste input "5KEK1701AER"
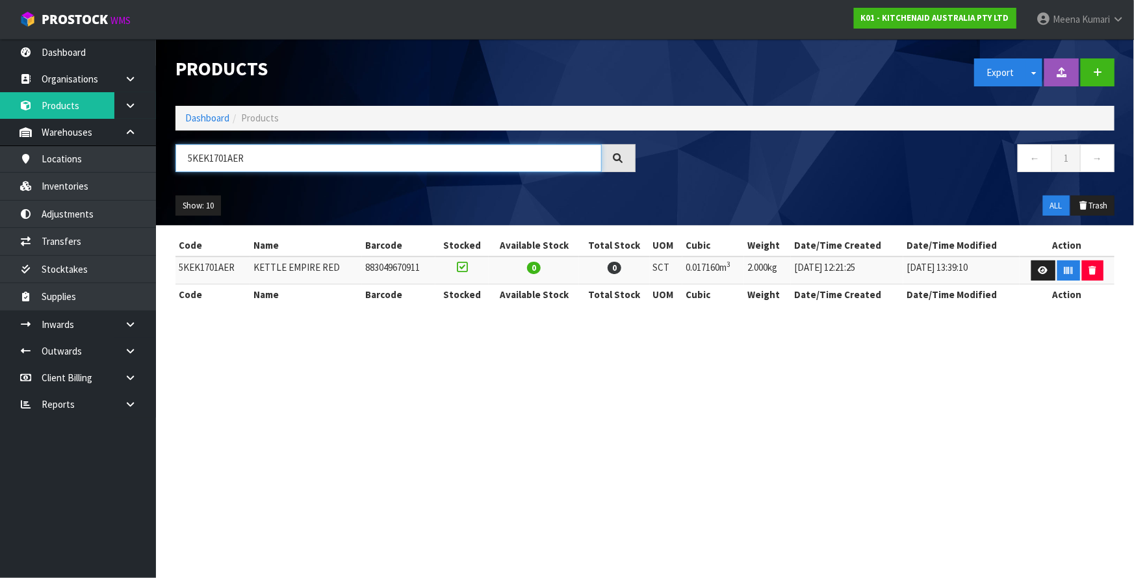
type input "5KEK1701AER"
click at [201, 118] on link "Dashboard" at bounding box center [207, 118] width 44 height 12
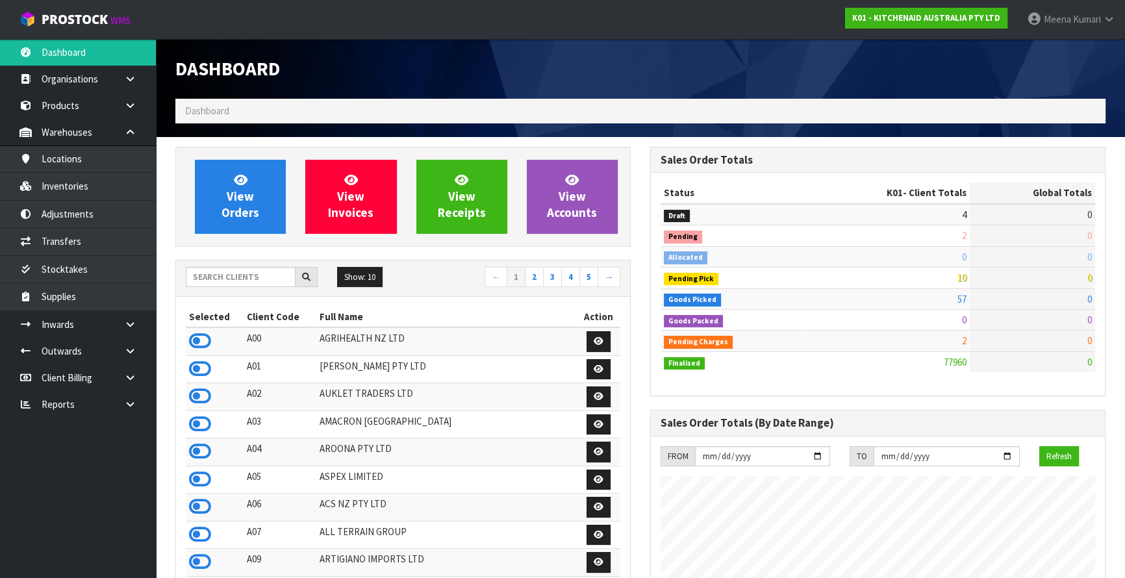
scroll to position [982, 474]
click at [211, 277] on input "text" at bounding box center [241, 277] width 110 height 20
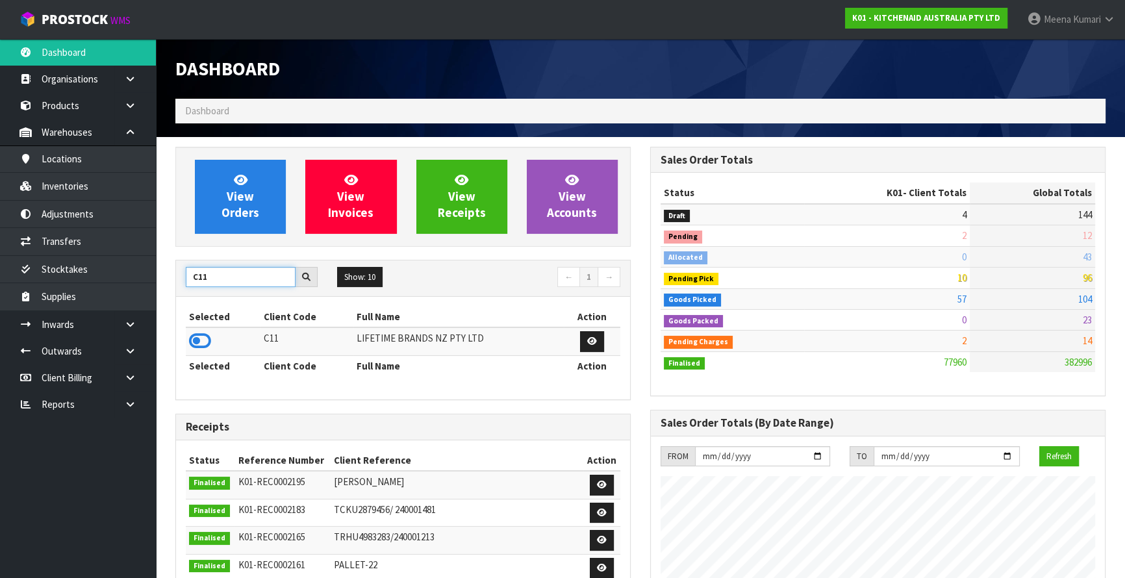
type input "C11"
click at [196, 340] on icon at bounding box center [200, 340] width 22 height 19
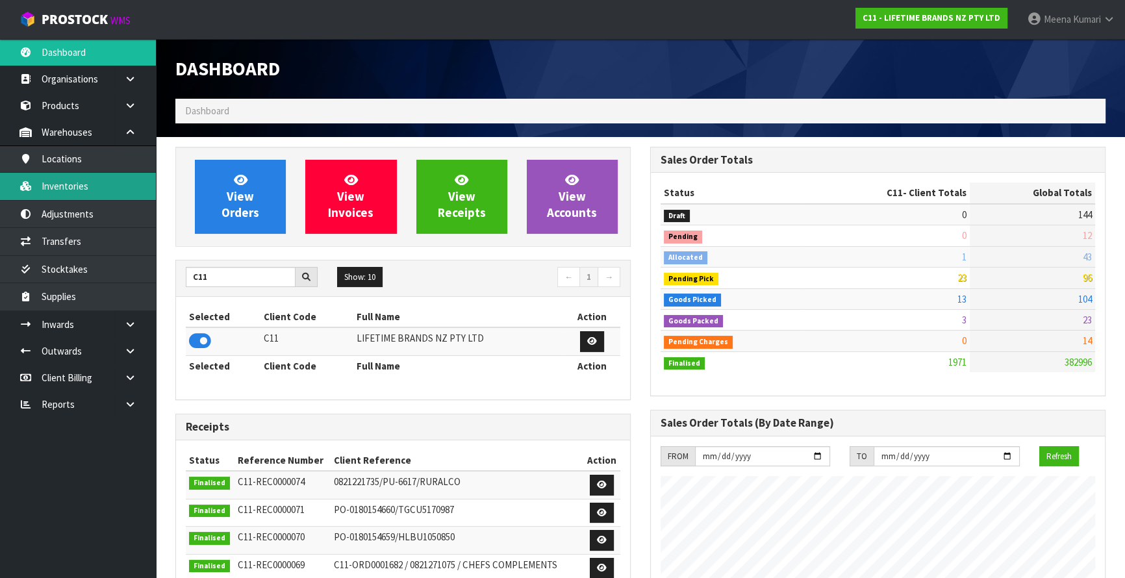
click at [84, 195] on link "Inventories" at bounding box center [78, 186] width 156 height 27
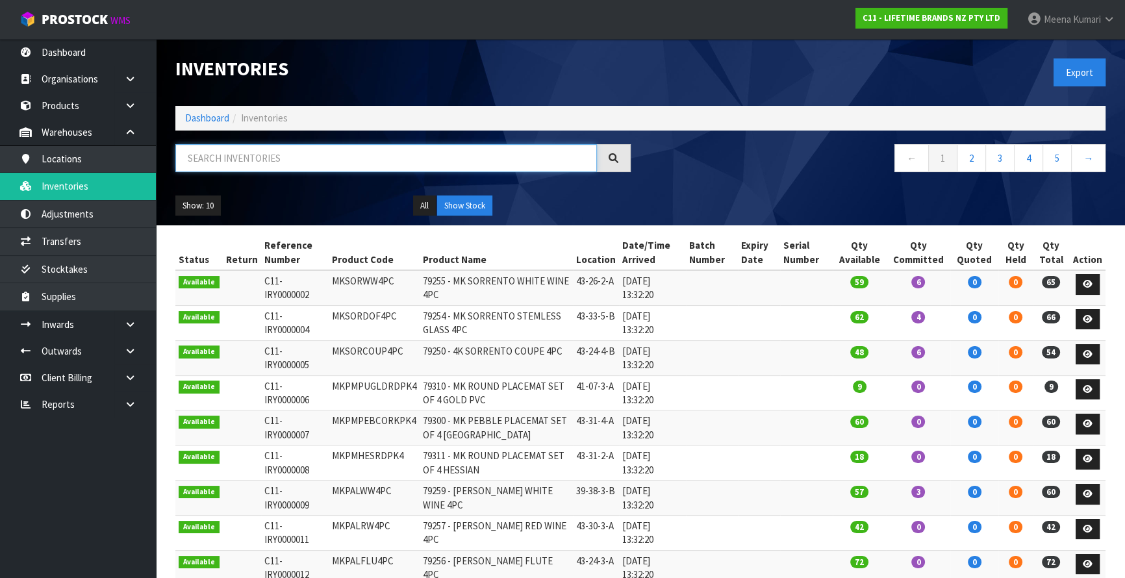
click at [233, 147] on input "text" at bounding box center [386, 158] width 422 height 28
paste input "JOBLBOWL22PK4"
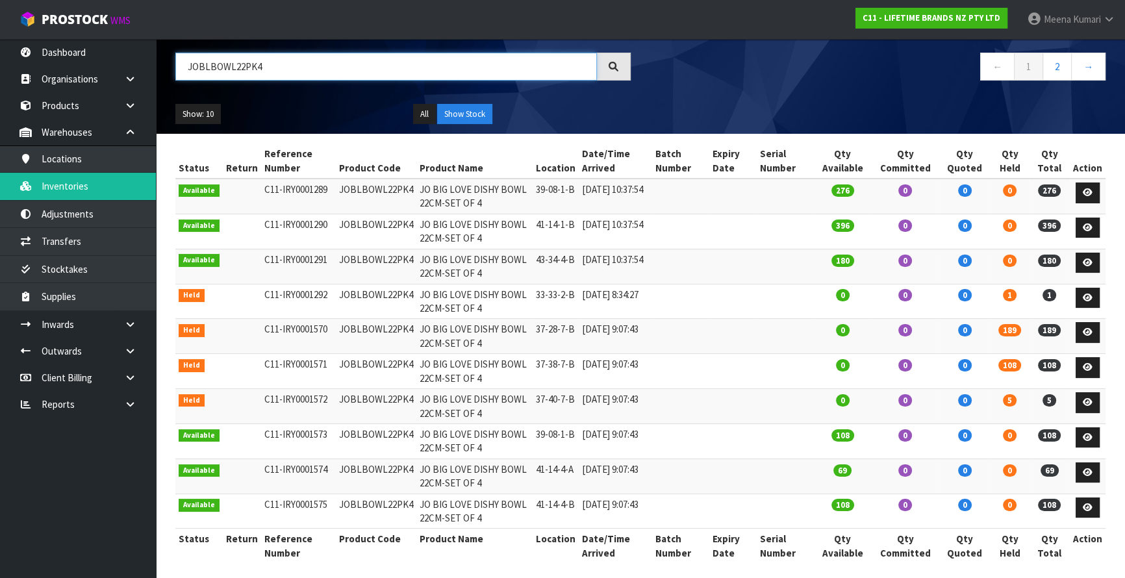
scroll to position [99, 0]
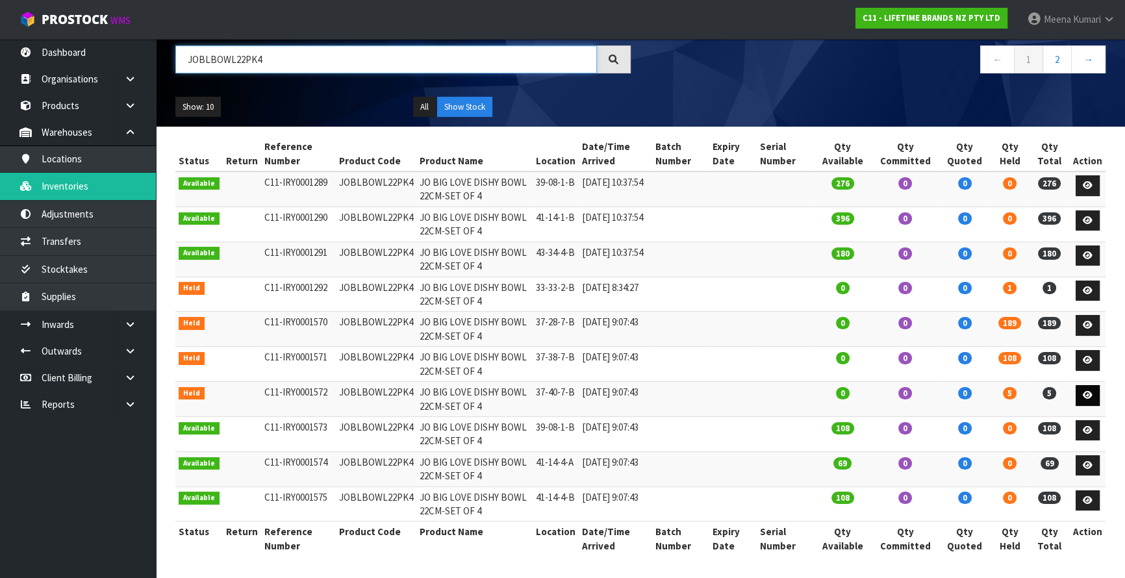
type input "JOBLBOWL22PK4"
click at [1092, 394] on icon at bounding box center [1088, 395] width 10 height 8
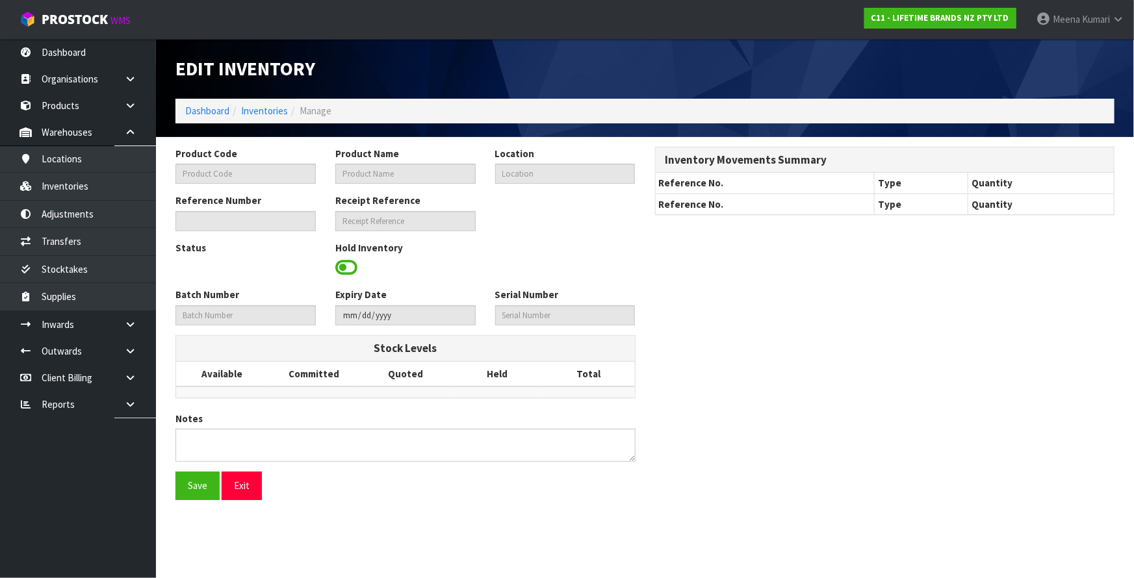
type input "JOBLBOWL22PK4"
type input "JO BIG LOVE DISHY BOWL 22CM-SET OF 4"
type input "37-40-7-B"
type input "C11-IRY0001572"
type input "C11-REC0000047"
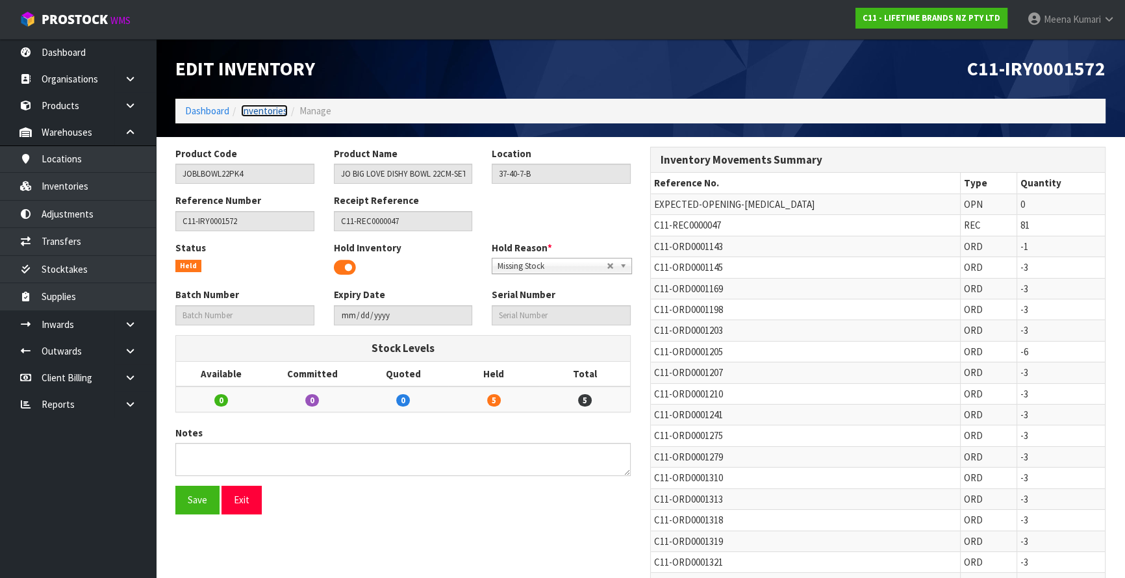
click at [264, 112] on link "Inventories" at bounding box center [264, 111] width 47 height 12
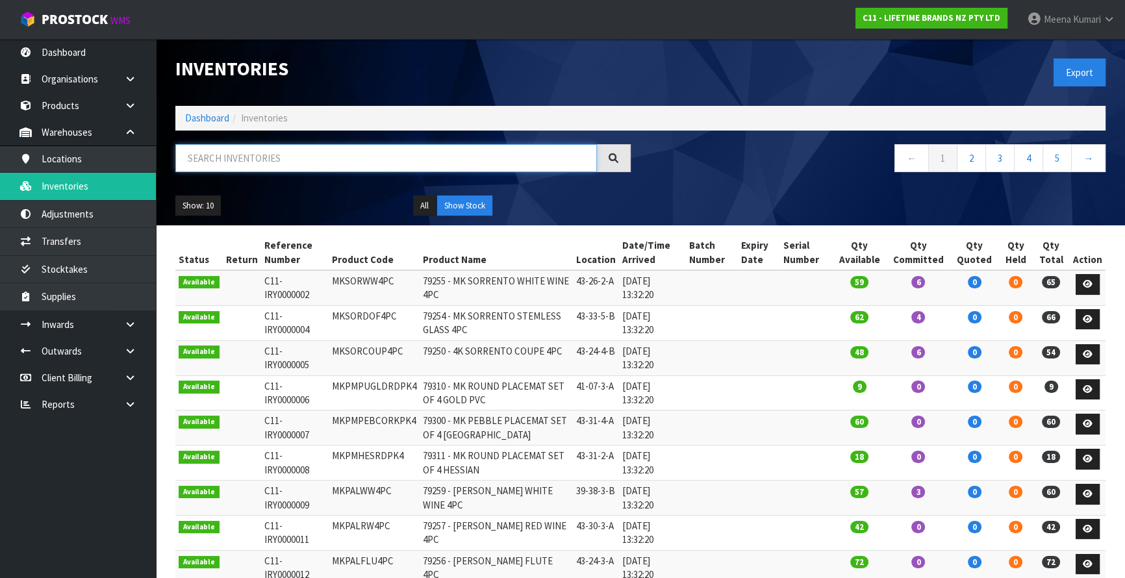
click at [284, 155] on input "text" at bounding box center [386, 158] width 422 height 28
paste input "JOBLBOWL22PK4"
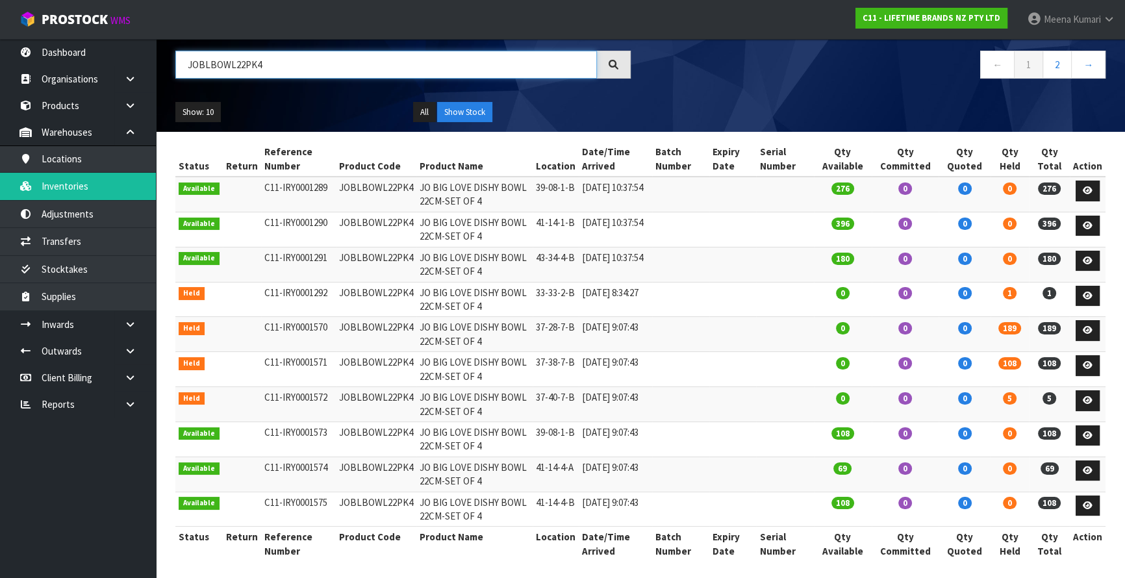
scroll to position [99, 0]
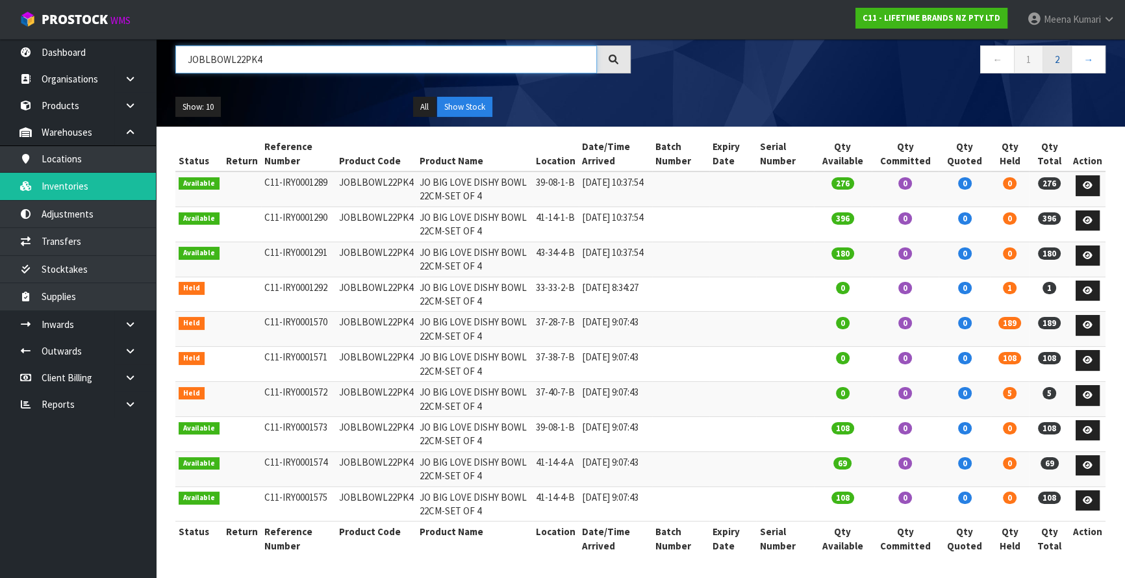
type input "JOBLBOWL22PK4"
click at [1055, 64] on link "2" at bounding box center [1057, 59] width 29 height 28
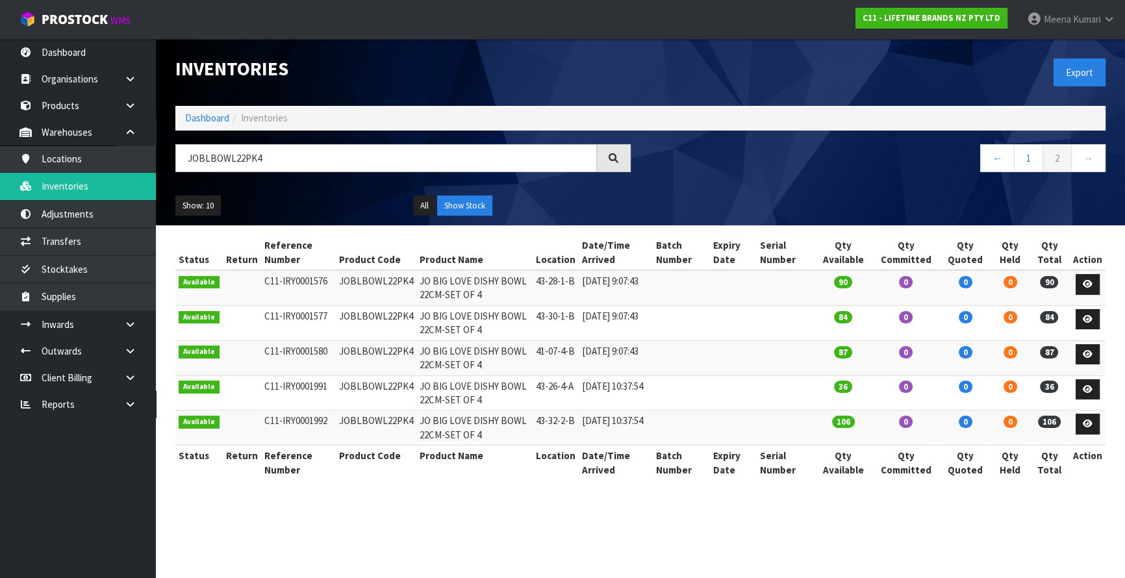
scroll to position [0, 0]
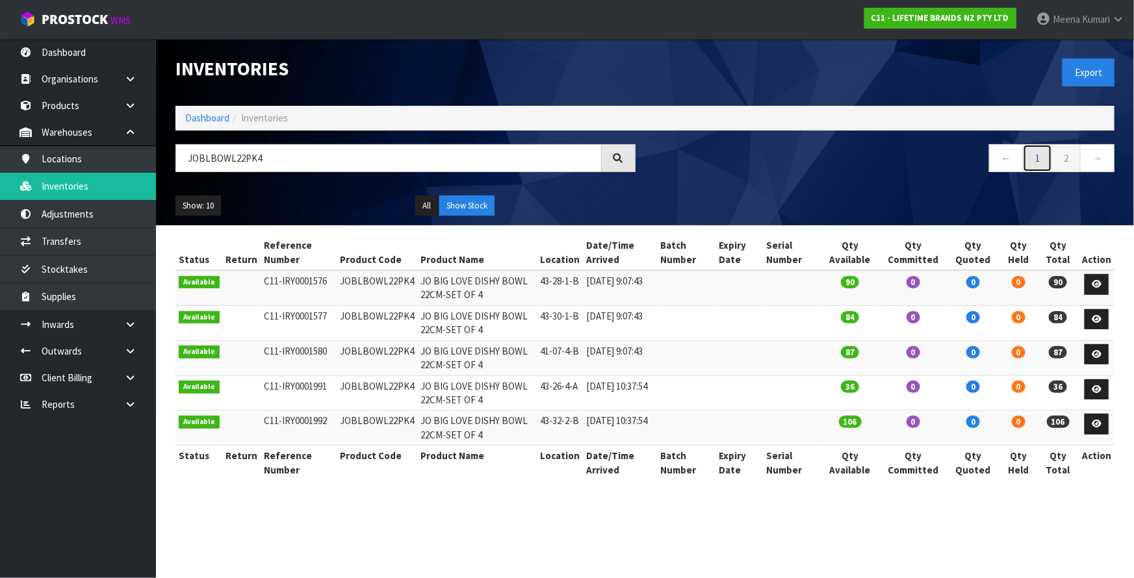
click at [1038, 164] on link "1" at bounding box center [1037, 158] width 29 height 28
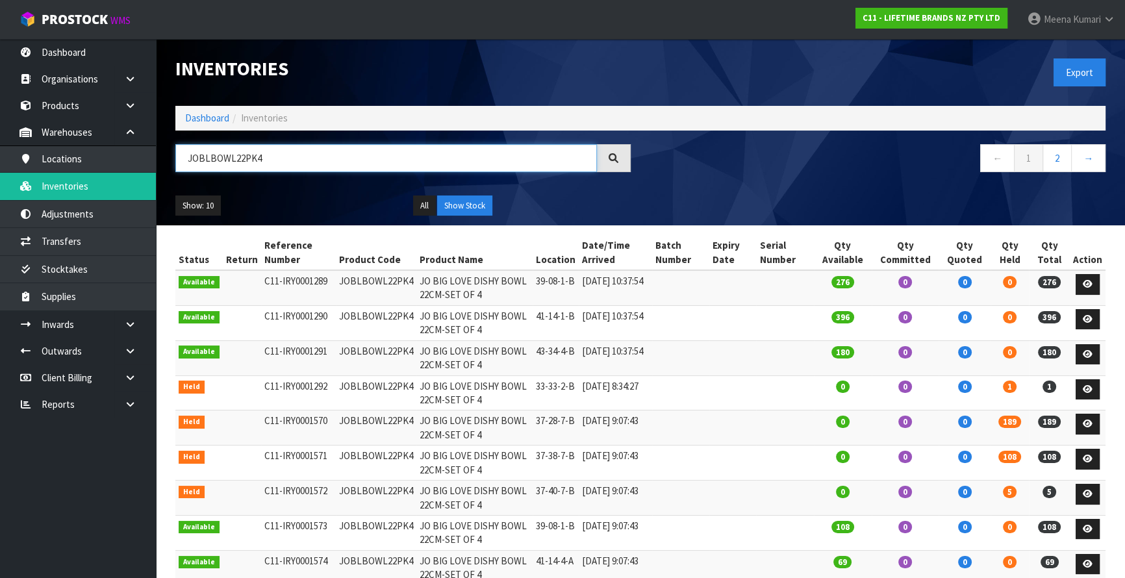
drag, startPoint x: 283, startPoint y: 160, endPoint x: 155, endPoint y: 134, distance: 130.6
click at [156, 134] on header "Inventories Export Dashboard Inventories JOBLBOWL22PK4 ← 1 2 → Show: 10 5 10 25…" at bounding box center [640, 132] width 969 height 186
click at [74, 114] on link "Products" at bounding box center [78, 105] width 156 height 27
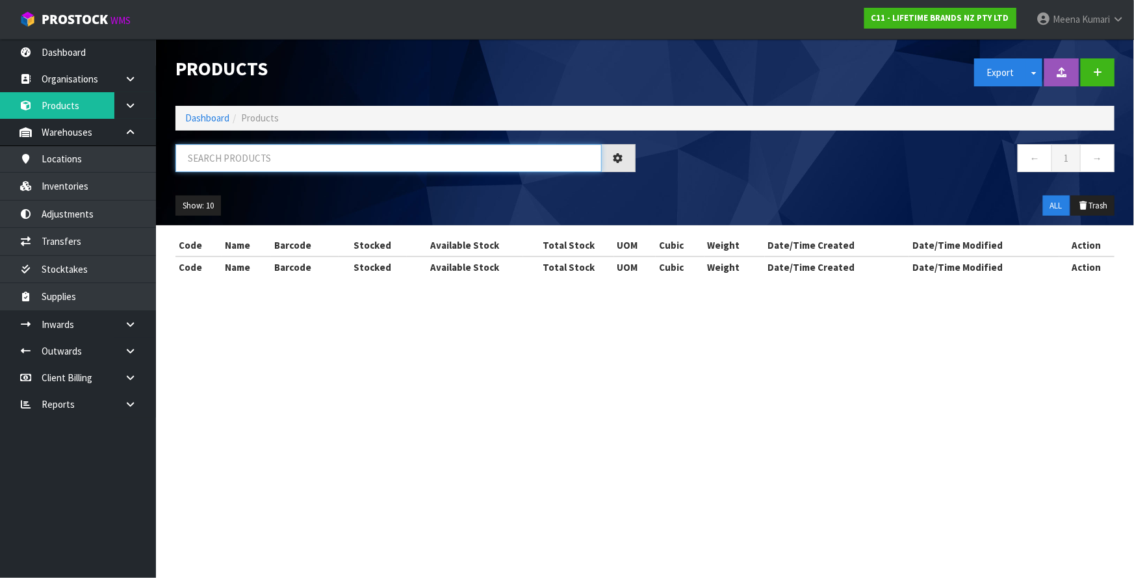
click at [262, 166] on input "text" at bounding box center [388, 158] width 426 height 28
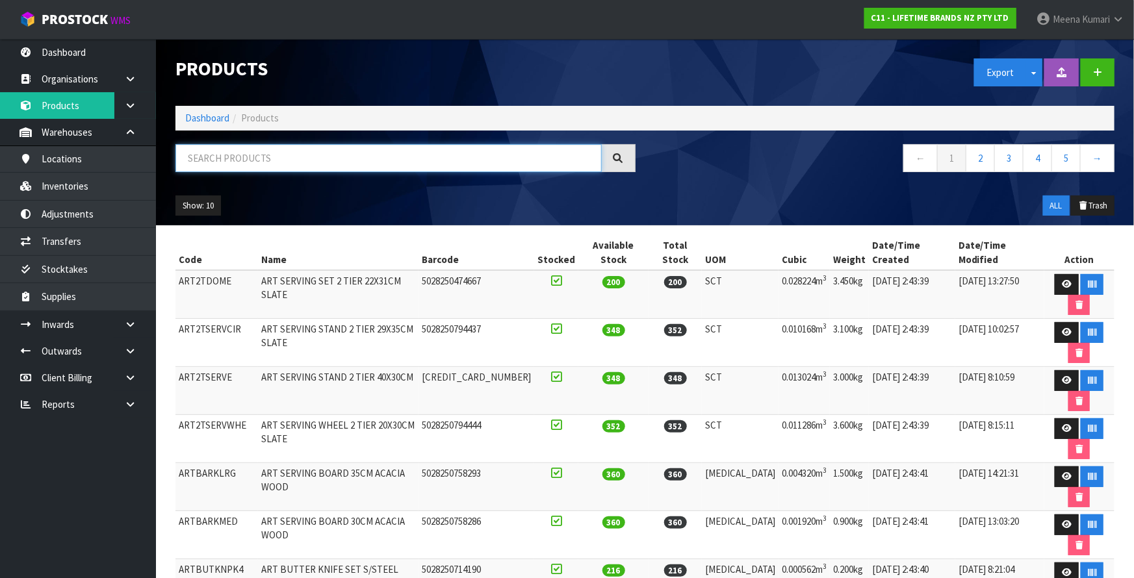
paste input "JOBLBOWL22PK4"
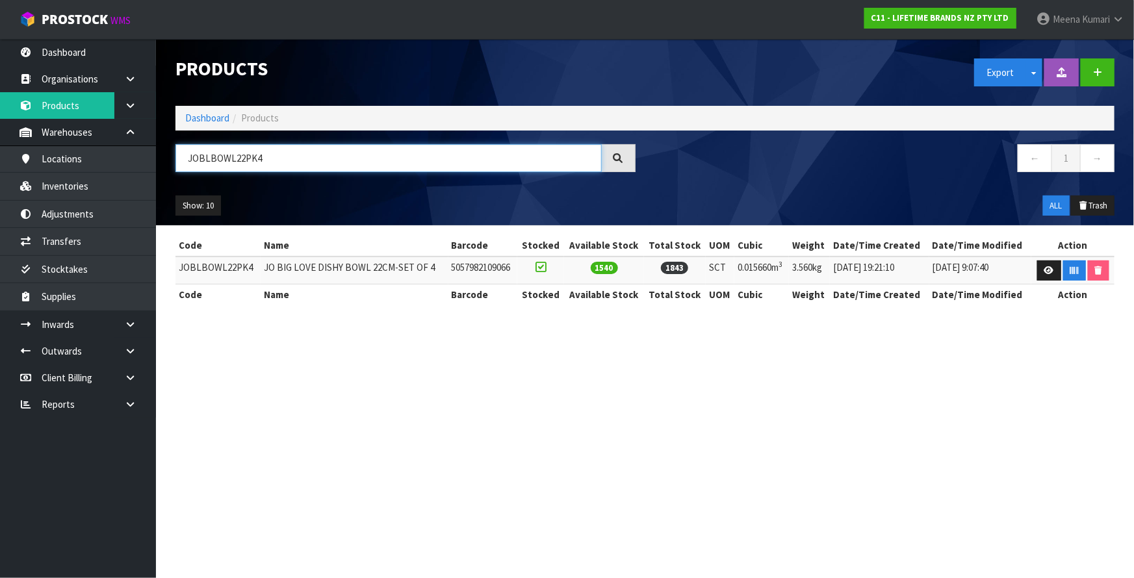
type input "JOBLBOWL22PK4"
click at [199, 117] on link "Dashboard" at bounding box center [207, 118] width 44 height 12
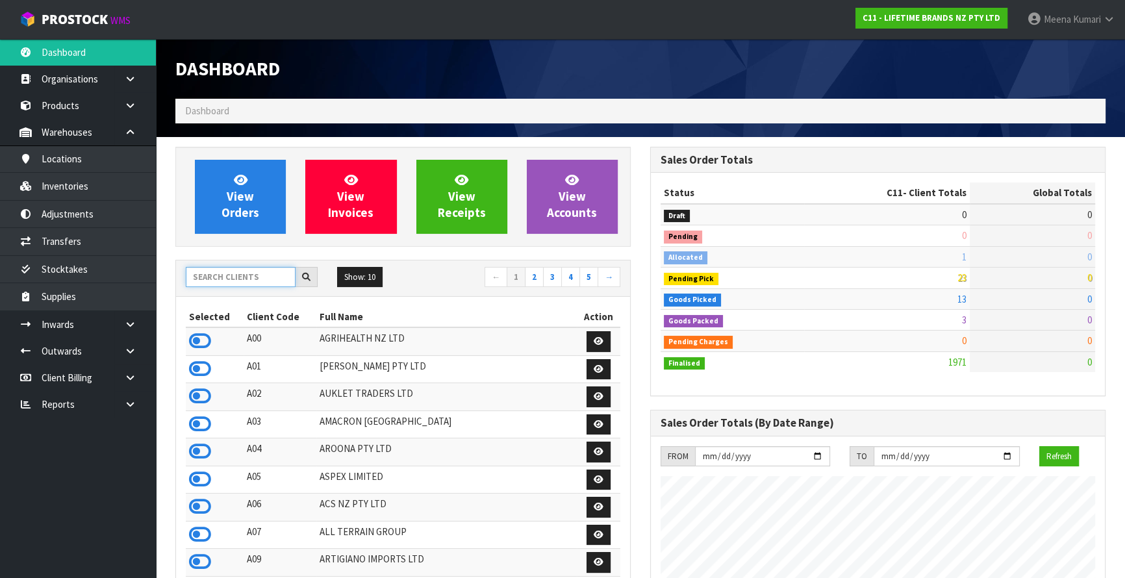
scroll to position [982, 474]
click at [264, 277] on input "text" at bounding box center [241, 277] width 110 height 20
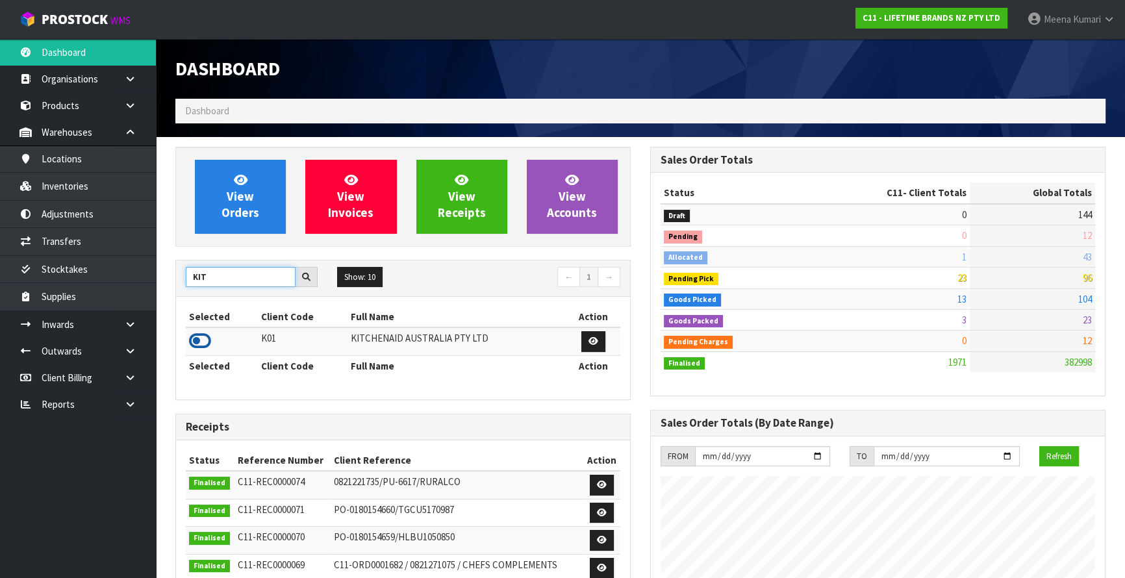
type input "KIT"
click at [196, 337] on icon at bounding box center [200, 340] width 22 height 19
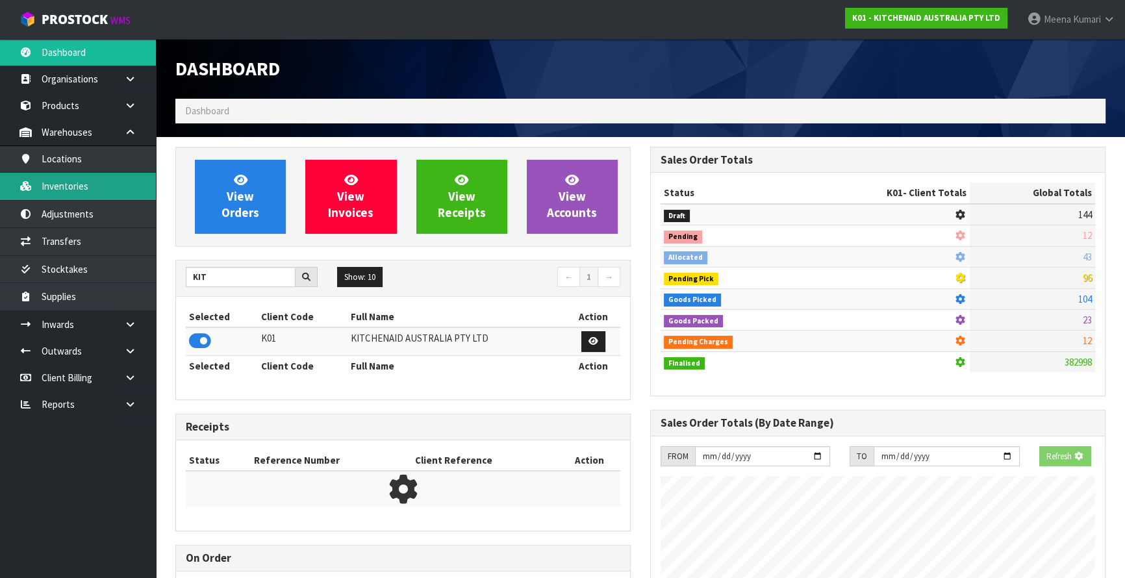
scroll to position [648954, 649288]
click at [109, 190] on link "Inventories" at bounding box center [78, 186] width 156 height 27
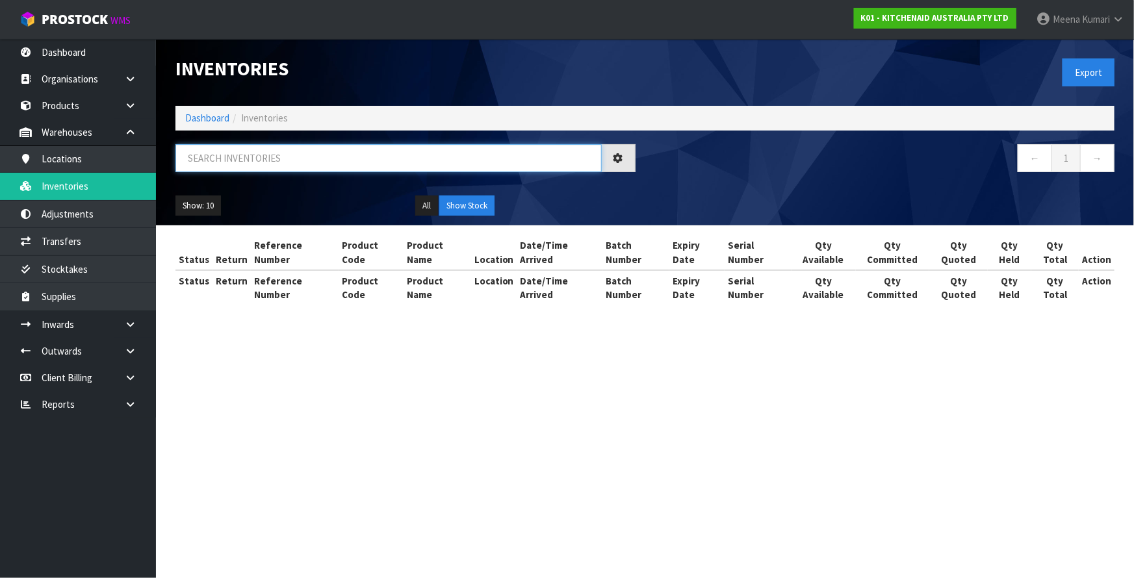
click at [356, 159] on input "text" at bounding box center [388, 158] width 426 height 28
paste input "5KHBV53AER"
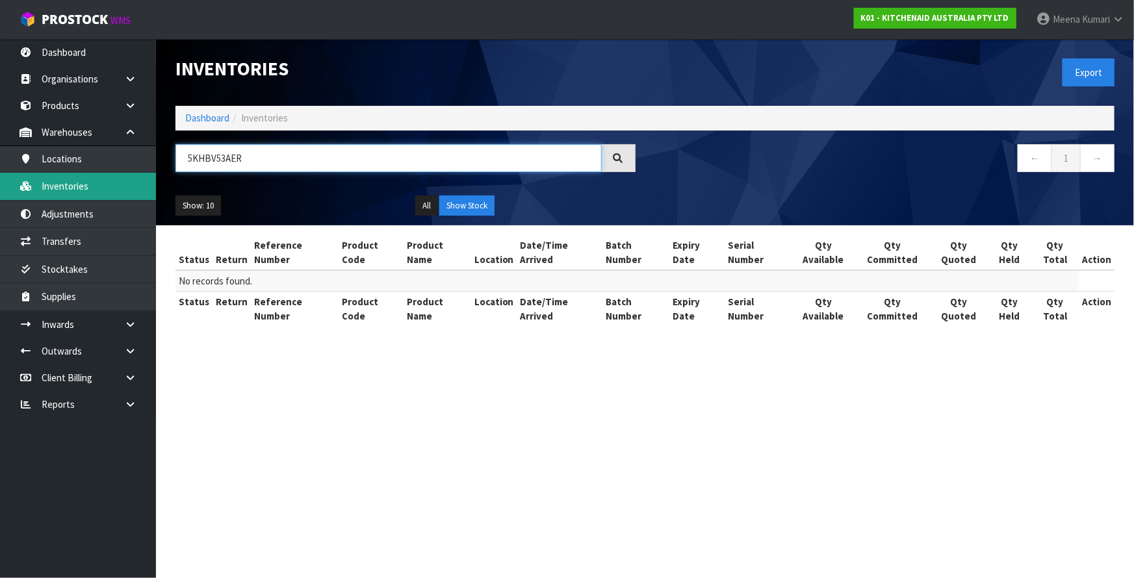
type input "5KHBV53AER"
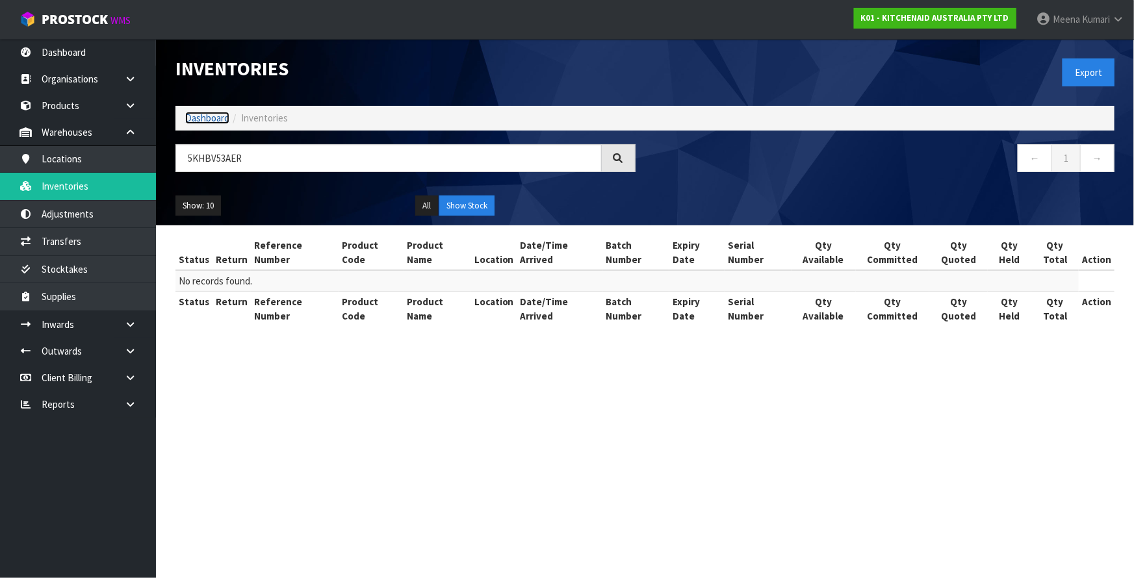
click at [205, 117] on link "Dashboard" at bounding box center [207, 118] width 44 height 12
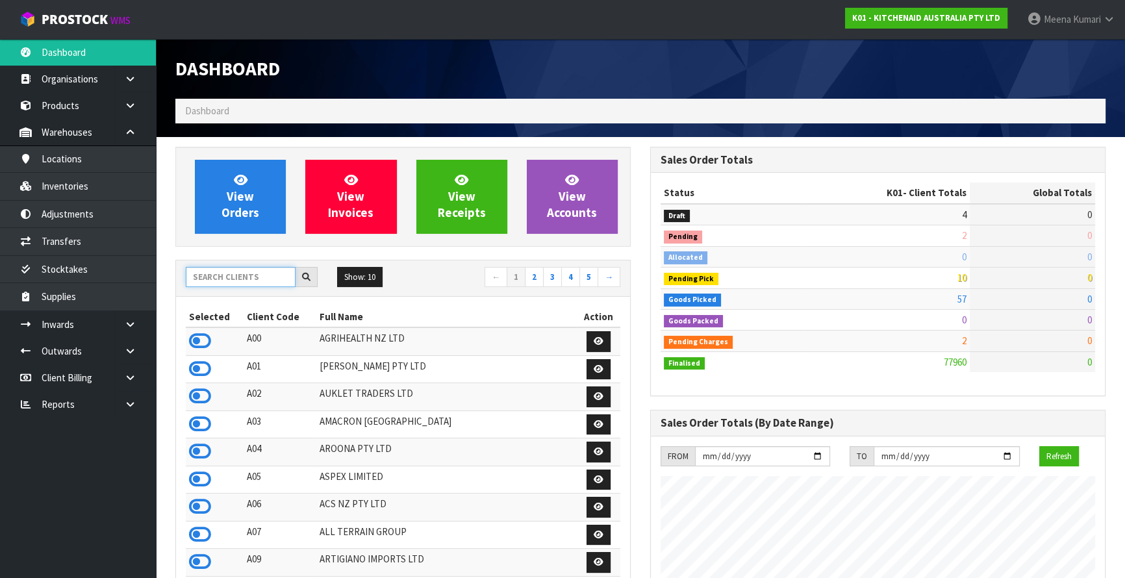
click at [224, 279] on input "text" at bounding box center [241, 277] width 110 height 20
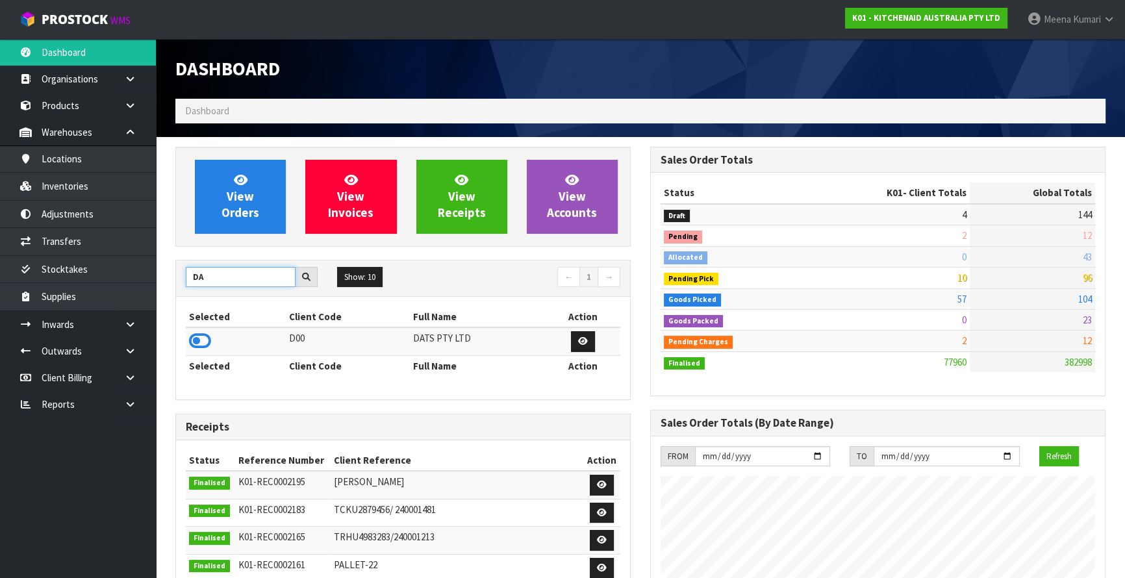
type input "D"
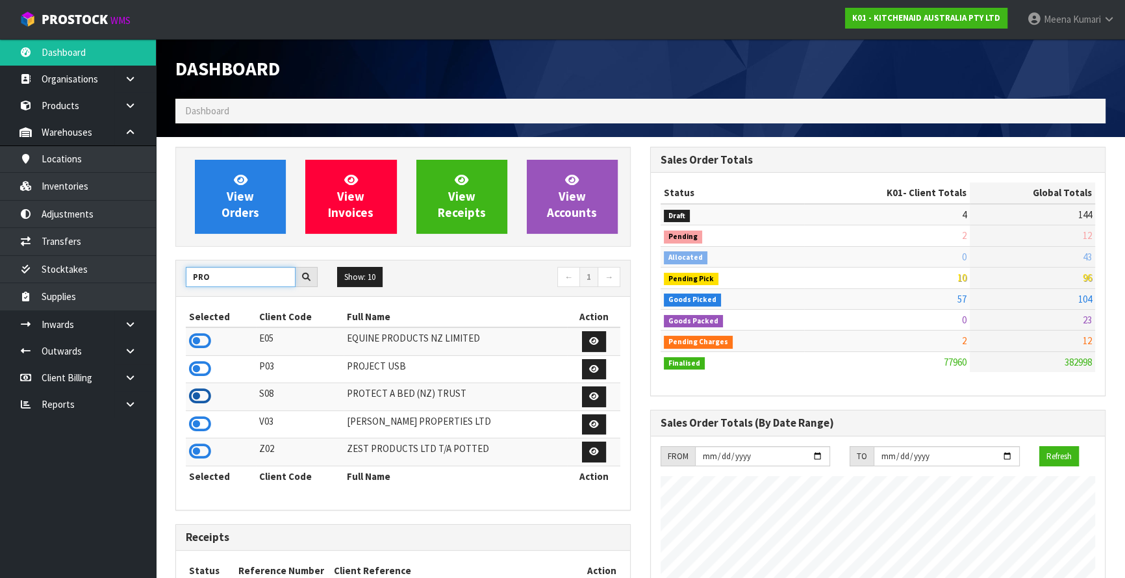
type input "PRO"
click at [203, 398] on icon at bounding box center [200, 396] width 22 height 19
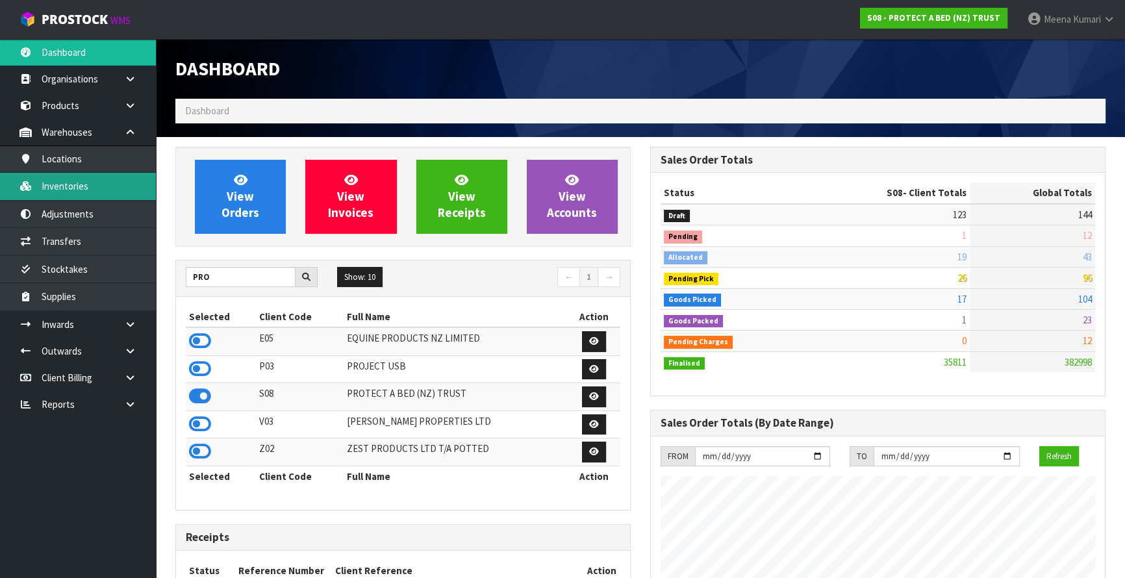
click at [97, 186] on link "Inventories" at bounding box center [78, 186] width 156 height 27
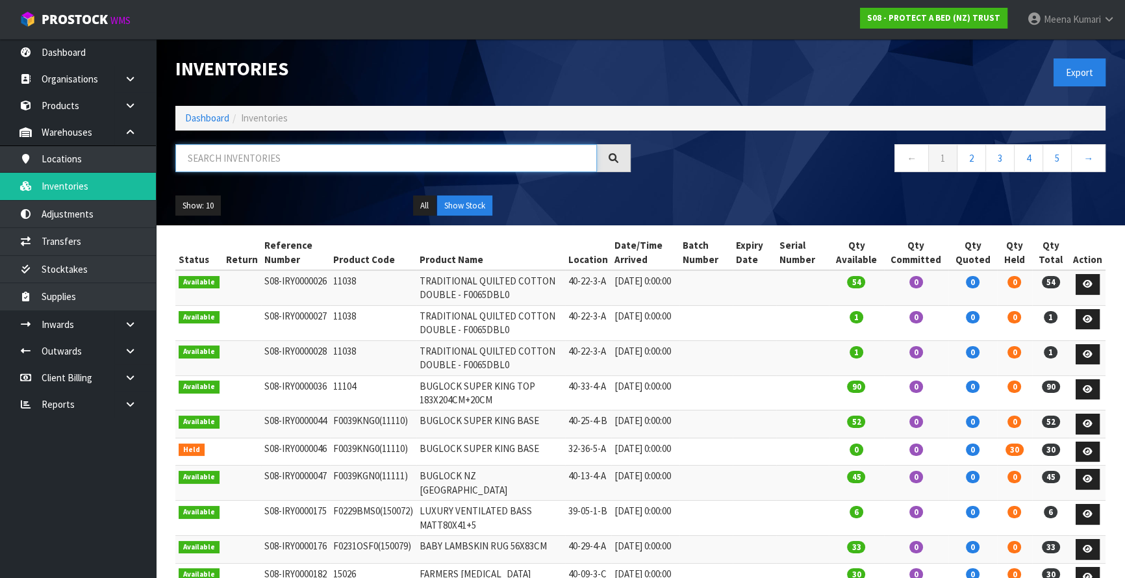
click at [277, 155] on input "text" at bounding box center [386, 158] width 422 height 28
paste input "F0091KGN0"
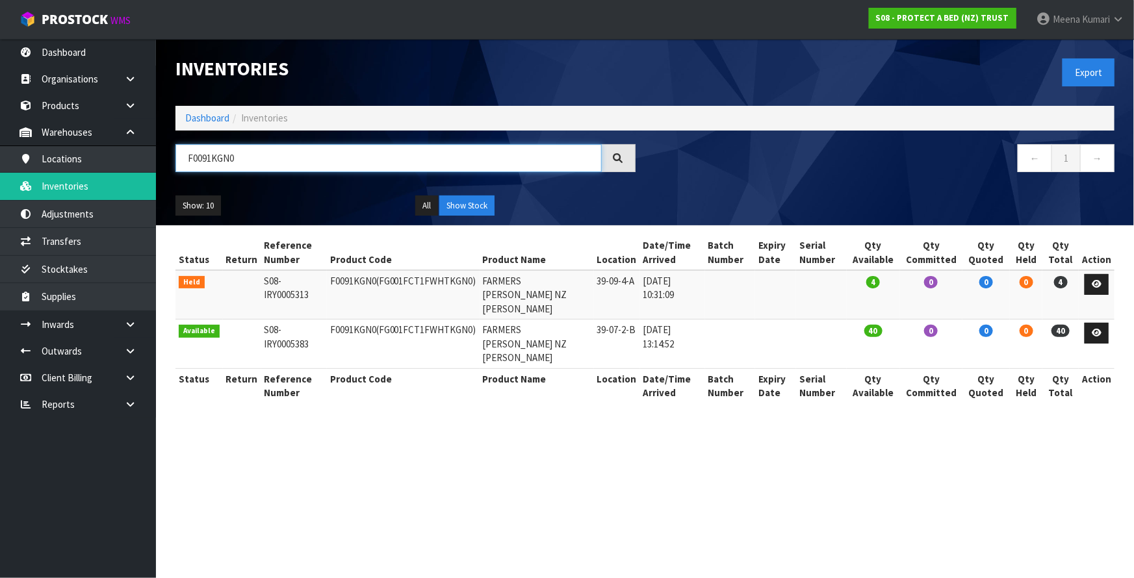
type input "F0091KGN0"
click at [298, 159] on input "F0091KGN0" at bounding box center [388, 158] width 426 height 28
click at [193, 116] on link "Dashboard" at bounding box center [207, 118] width 44 height 12
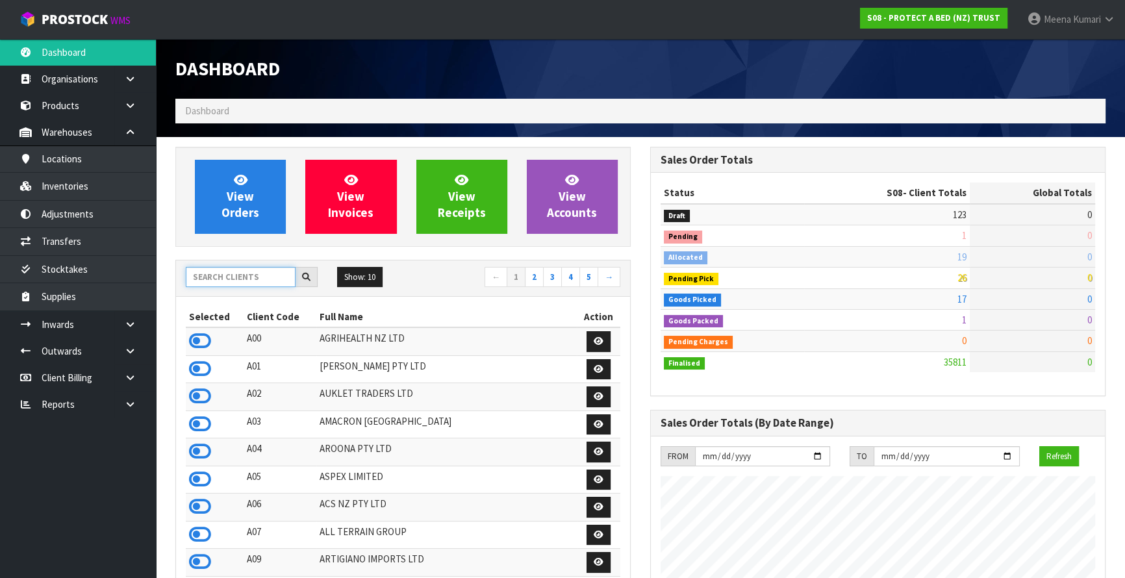
scroll to position [982, 474]
click at [242, 284] on input "text" at bounding box center [241, 277] width 110 height 20
click at [235, 274] on input "text" at bounding box center [241, 277] width 110 height 20
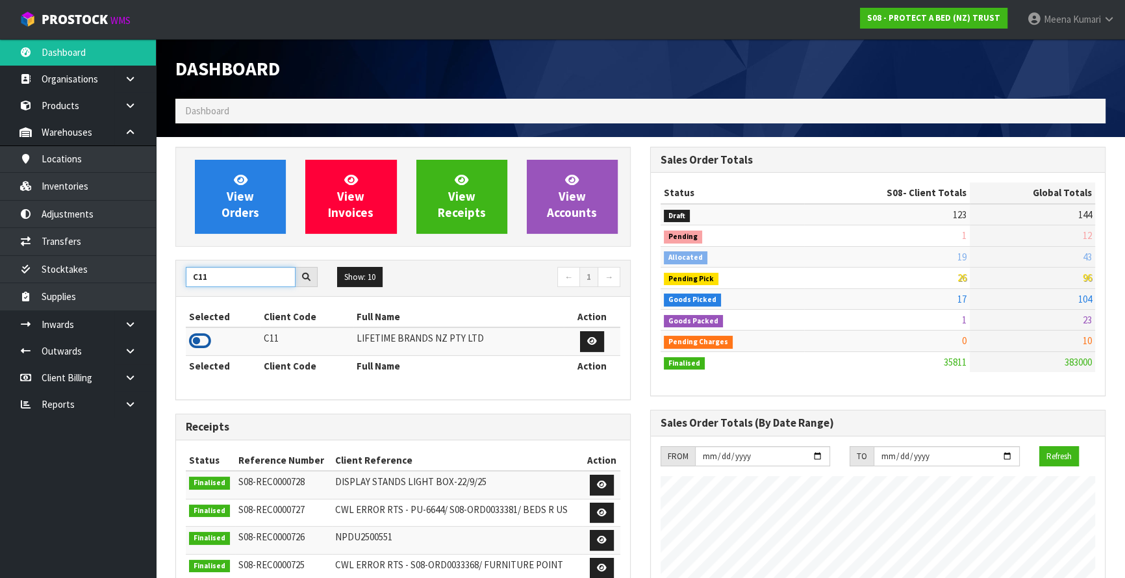
type input "C11"
click at [206, 342] on icon at bounding box center [200, 340] width 22 height 19
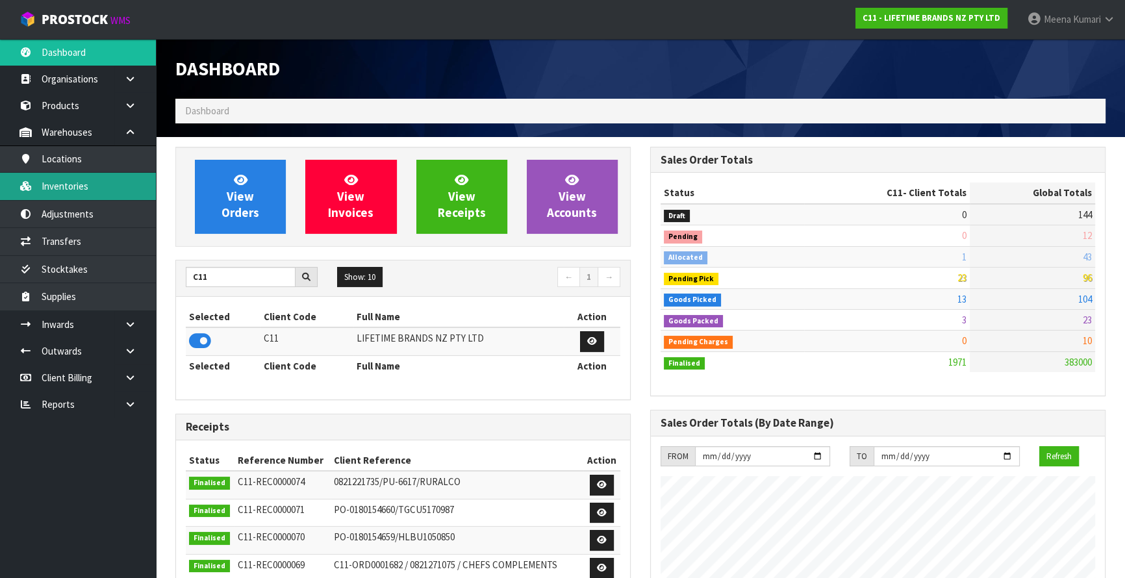
click at [109, 187] on link "Inventories" at bounding box center [78, 186] width 156 height 27
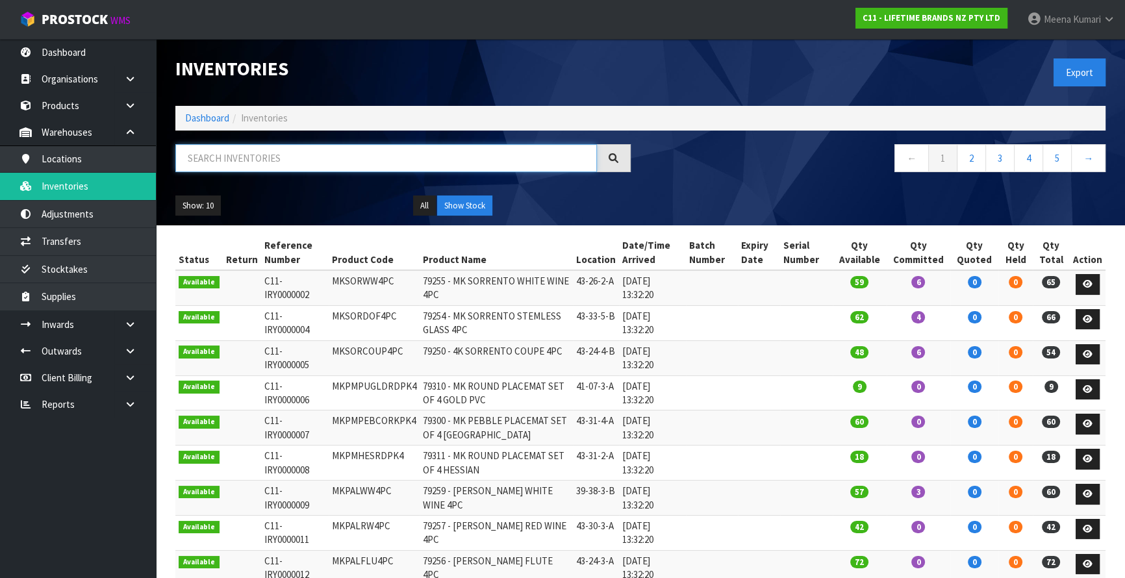
click at [357, 164] on input "text" at bounding box center [386, 158] width 422 height 28
paste input "HGMCCAKEPOPSCOOP"
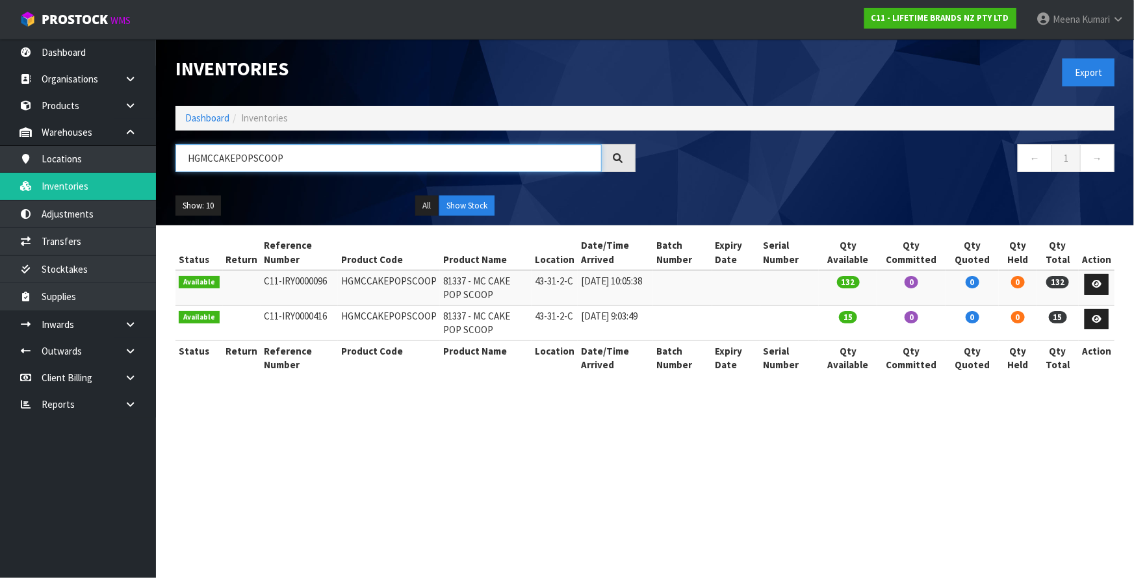
drag, startPoint x: 295, startPoint y: 157, endPoint x: 161, endPoint y: 180, distance: 135.9
click at [161, 180] on header "Inventories Export Dashboard Inventories HGMCCAKEPOPSCOOP ← 1 → Show: 10 5 10 2…" at bounding box center [645, 132] width 978 height 186
paste input "KCMCTRAYNS26HK"
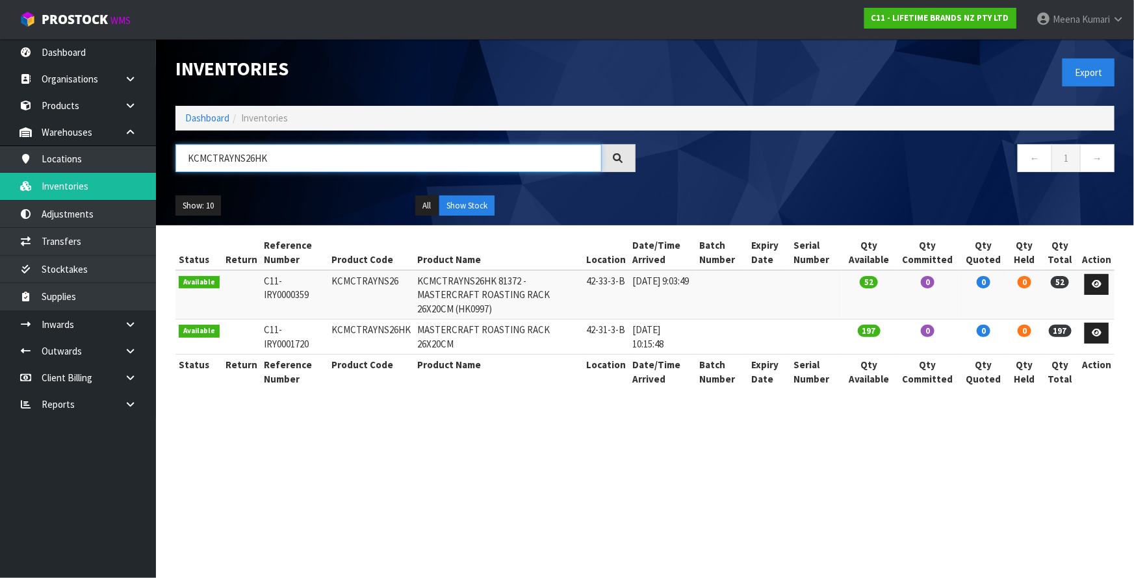
type input "KCMCTRAYNS26HK"
